Goal: Navigation & Orientation: Find specific page/section

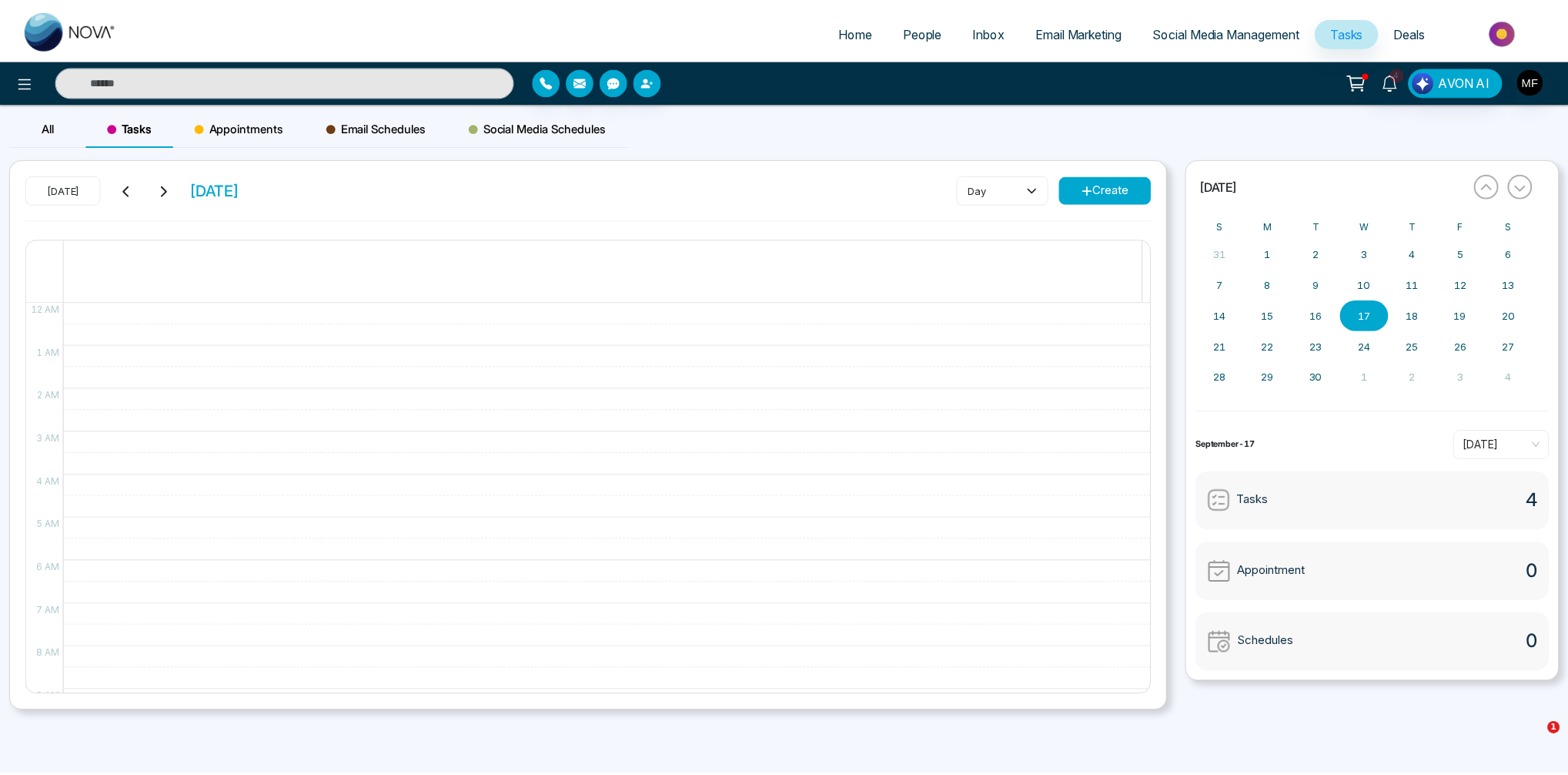
scroll to position [232, 0]
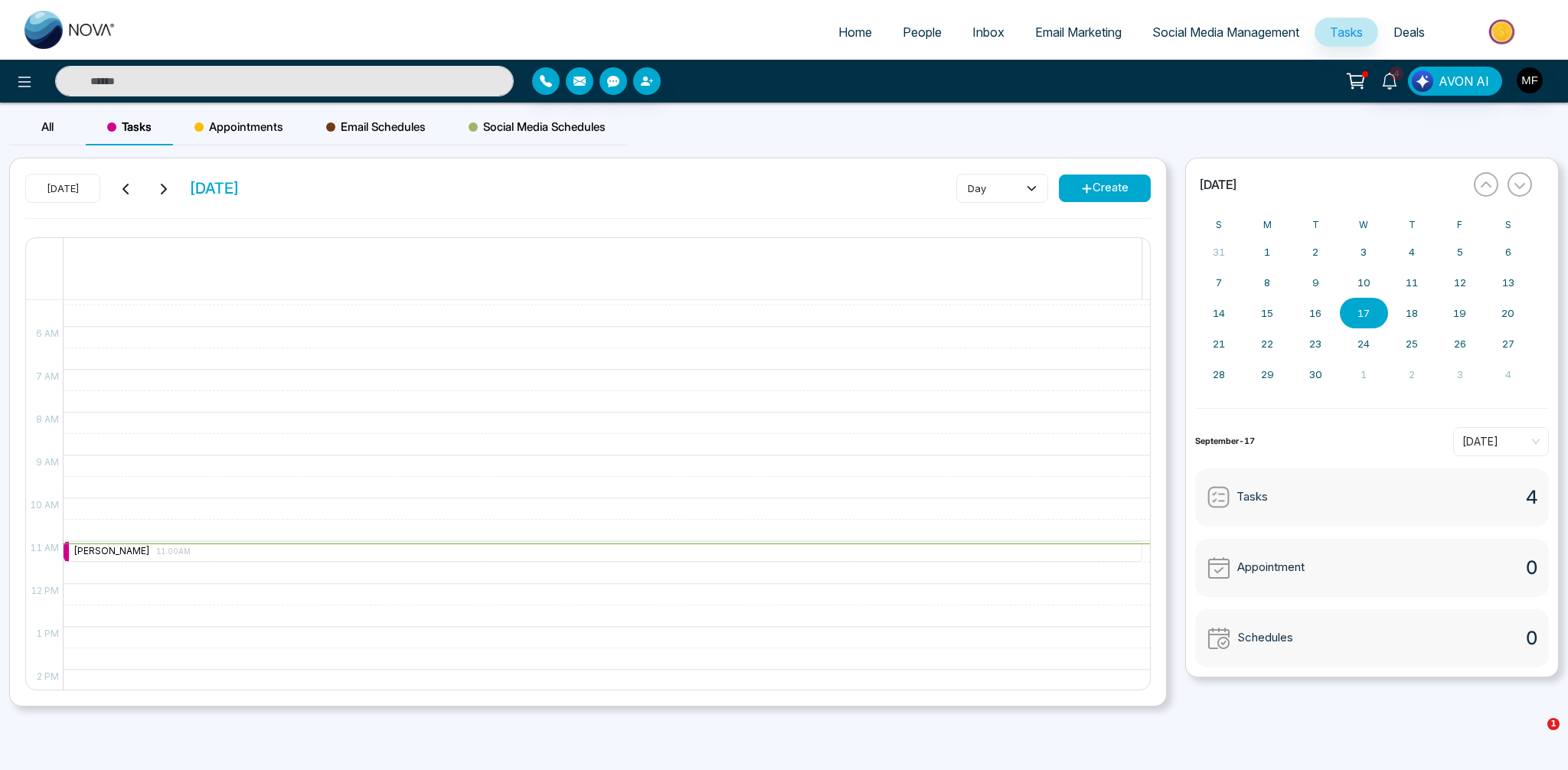
click at [775, 90] on div at bounding box center [718, 81] width 374 height 28
click at [1515, 29] on img at bounding box center [1503, 32] width 111 height 35
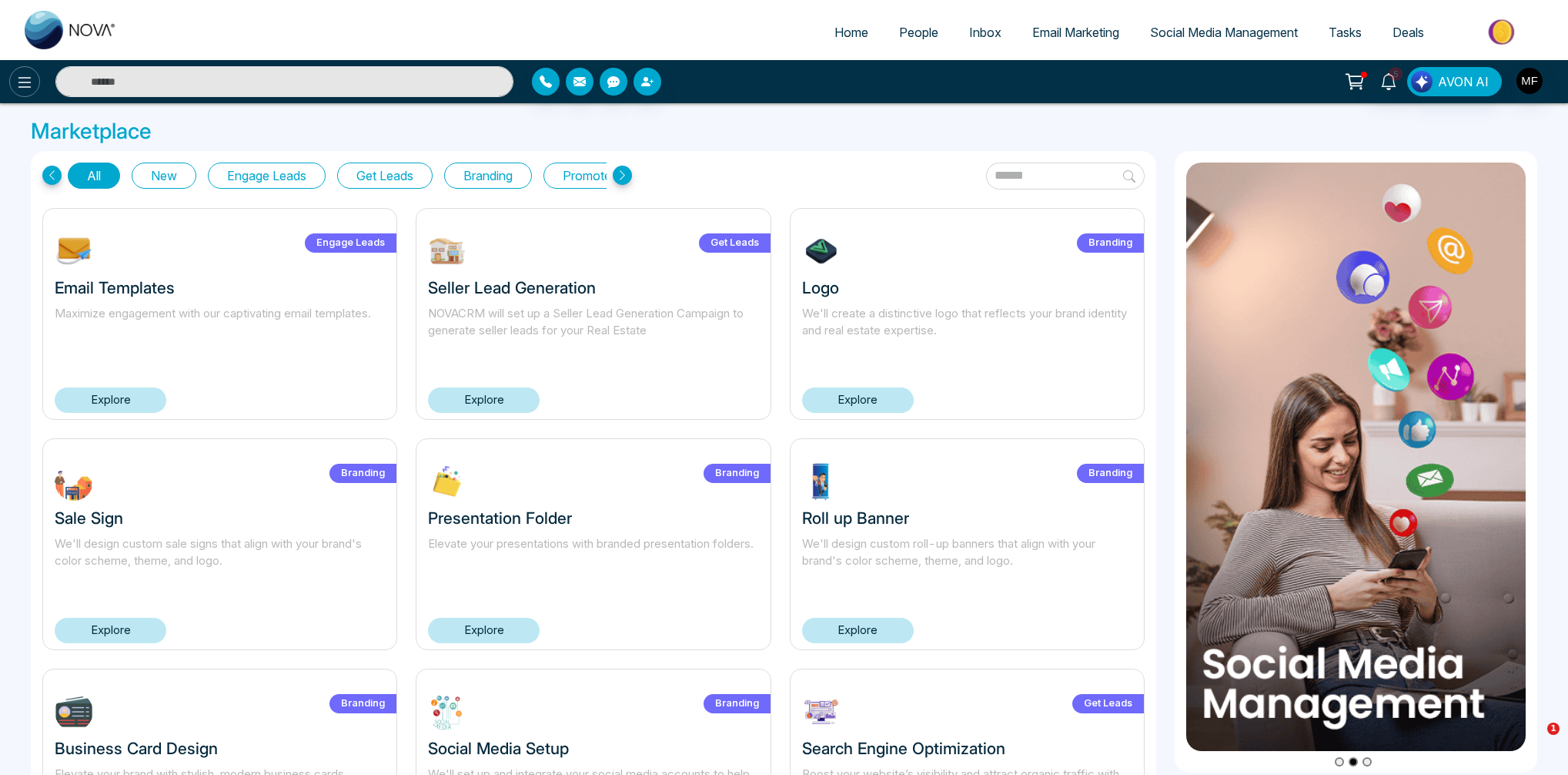
click at [25, 94] on button at bounding box center [24, 81] width 31 height 31
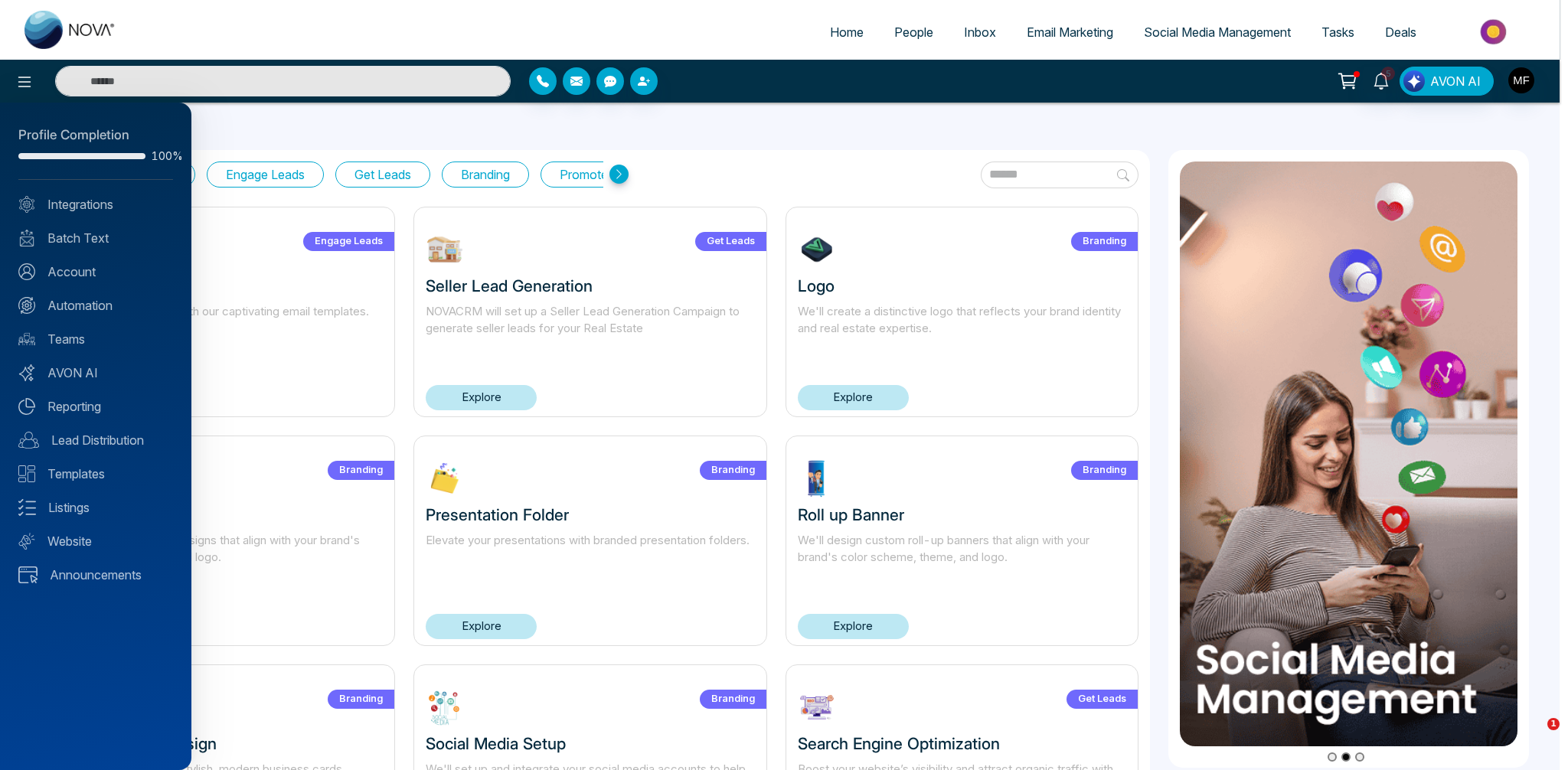
click at [565, 130] on div at bounding box center [784, 385] width 1568 height 770
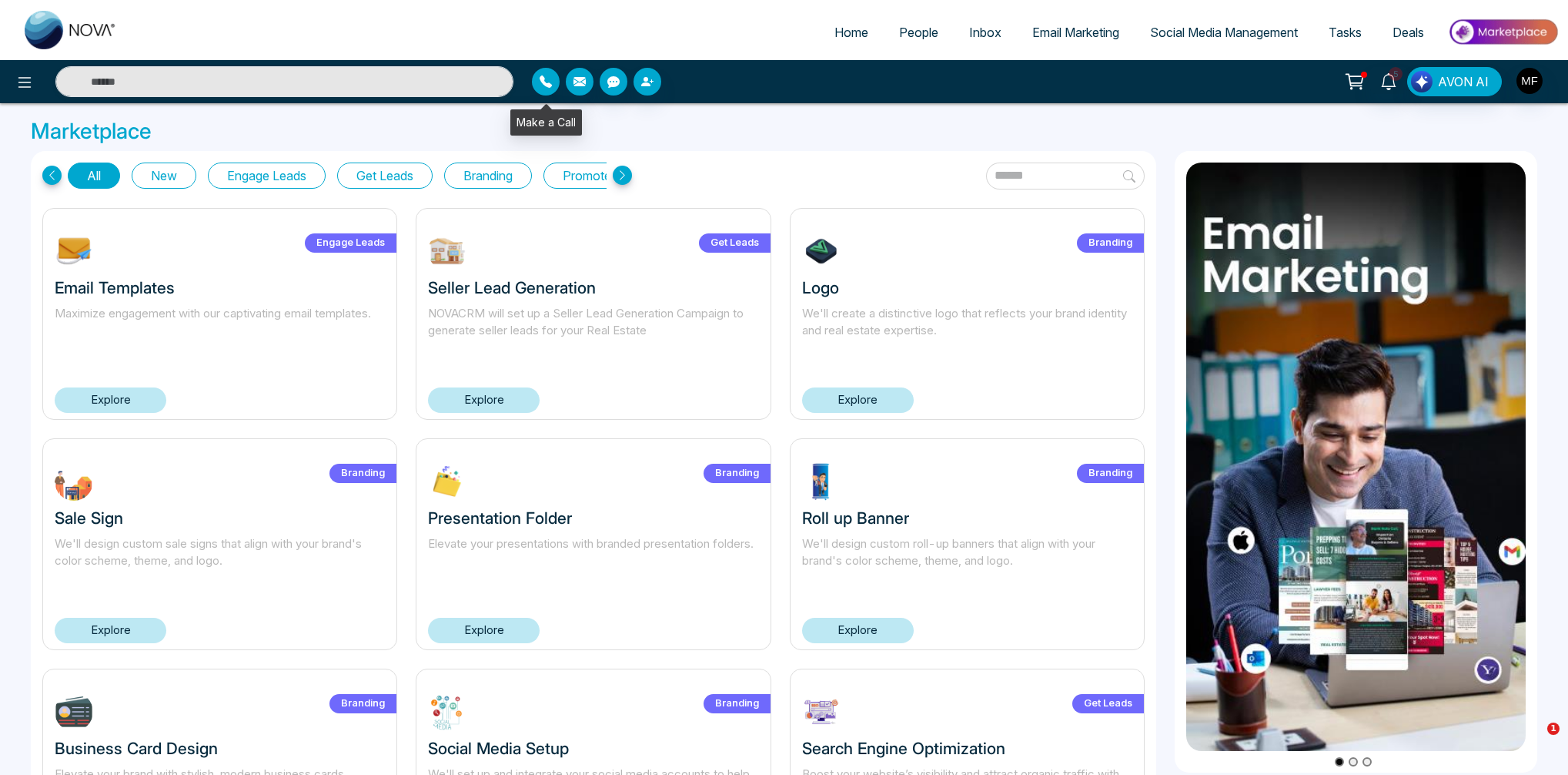
click at [540, 87] on icon "button" at bounding box center [546, 82] width 12 height 12
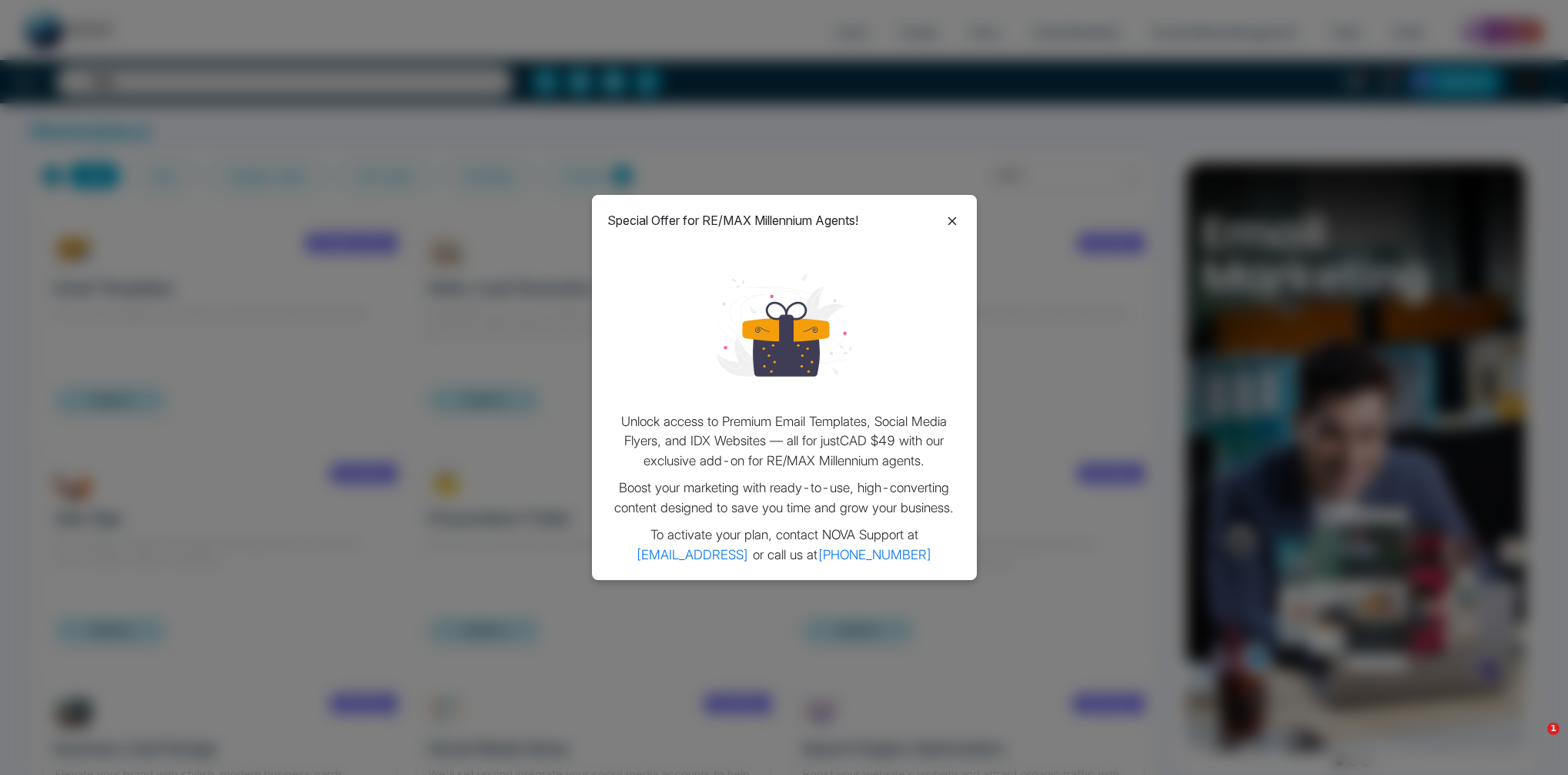
click at [952, 222] on icon at bounding box center [951, 220] width 8 height 8
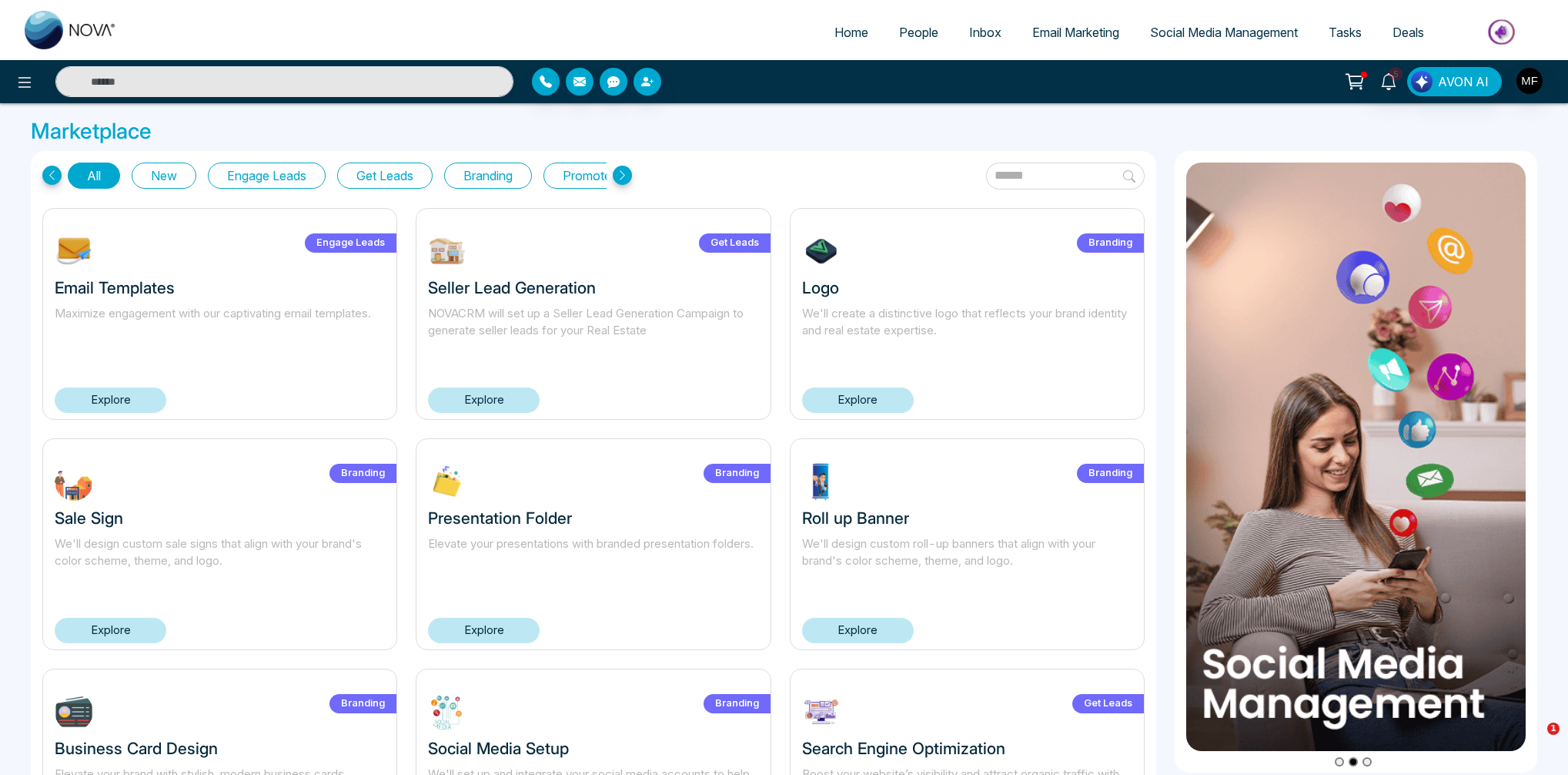
click at [56, 15] on img at bounding box center [71, 30] width 92 height 39
select select "*"
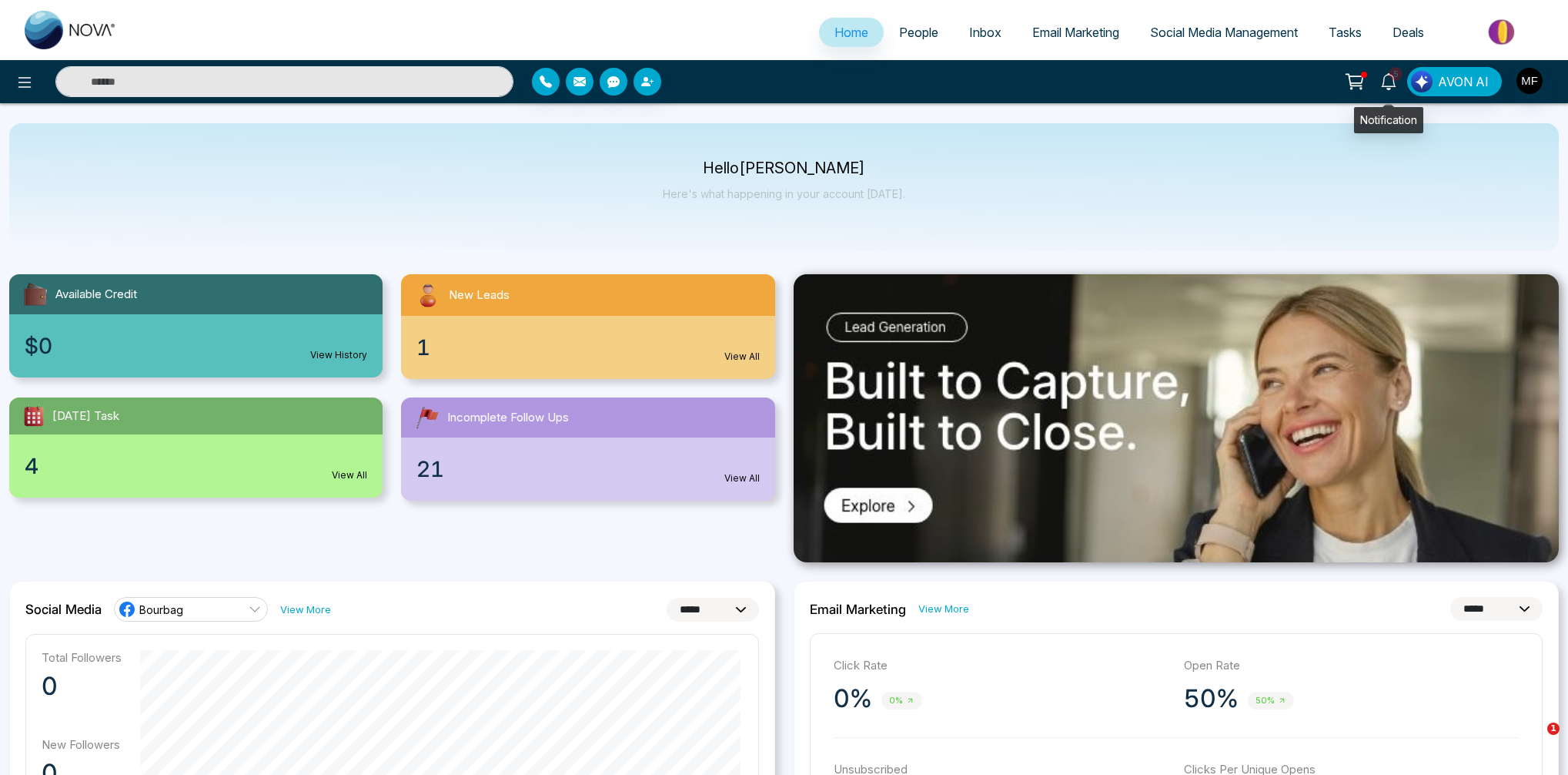
click at [1368, 84] on button at bounding box center [1355, 81] width 31 height 29
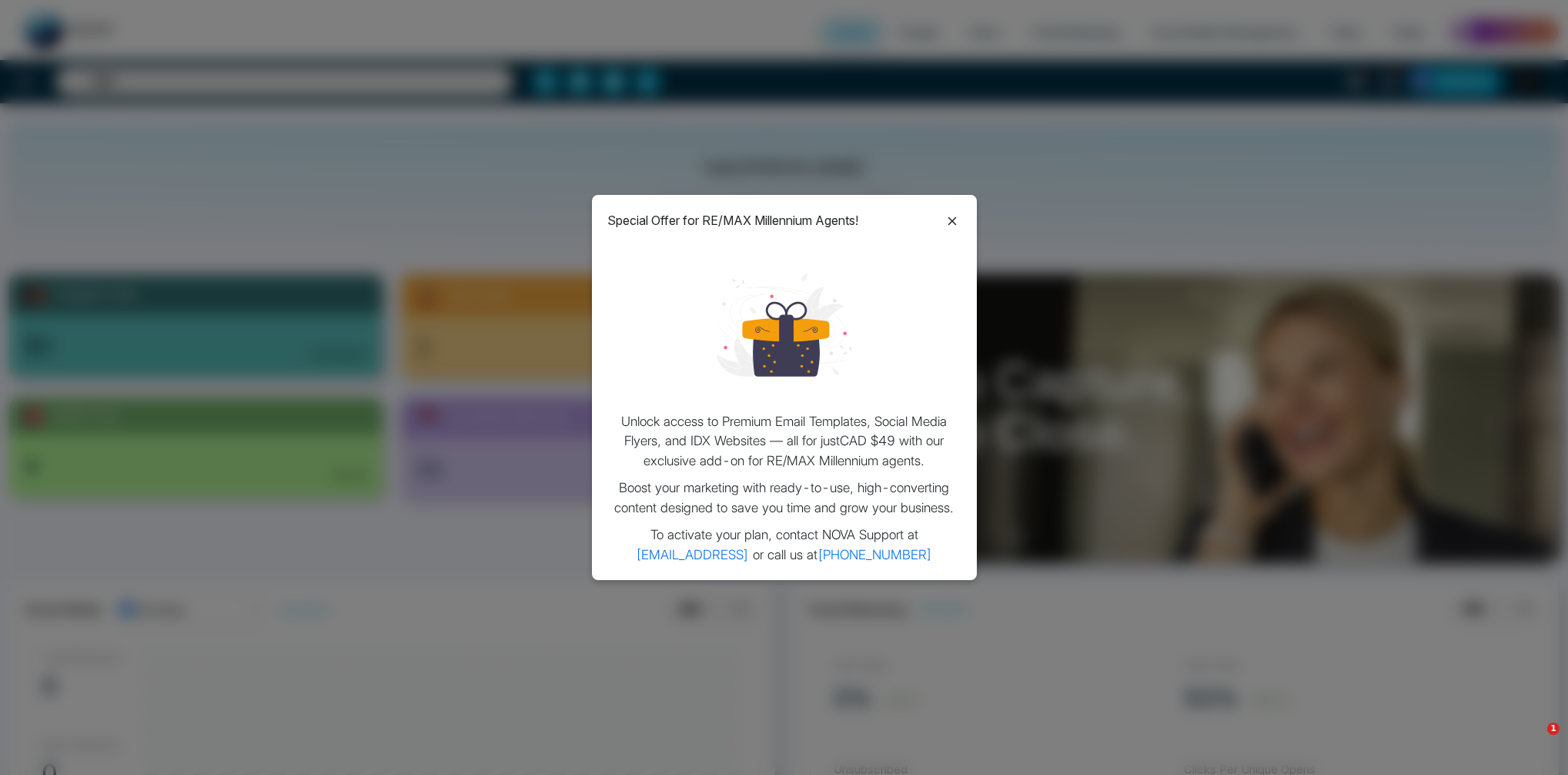
click at [954, 223] on icon at bounding box center [951, 220] width 8 height 8
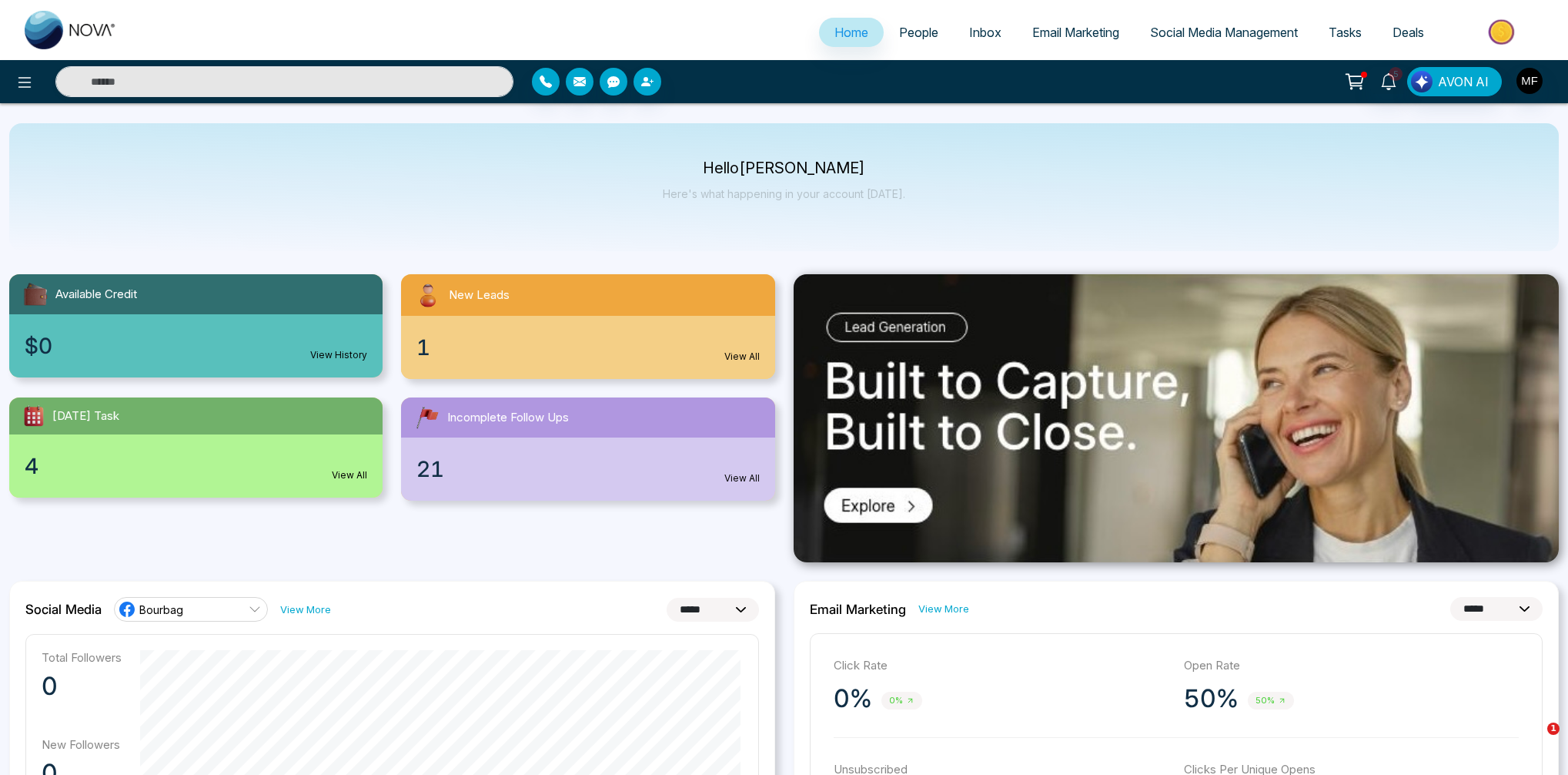
click at [1353, 85] on icon at bounding box center [1353, 80] width 15 height 12
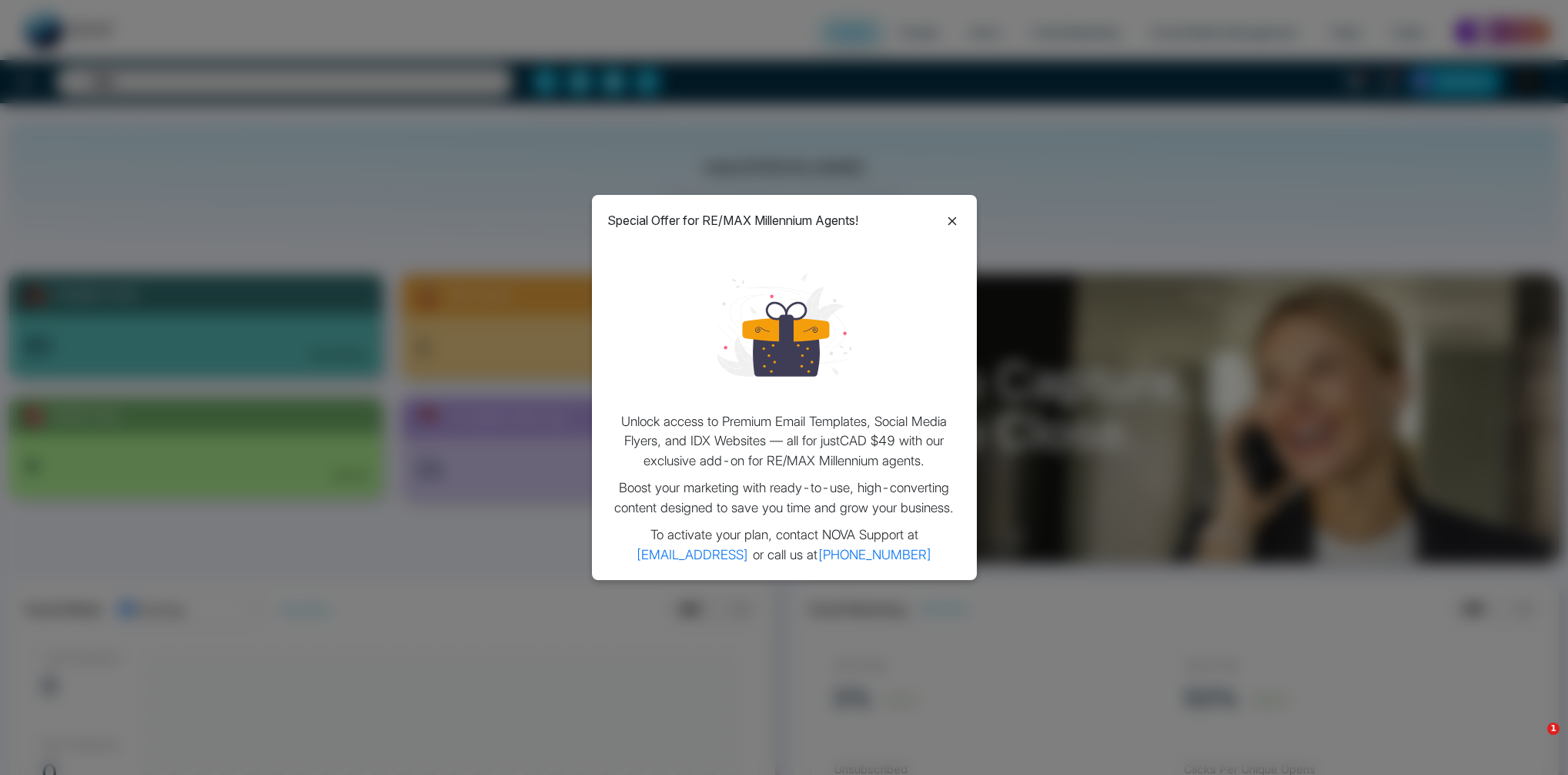
click at [954, 223] on icon at bounding box center [951, 220] width 8 height 8
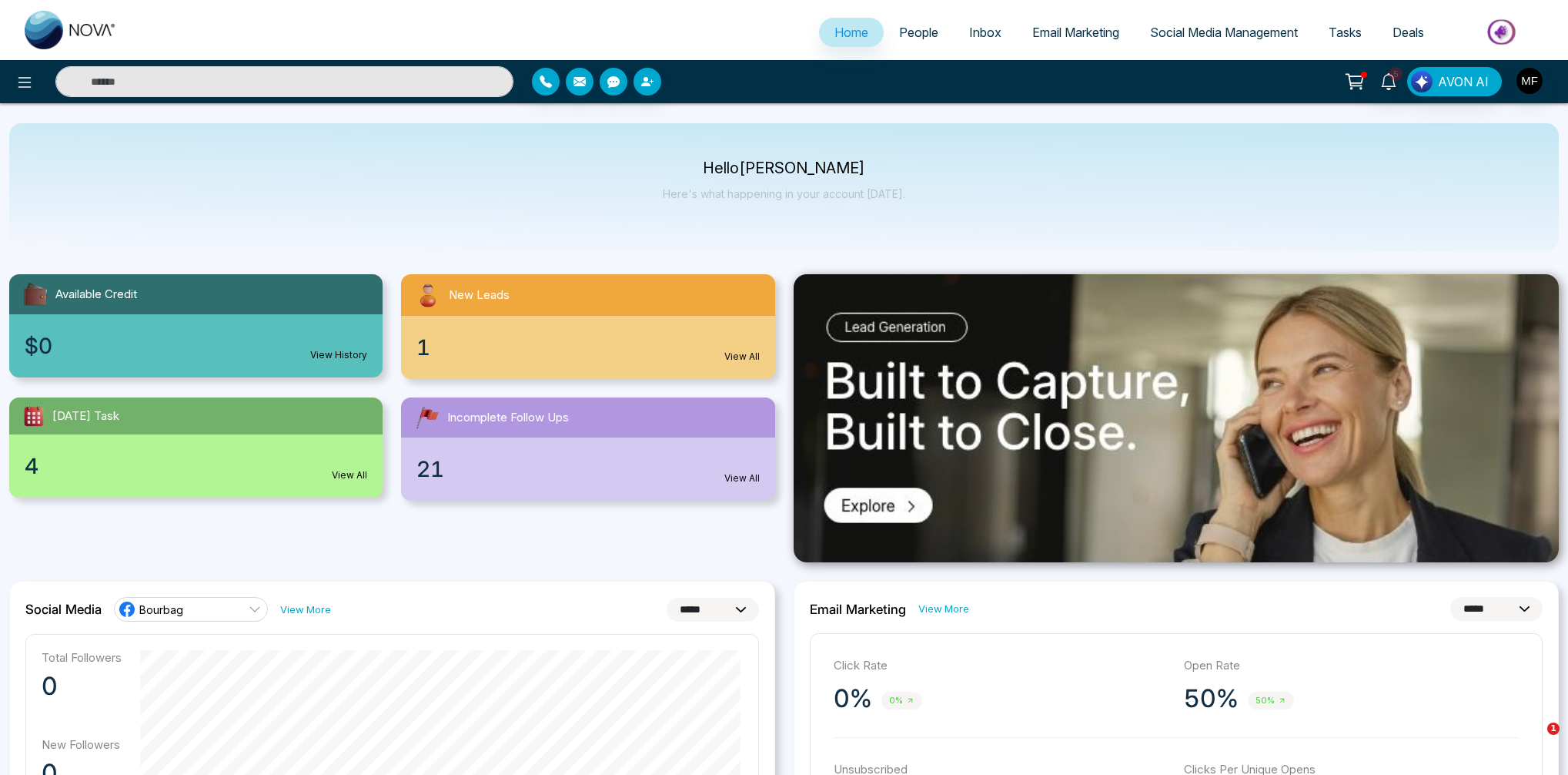
click at [1361, 83] on icon at bounding box center [1356, 79] width 13 height 7
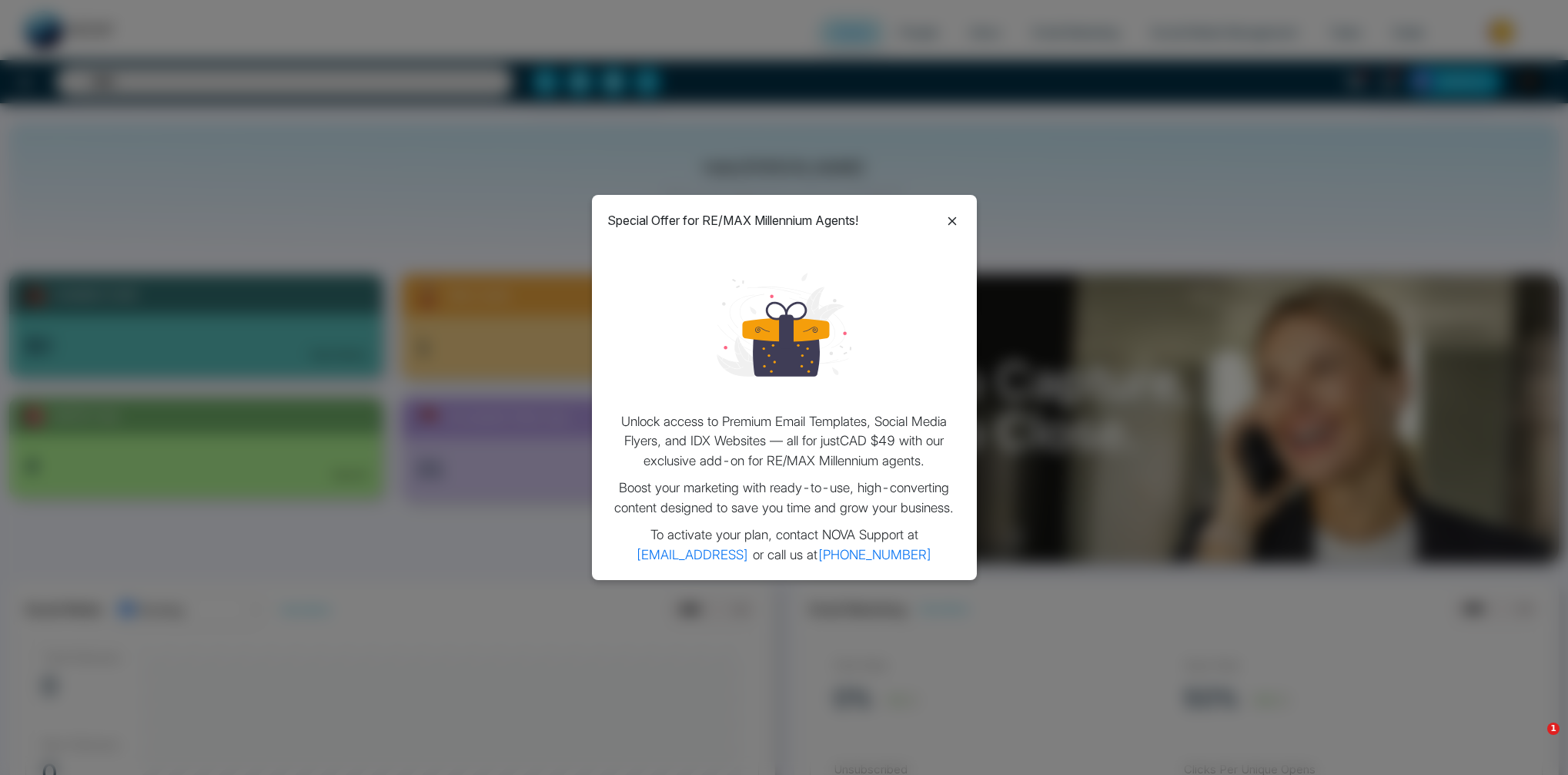
click at [954, 223] on icon at bounding box center [951, 220] width 8 height 8
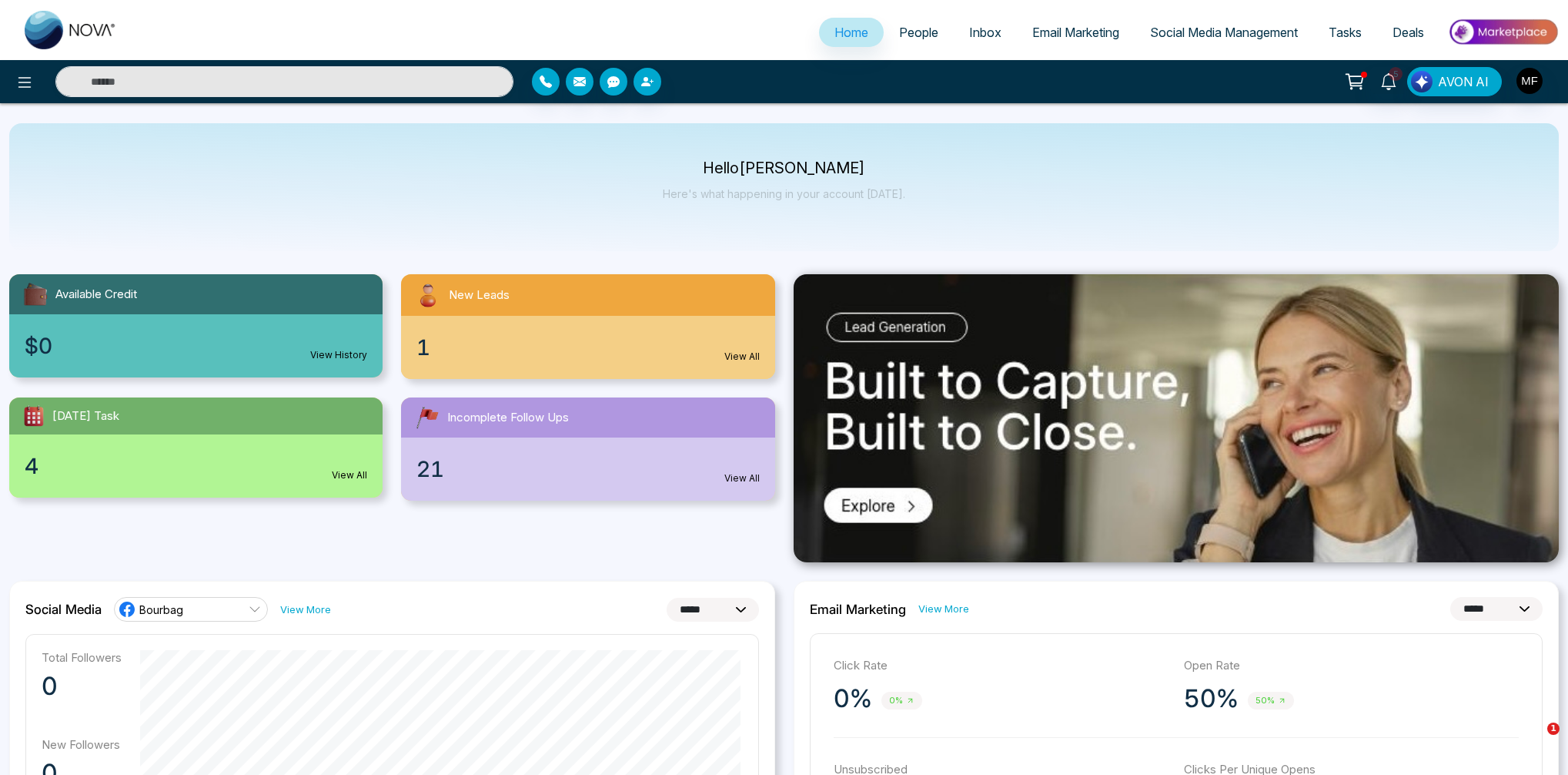
click at [263, 233] on div "Hello [PERSON_NAME] Here's what happening in your account [DATE]." at bounding box center [784, 187] width 1550 height 128
click at [753, 157] on div "Hello [PERSON_NAME] Here's what happening in your account [DATE]." at bounding box center [784, 187] width 1550 height 128
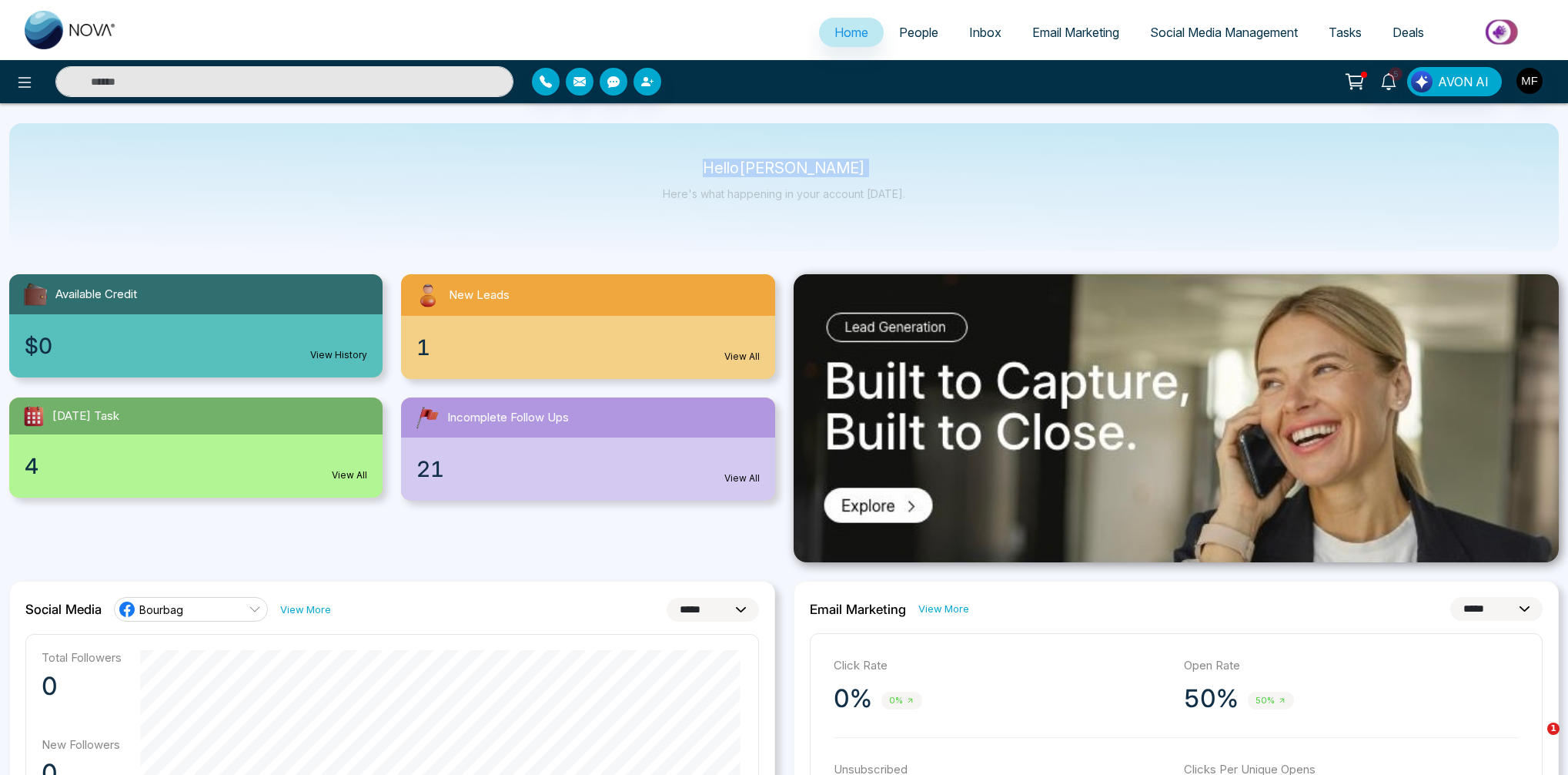
click at [607, 157] on div "Hello [PERSON_NAME] Here's what happening in your account [DATE]." at bounding box center [784, 187] width 1550 height 128
click at [811, 171] on p "Hello [PERSON_NAME]" at bounding box center [784, 168] width 243 height 13
click at [757, 170] on p "Hello [PERSON_NAME]" at bounding box center [784, 168] width 243 height 13
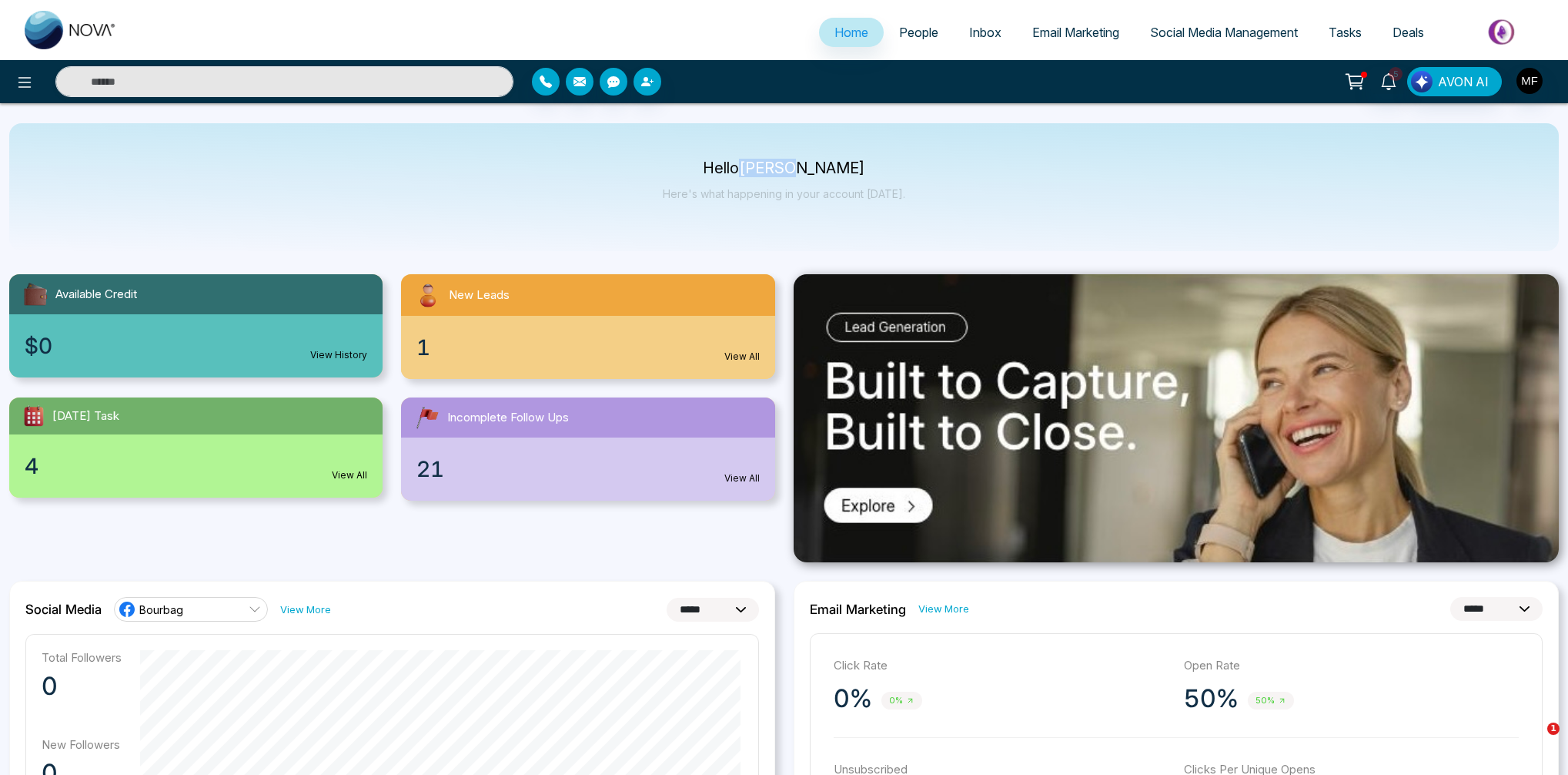
click at [757, 170] on p "Hello [PERSON_NAME]" at bounding box center [784, 168] width 243 height 13
click at [763, 187] on p "Here's what happening in your account [DATE]." at bounding box center [784, 193] width 243 height 13
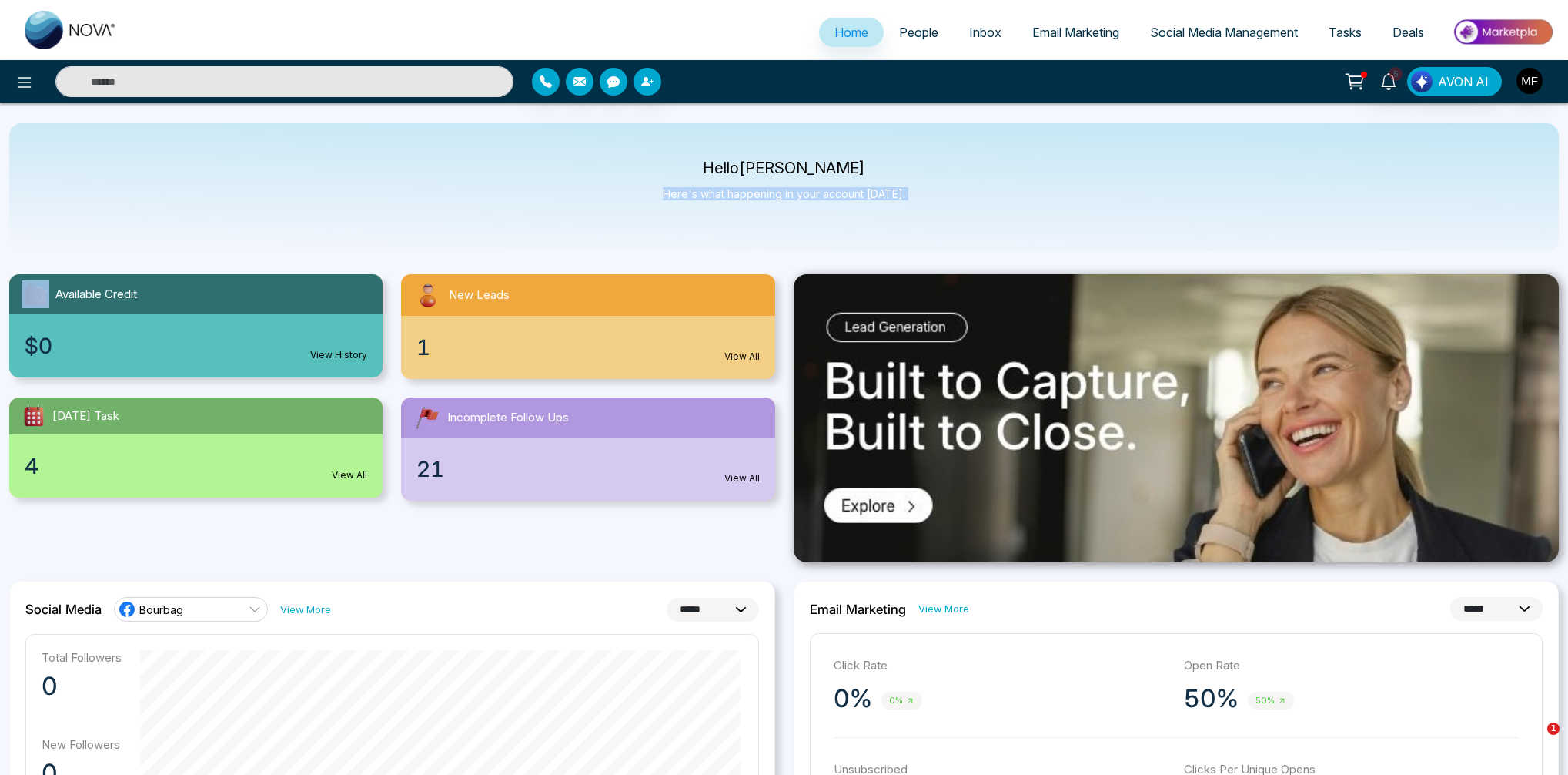
click at [782, 192] on p "Here's what happening in your account [DATE]." at bounding box center [784, 193] width 243 height 13
click at [791, 163] on p "Hello [PERSON_NAME]" at bounding box center [784, 168] width 243 height 13
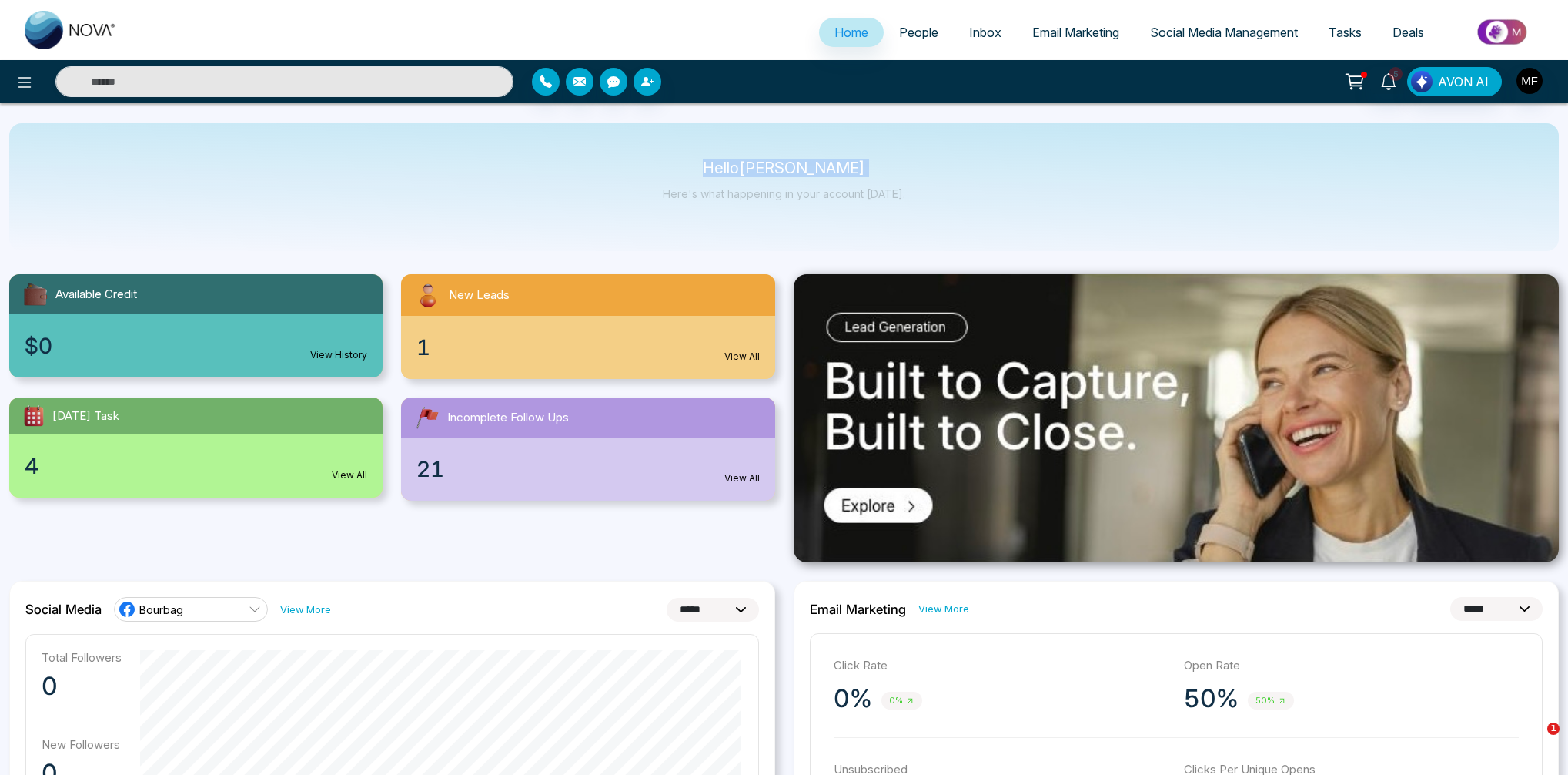
click at [791, 163] on p "Hello [PERSON_NAME]" at bounding box center [784, 168] width 243 height 13
click at [816, 196] on p "Here's what happening in your account [DATE]." at bounding box center [784, 193] width 243 height 13
click at [755, 180] on div "Hello [PERSON_NAME] Here's what happening in your account [DATE]." at bounding box center [784, 187] width 243 height 51
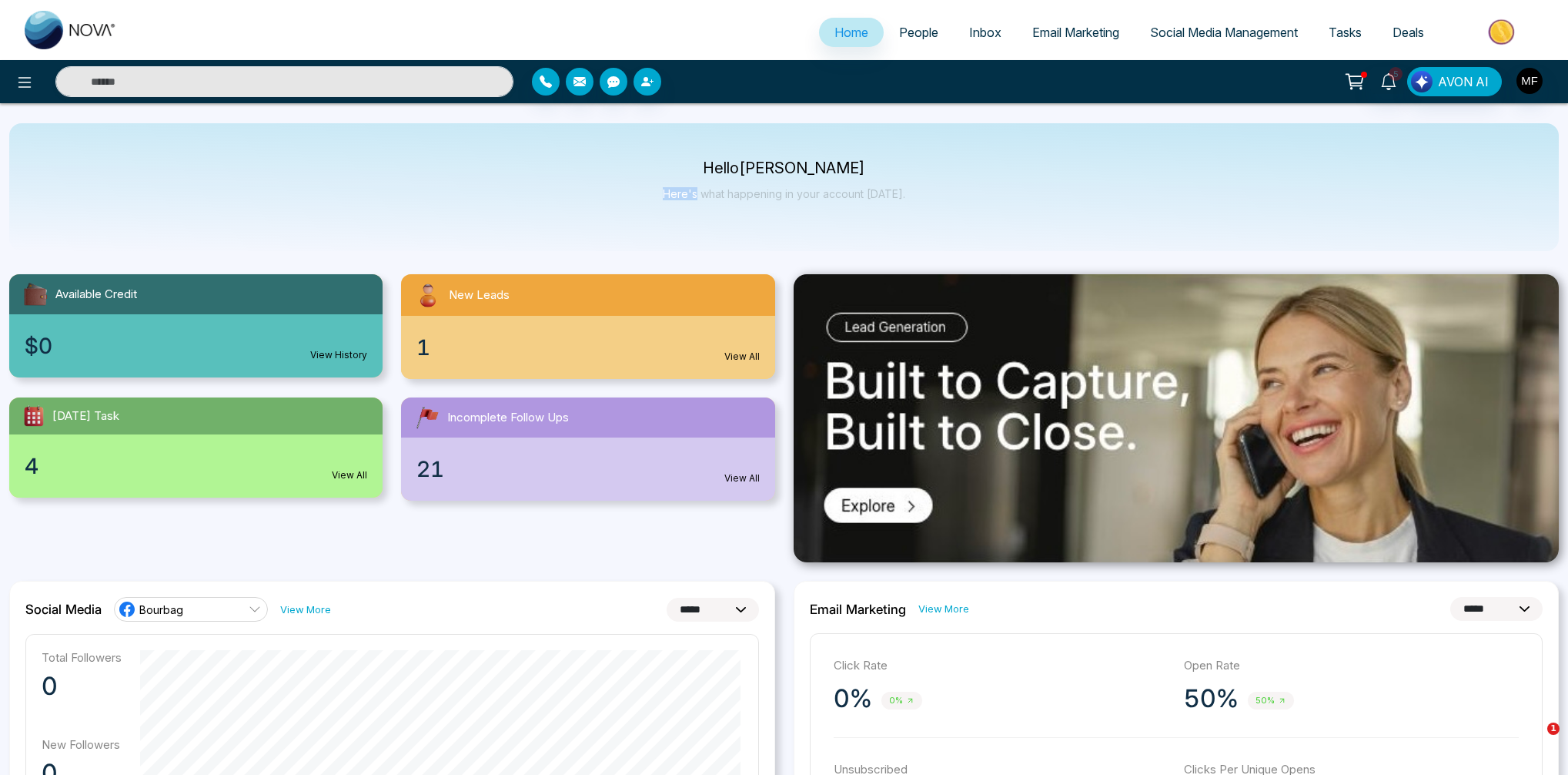
click at [755, 180] on div "Hello [PERSON_NAME] Here's what happening in your account [DATE]." at bounding box center [784, 187] width 243 height 51
click at [762, 171] on p "Hello [PERSON_NAME]" at bounding box center [784, 168] width 243 height 13
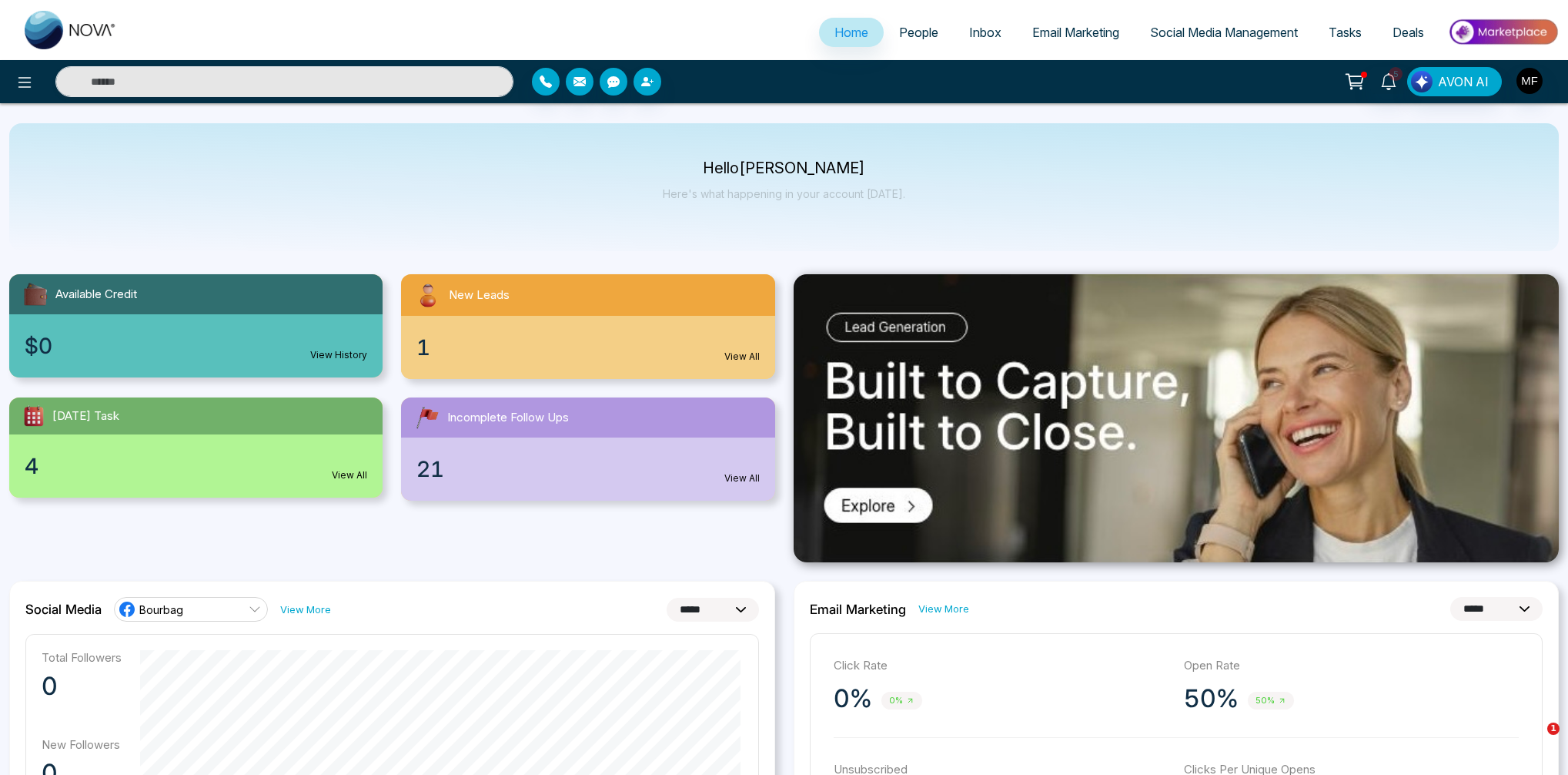
click at [777, 196] on p "Here's what happening in your account [DATE]." at bounding box center [784, 193] width 243 height 13
click at [818, 196] on p "Here's what happening in your account [DATE]." at bounding box center [784, 193] width 243 height 13
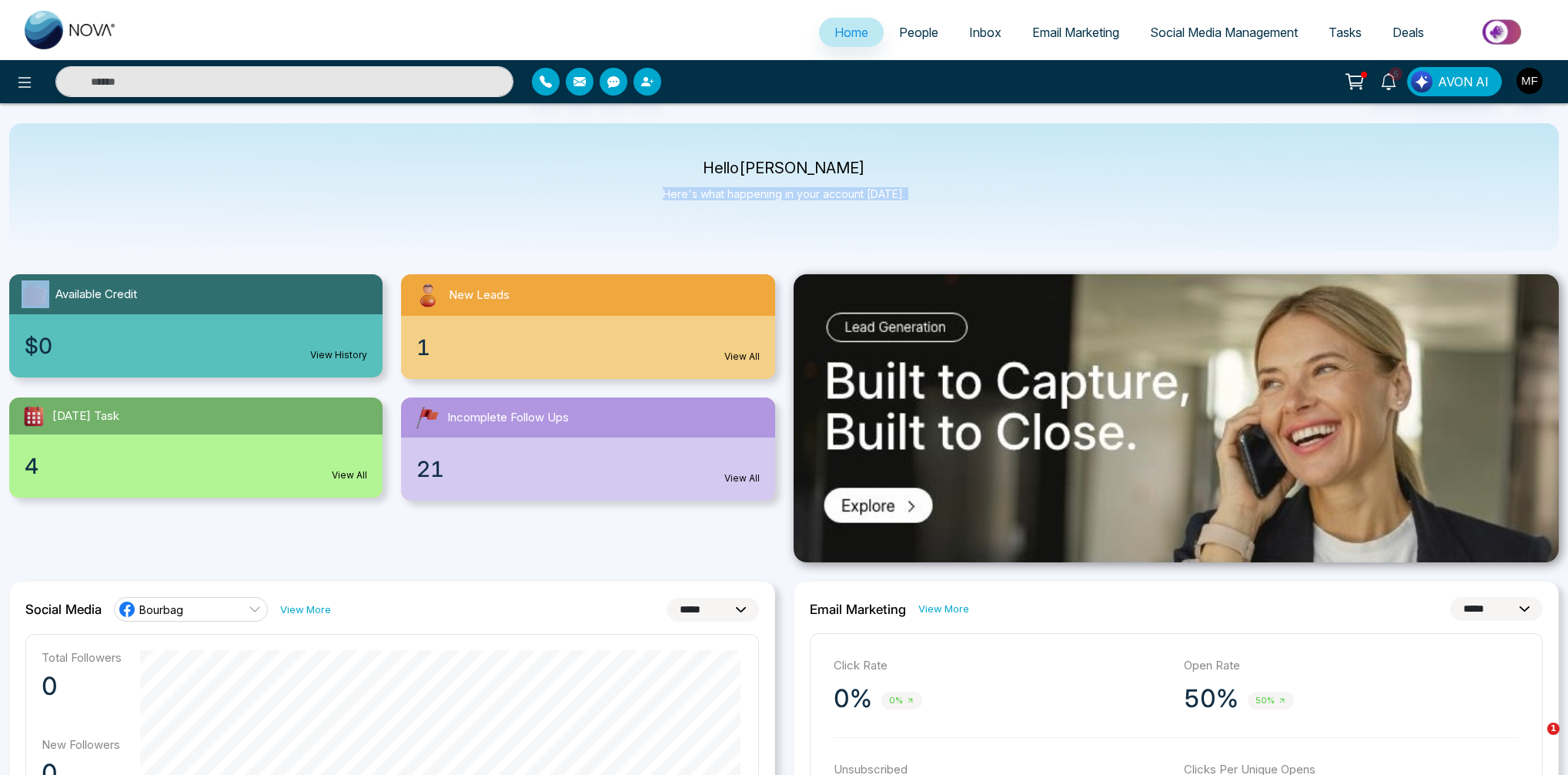
click at [818, 196] on p "Here's what happening in your account [DATE]." at bounding box center [784, 193] width 243 height 13
click at [780, 165] on p "Hello [PERSON_NAME]" at bounding box center [784, 168] width 243 height 13
click at [1534, 83] on img "button" at bounding box center [1530, 81] width 26 height 26
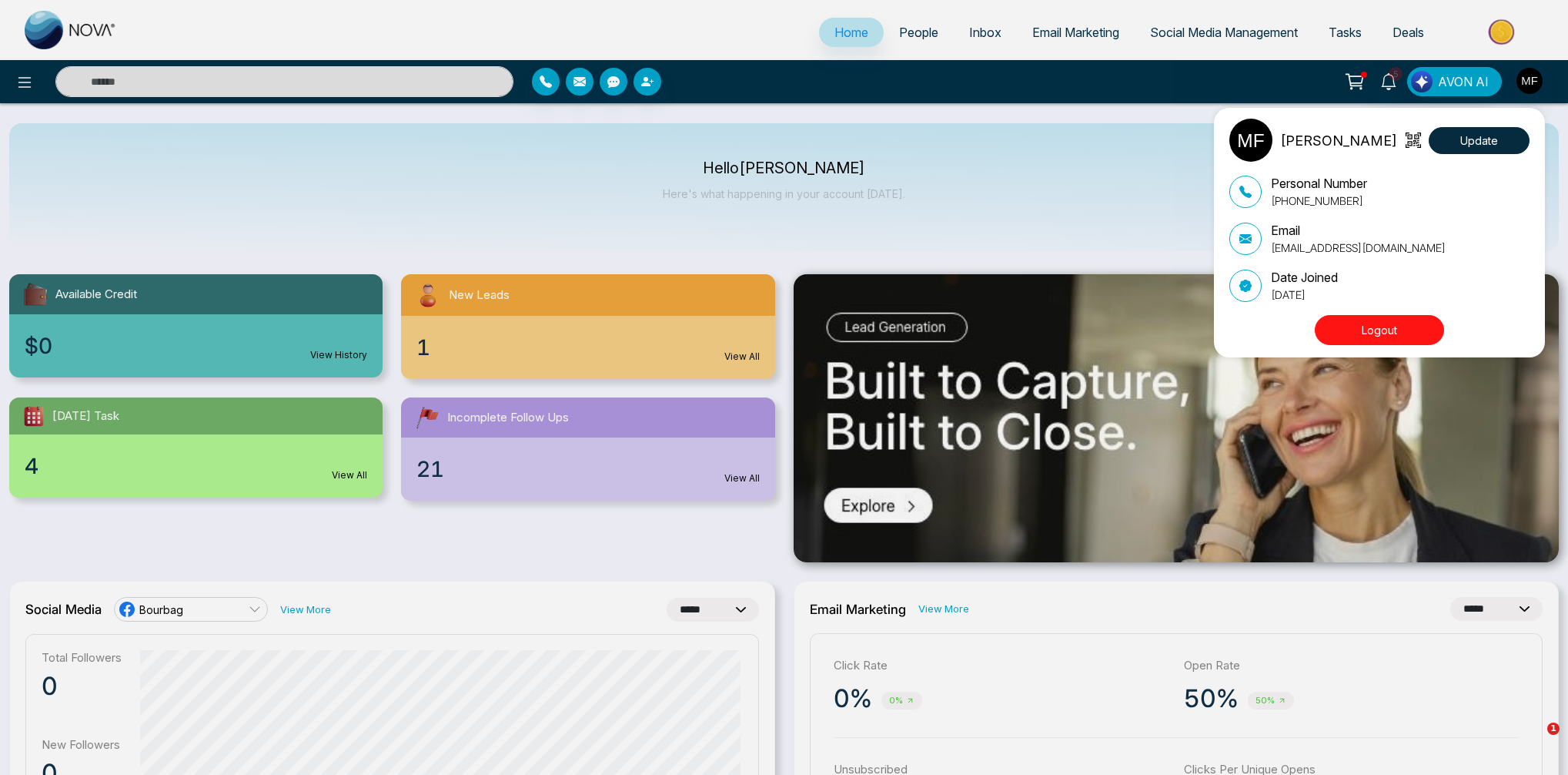
click at [1005, 174] on div "[PERSON_NAME] Update Personal Number [PHONE_NUMBER] Email [EMAIL_ADDRESS][DOMAI…" at bounding box center [784, 387] width 1568 height 775
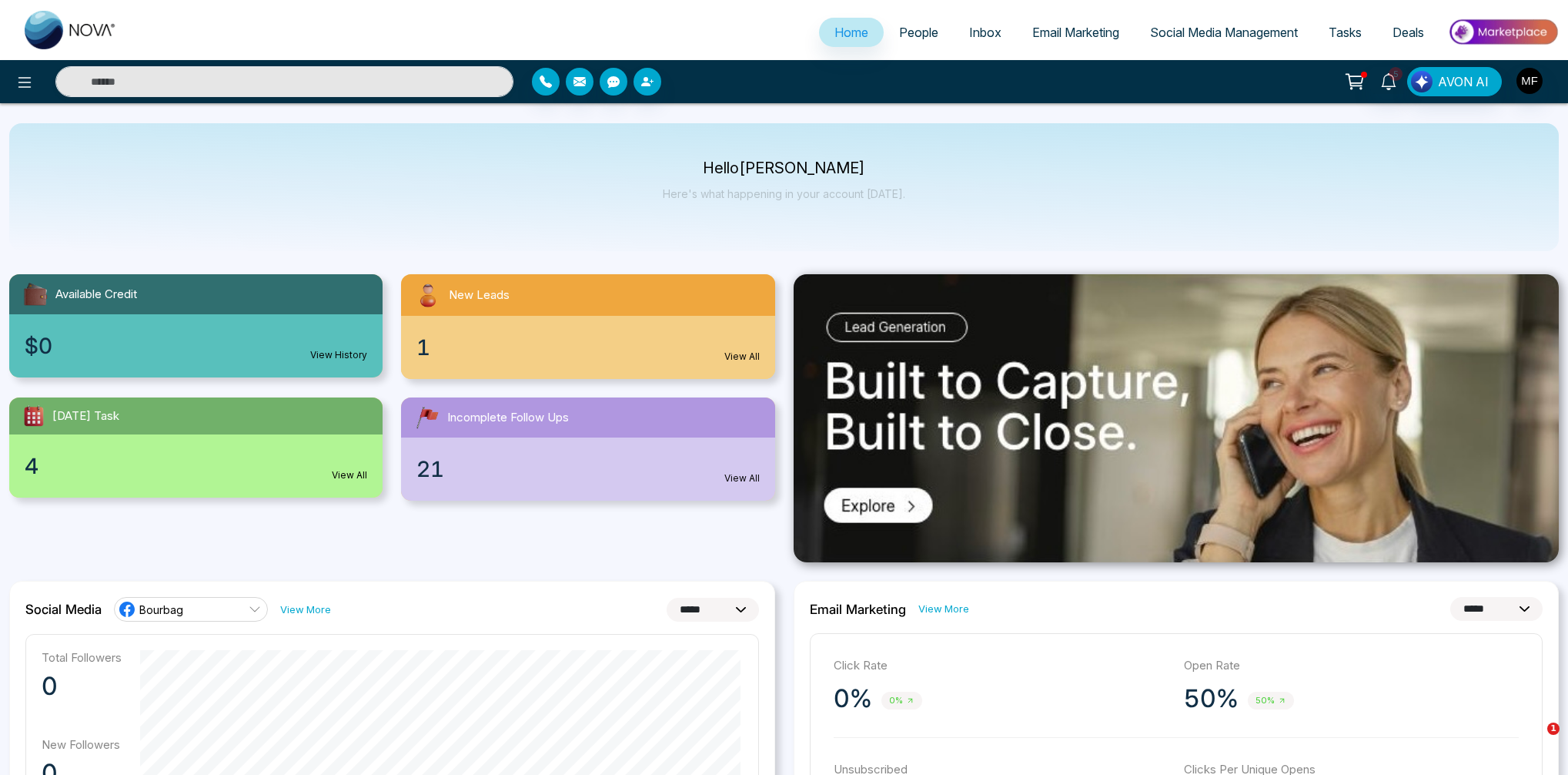
click at [823, 166] on p "Hello [PERSON_NAME]" at bounding box center [784, 168] width 243 height 13
click at [737, 169] on p "Hello [PERSON_NAME]" at bounding box center [784, 168] width 243 height 13
click at [721, 166] on p "Hello [PERSON_NAME]" at bounding box center [784, 168] width 243 height 13
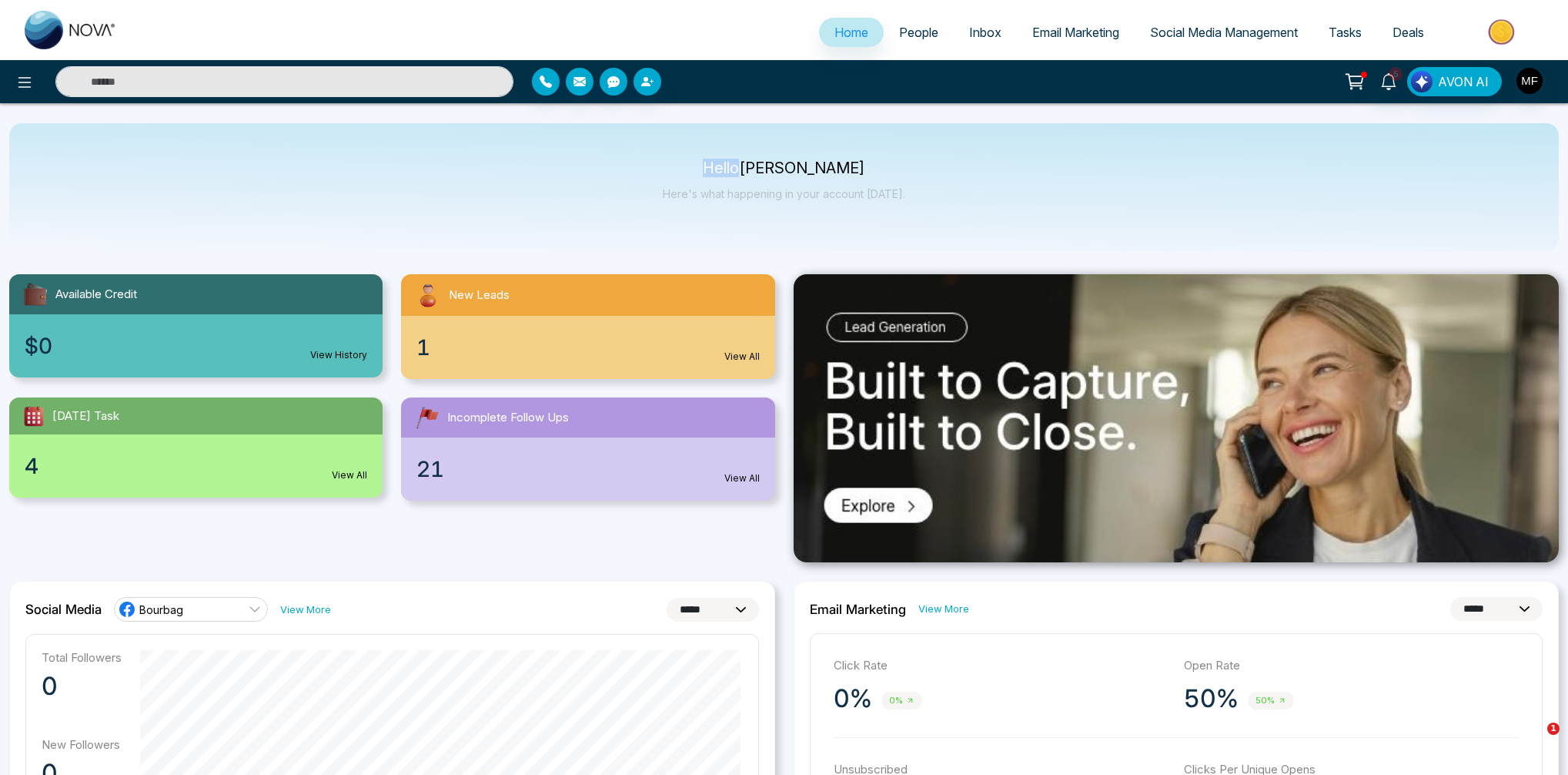
click at [721, 166] on p "Hello [PERSON_NAME]" at bounding box center [784, 168] width 243 height 13
click at [779, 169] on p "Hello [PERSON_NAME]" at bounding box center [784, 168] width 243 height 13
click at [857, 169] on p "Hello [PERSON_NAME]" at bounding box center [784, 168] width 243 height 13
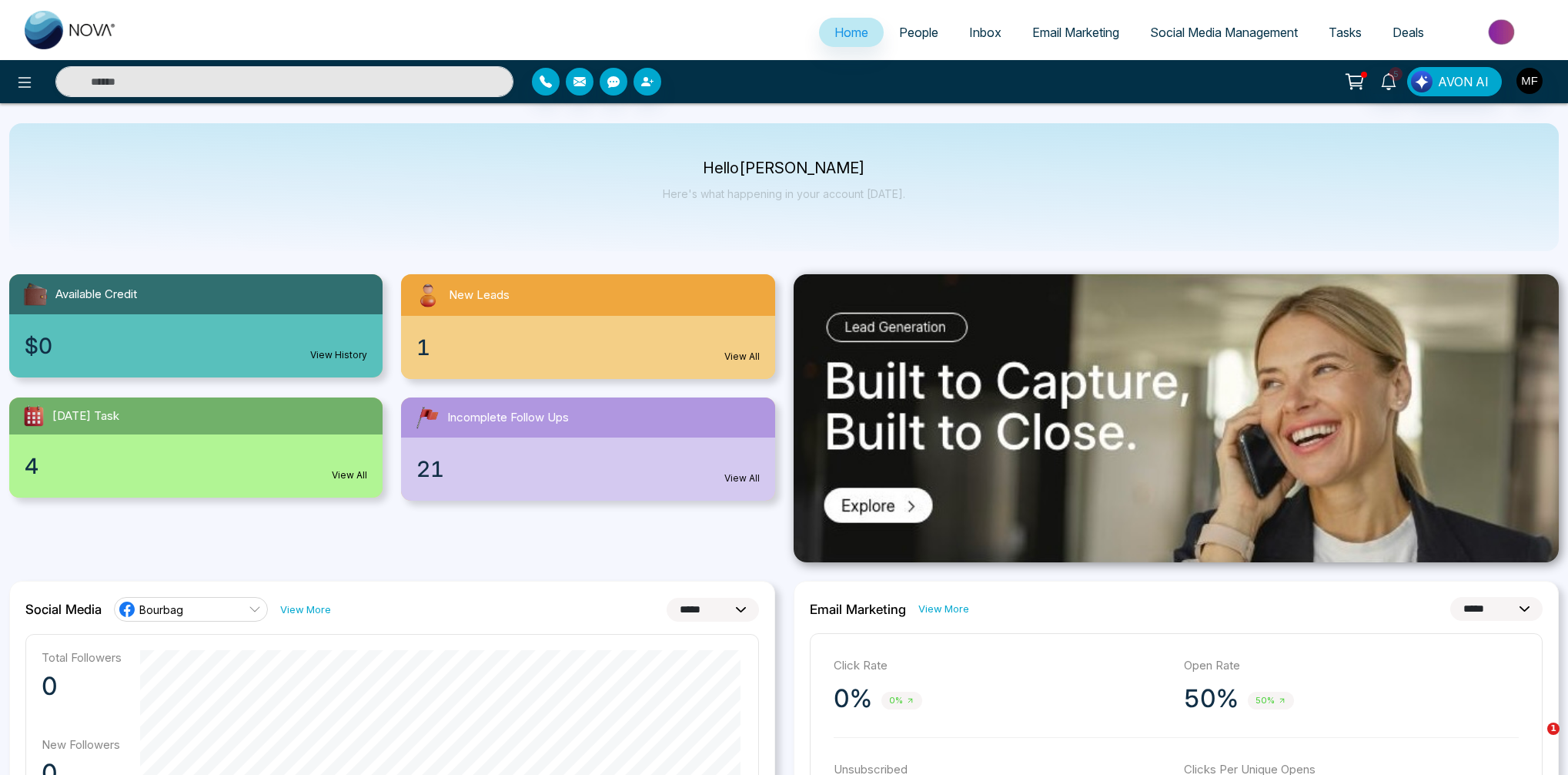
click at [878, 197] on p "Here's what happening in your account [DATE]." at bounding box center [784, 193] width 243 height 13
click at [858, 197] on p "Here's what happening in your account [DATE]." at bounding box center [784, 193] width 243 height 13
click at [798, 198] on p "Here's what happening in your account [DATE]." at bounding box center [784, 193] width 243 height 13
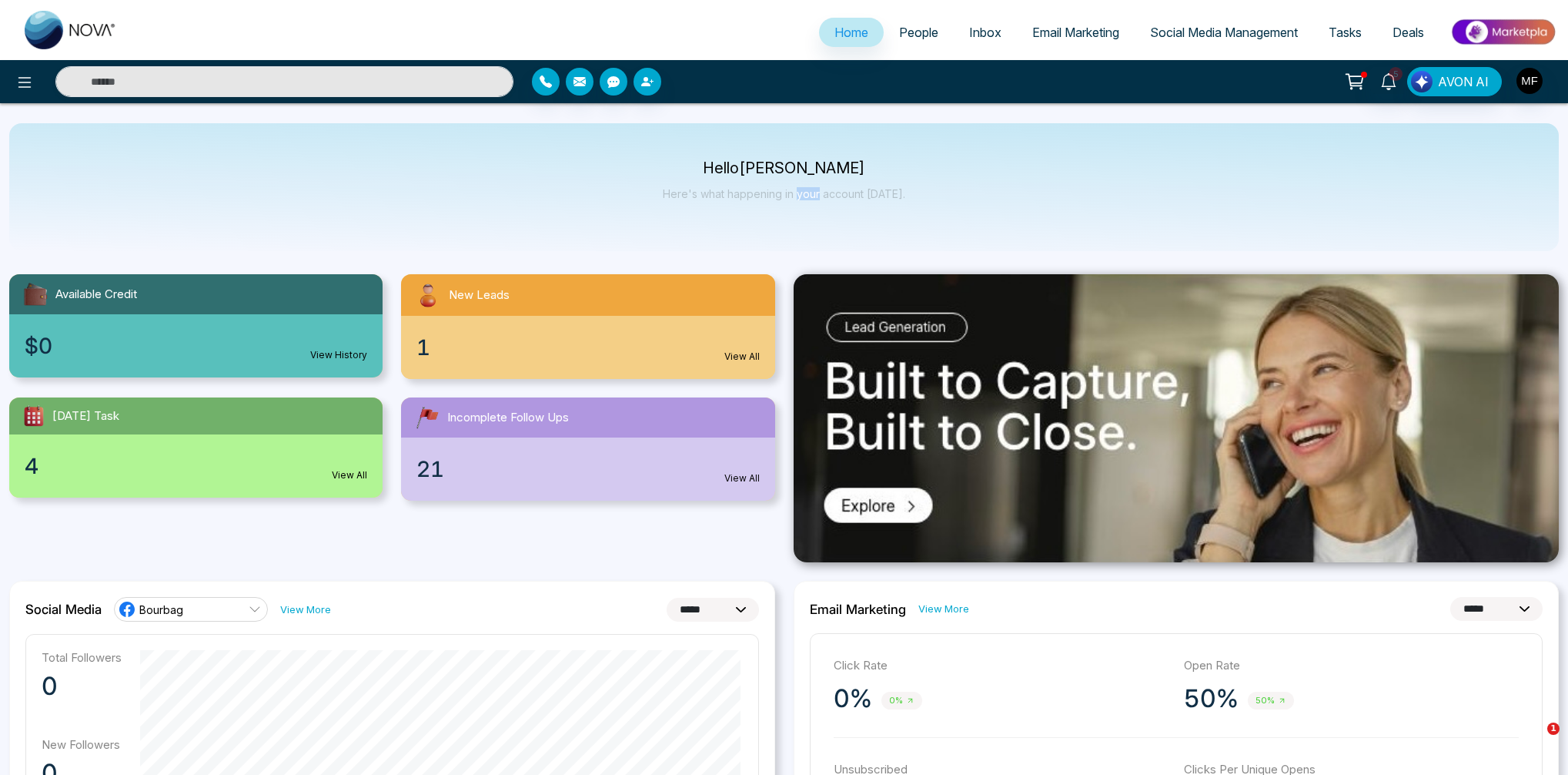
click at [798, 198] on p "Here's what happening in your account [DATE]." at bounding box center [784, 193] width 243 height 13
click at [793, 193] on p "Here's what happening in your account [DATE]." at bounding box center [784, 193] width 243 height 13
click at [765, 190] on p "Here's what happening in your account [DATE]." at bounding box center [784, 193] width 243 height 13
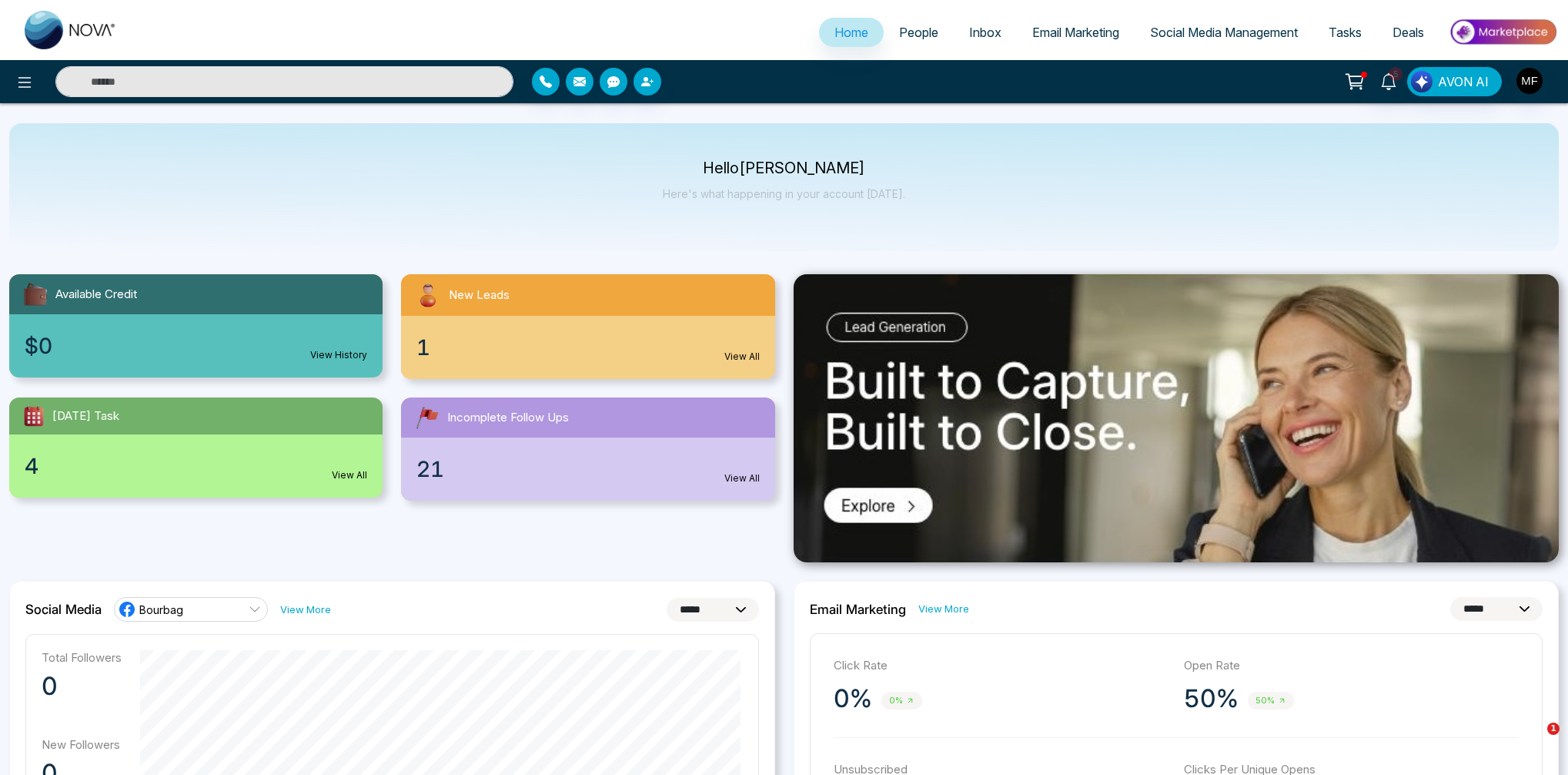
click at [720, 190] on p "Here's what happening in your account [DATE]." at bounding box center [784, 193] width 243 height 13
click at [777, 166] on p "Hello [PERSON_NAME]" at bounding box center [784, 168] width 243 height 13
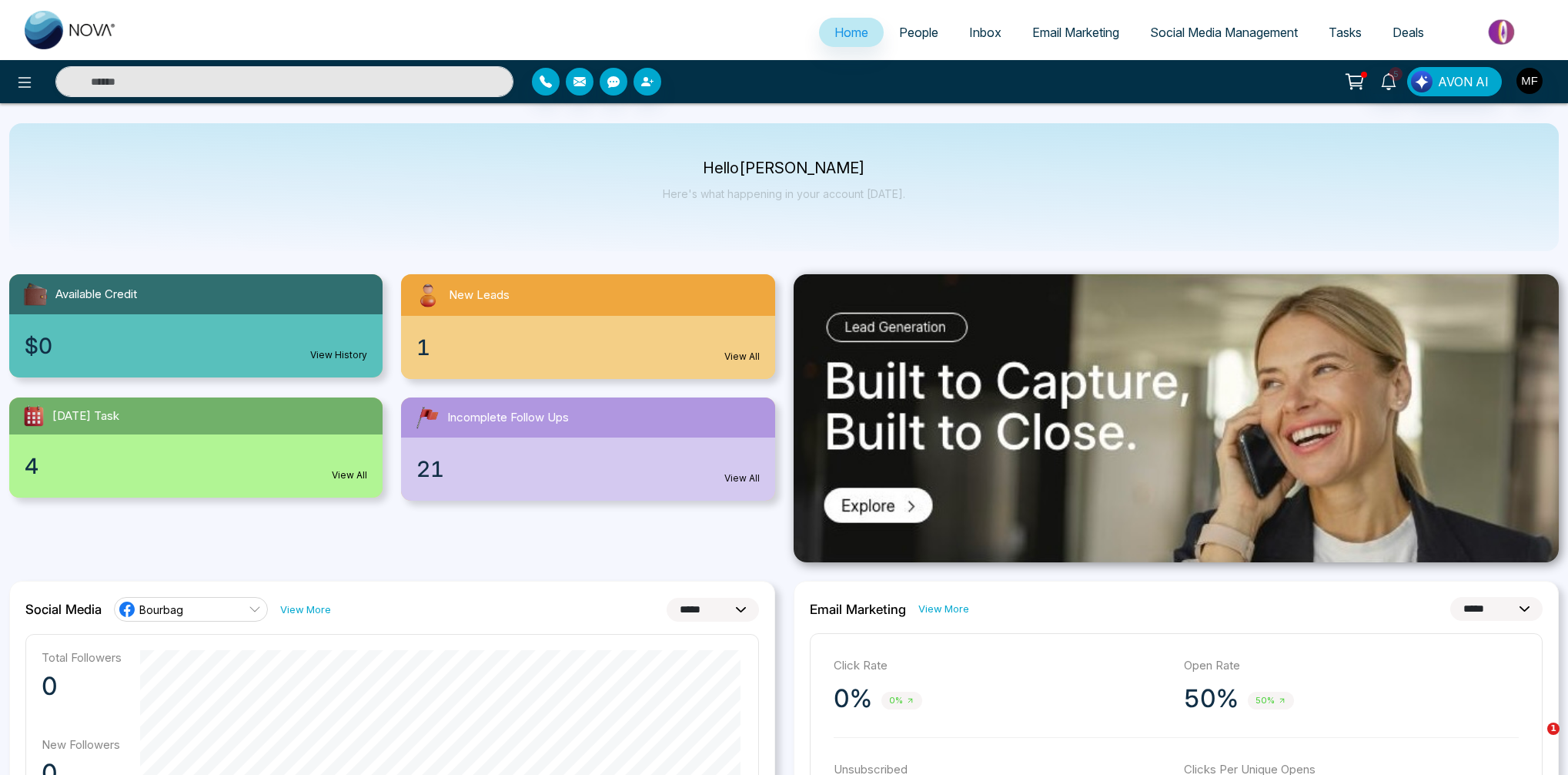
click at [713, 169] on p "Hello [PERSON_NAME]" at bounding box center [784, 168] width 243 height 13
click at [770, 169] on p "Hello [PERSON_NAME]" at bounding box center [784, 168] width 243 height 13
click at [840, 167] on p "Hello [PERSON_NAME]" at bounding box center [784, 168] width 243 height 13
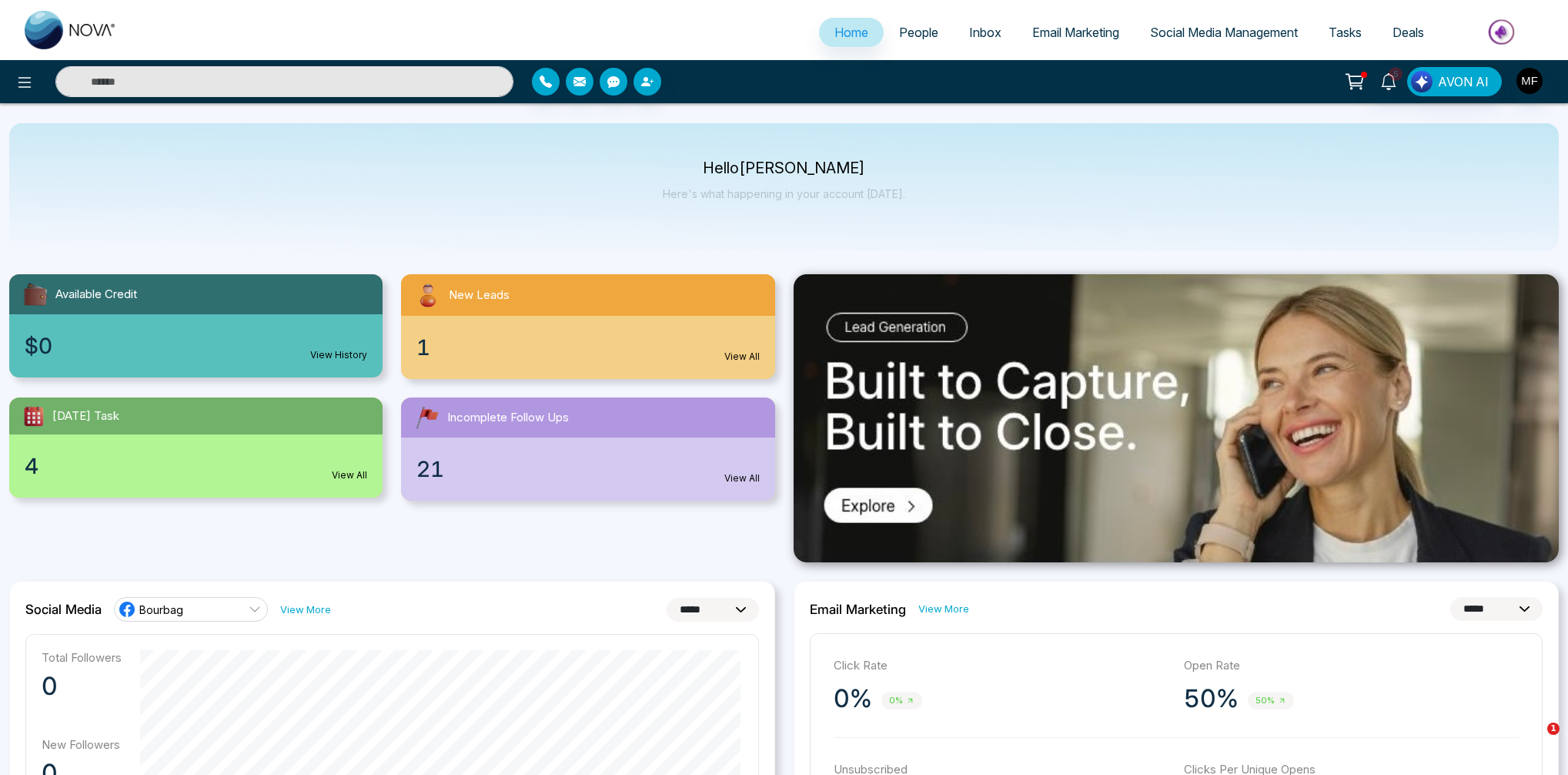
click at [840, 167] on p "Hello [PERSON_NAME]" at bounding box center [784, 168] width 243 height 13
click at [781, 169] on p "Hello [PERSON_NAME]" at bounding box center [784, 168] width 243 height 13
click at [706, 166] on p "Hello [PERSON_NAME]" at bounding box center [784, 168] width 243 height 13
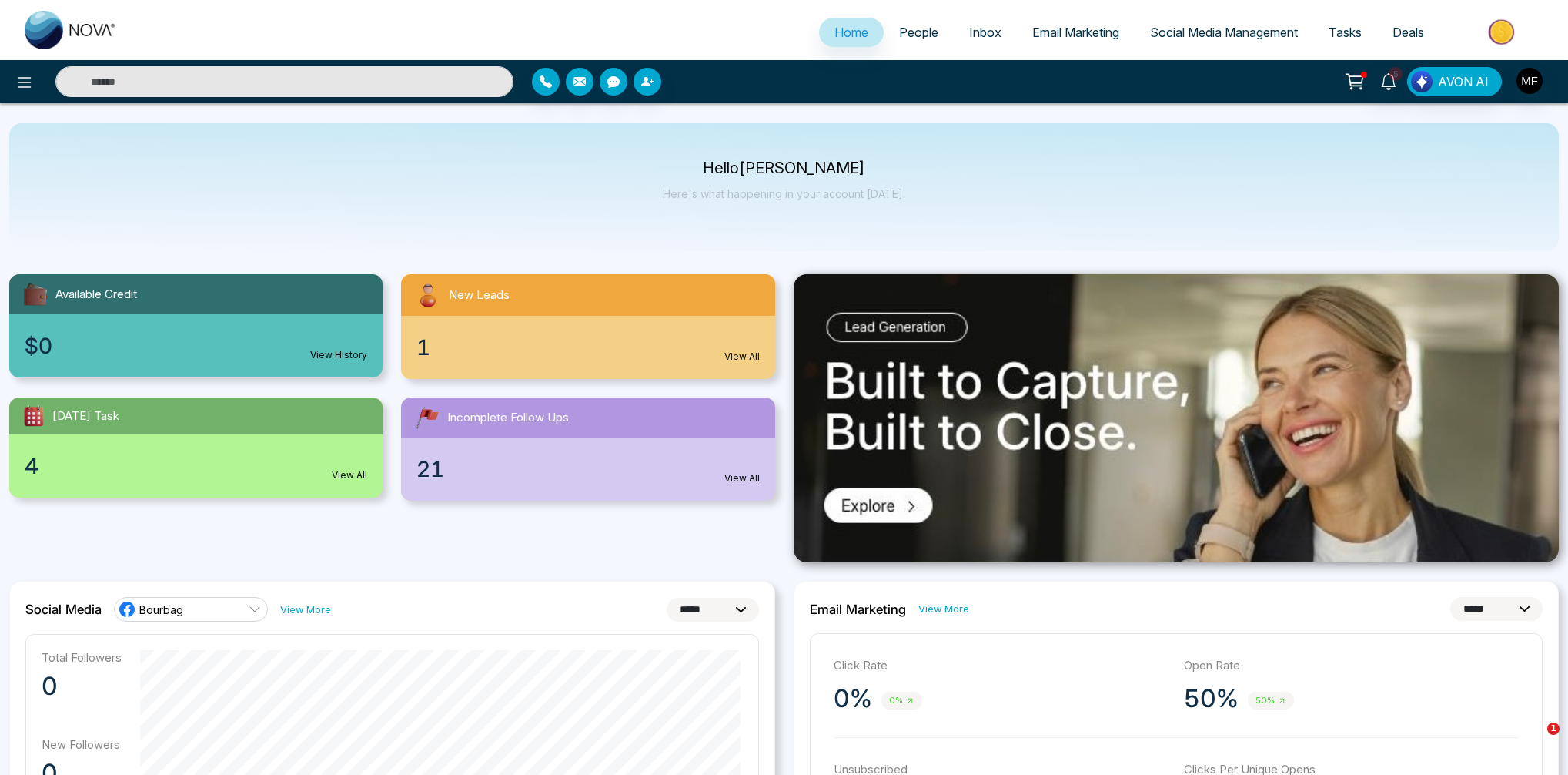
click at [707, 193] on p "Here's what happening in your account [DATE]." at bounding box center [784, 193] width 243 height 13
click at [756, 195] on p "Here's what happening in your account [DATE]." at bounding box center [784, 193] width 243 height 13
click at [796, 195] on p "Here's what happening in your account [DATE]." at bounding box center [784, 193] width 243 height 13
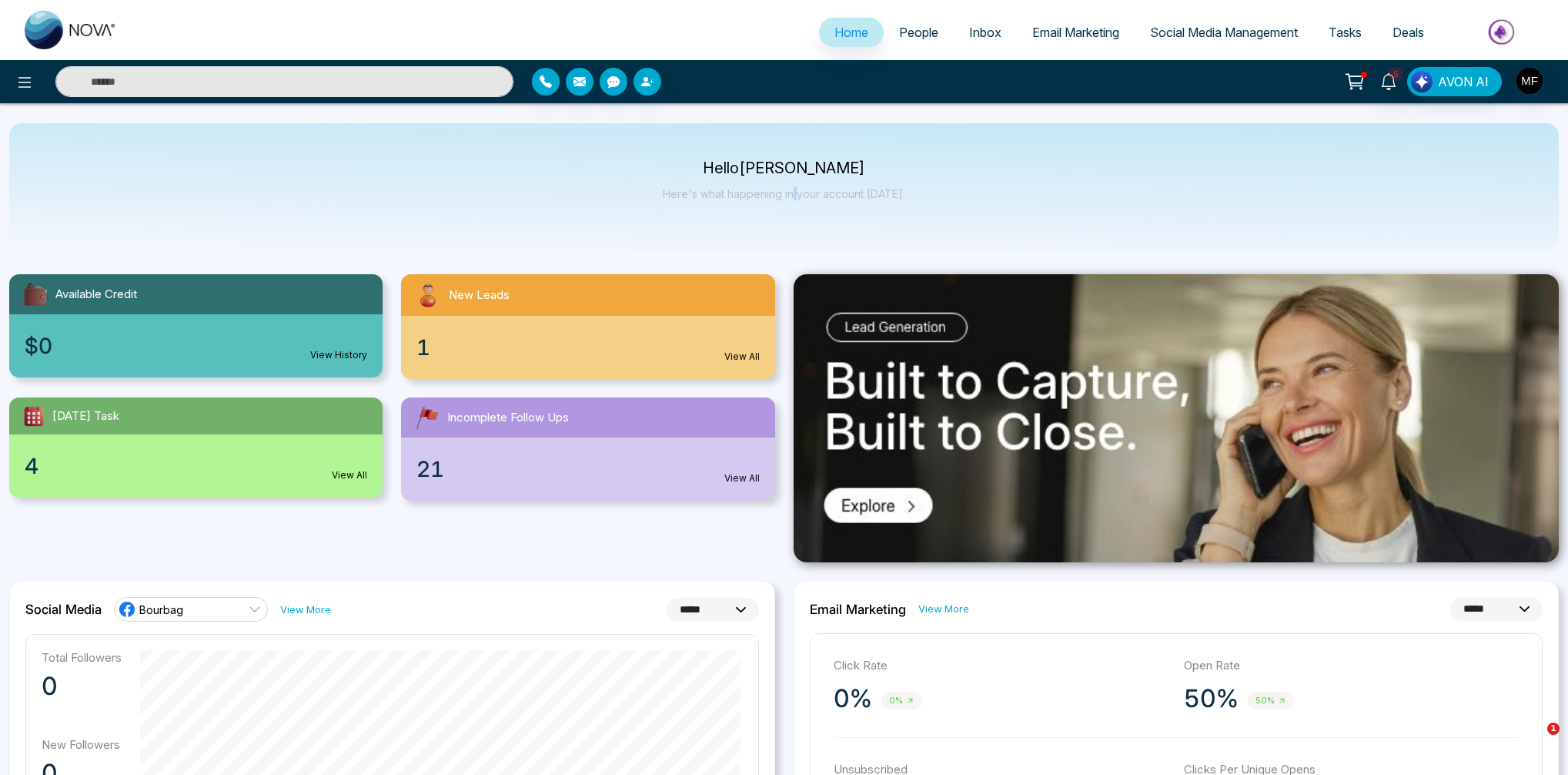
click at [796, 195] on p "Here's what happening in your account [DATE]." at bounding box center [784, 193] width 243 height 13
click at [808, 195] on p "Here's what happening in your account [DATE]." at bounding box center [784, 193] width 243 height 13
click at [834, 195] on p "Here's what happening in your account [DATE]." at bounding box center [784, 193] width 243 height 13
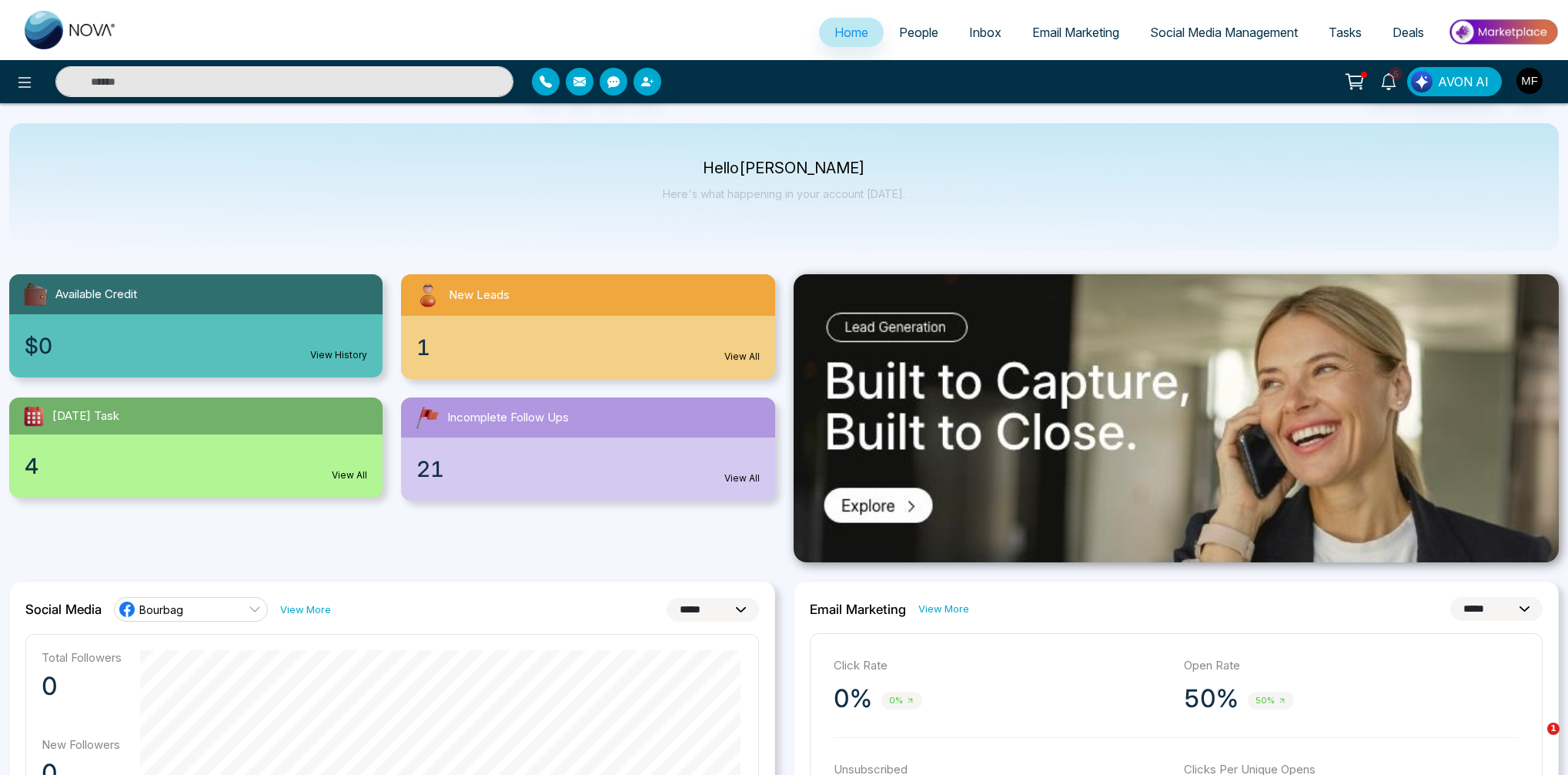
click at [826, 173] on p "Hello [PERSON_NAME]" at bounding box center [784, 168] width 243 height 13
click at [763, 162] on p "Hello [PERSON_NAME]" at bounding box center [784, 168] width 243 height 13
click at [731, 169] on p "Hello [PERSON_NAME]" at bounding box center [784, 168] width 243 height 13
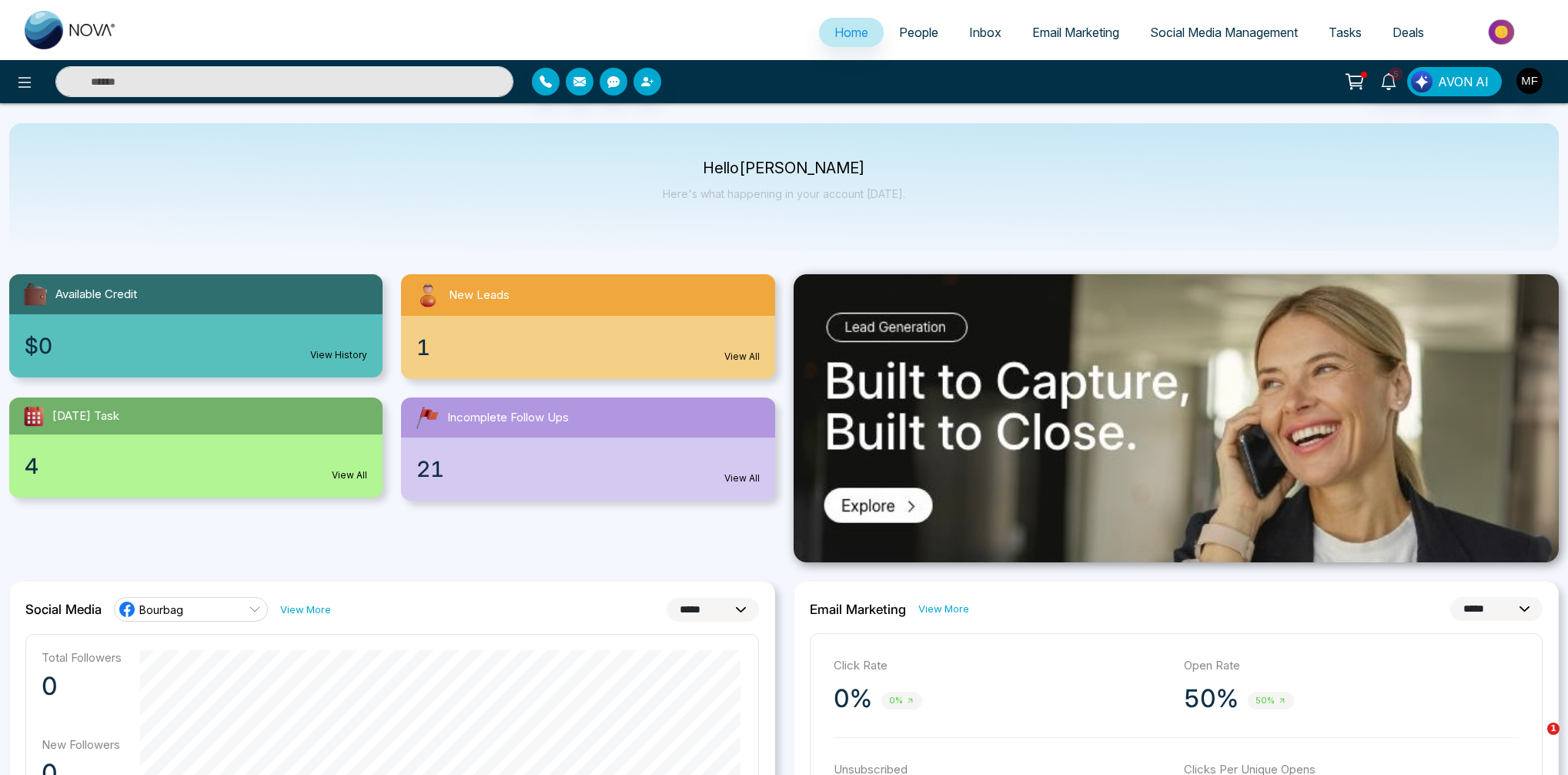
click at [751, 169] on p "Hello [PERSON_NAME]" at bounding box center [784, 168] width 243 height 13
click at [846, 173] on p "Hello [PERSON_NAME]" at bounding box center [784, 168] width 243 height 13
click at [856, 199] on p "Here's what happening in your account [DATE]." at bounding box center [784, 193] width 243 height 13
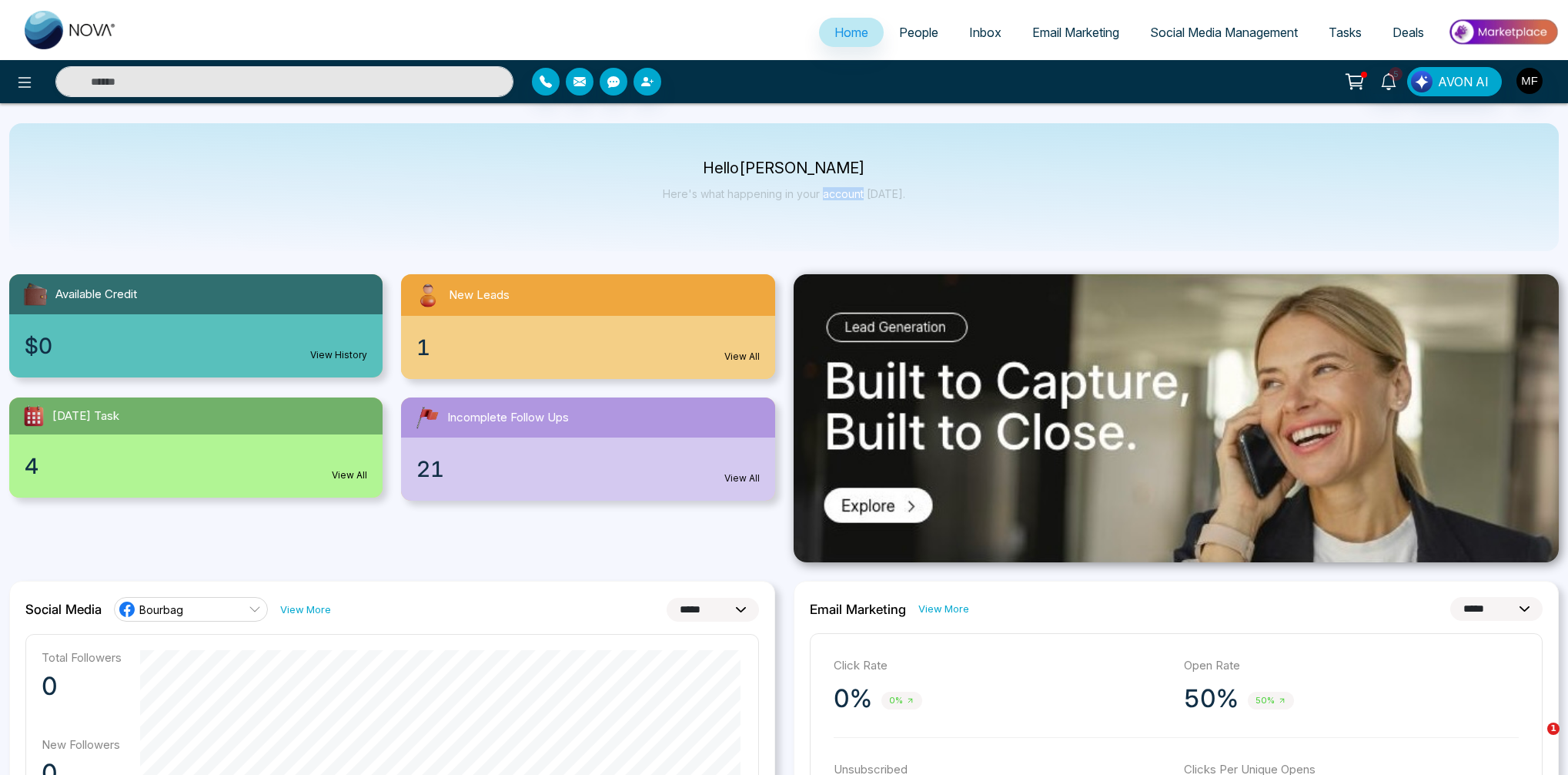
click at [856, 199] on p "Here's what happening in your account [DATE]." at bounding box center [784, 193] width 243 height 13
click at [816, 196] on p "Here's what happening in your account [DATE]." at bounding box center [784, 193] width 243 height 13
click at [815, 177] on div "Hello [PERSON_NAME] Here's what happening in your account [DATE]." at bounding box center [784, 187] width 243 height 51
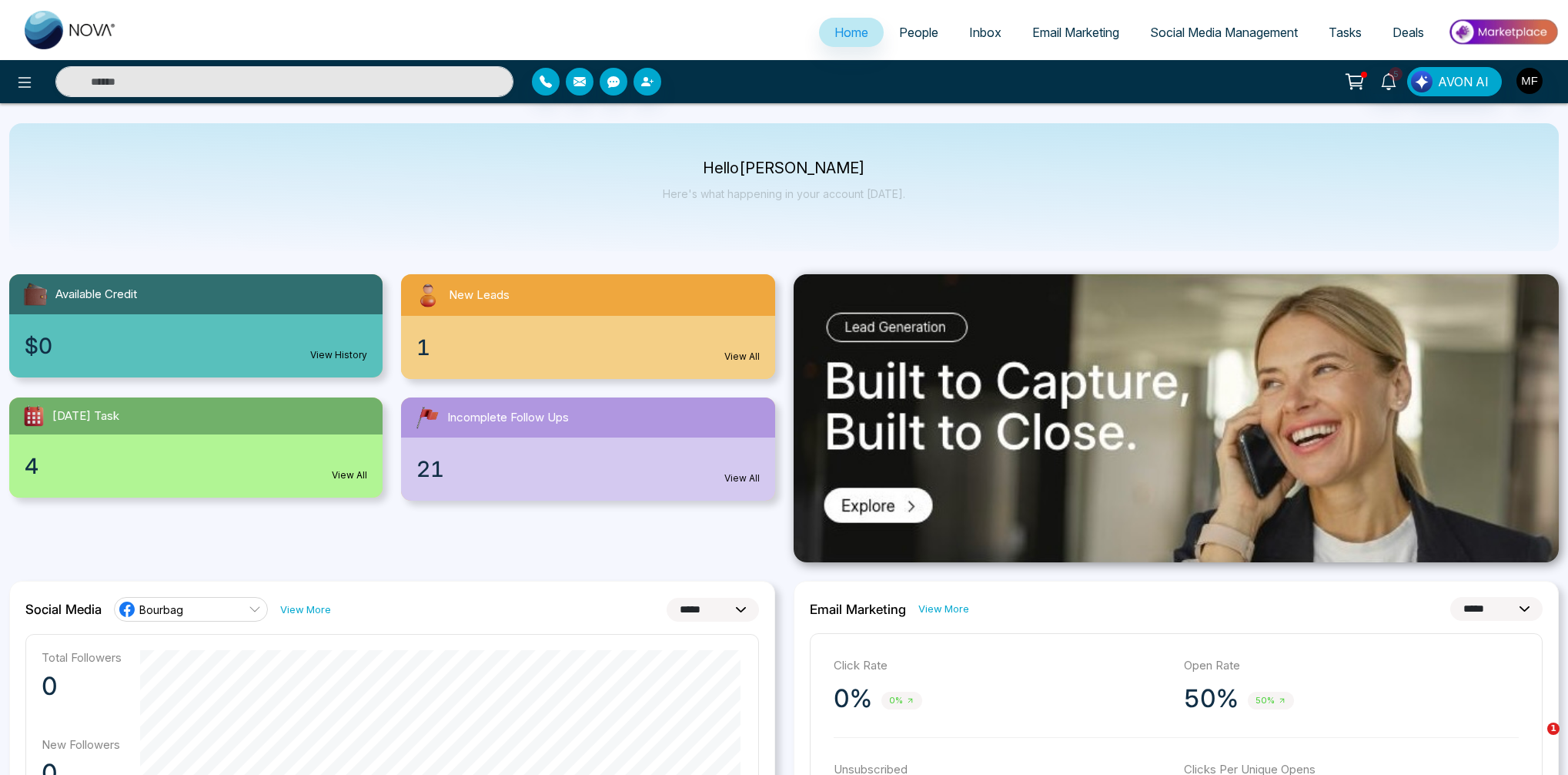
click at [777, 170] on p "Hello [PERSON_NAME]" at bounding box center [784, 168] width 243 height 13
click at [1524, 67] on button "button" at bounding box center [1530, 81] width 28 height 28
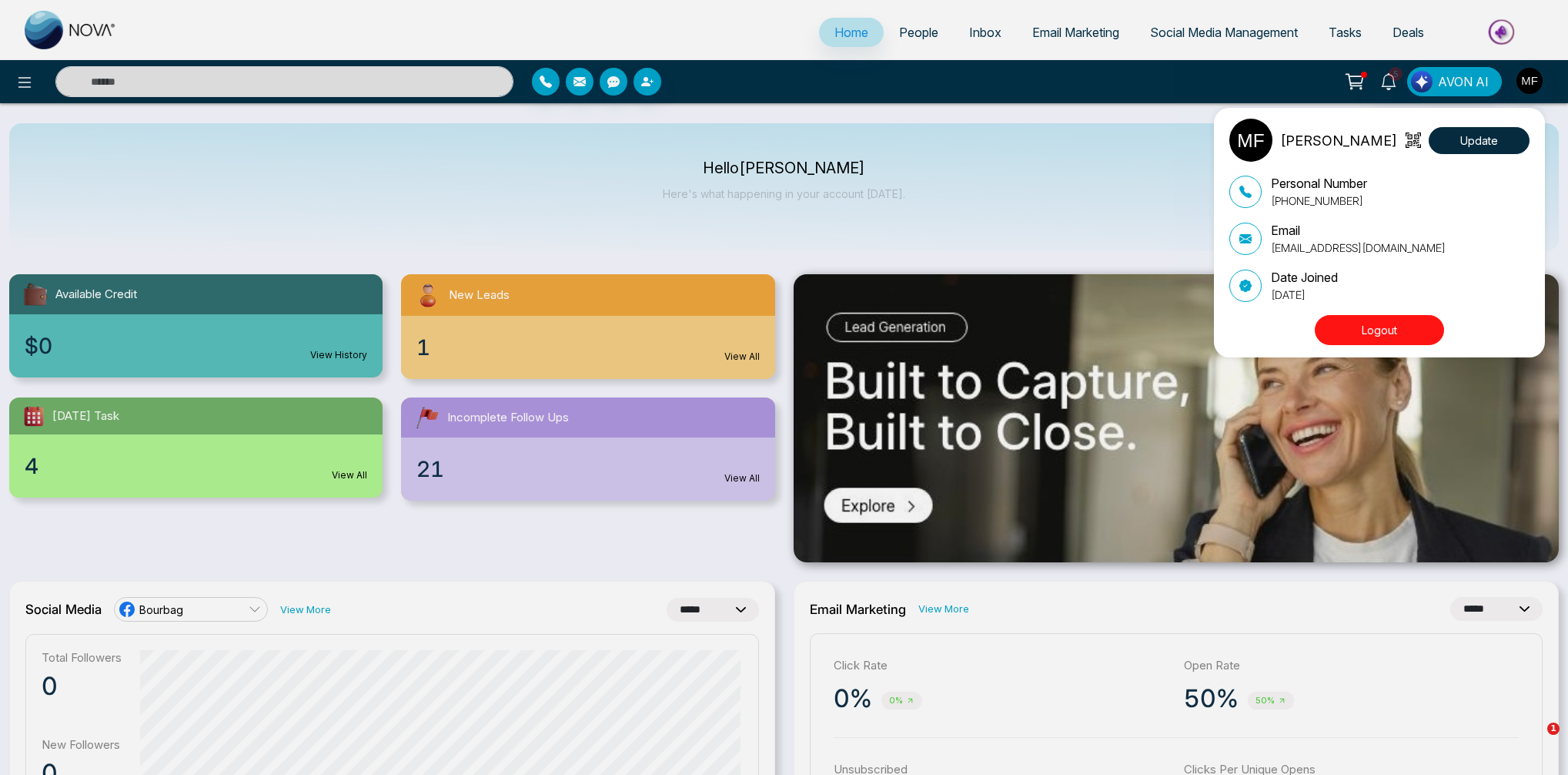
click at [1530, 96] on div "[PERSON_NAME] Update Personal Number [PHONE_NUMBER] Email [EMAIL_ADDRESS][DOMAI…" at bounding box center [784, 387] width 1568 height 775
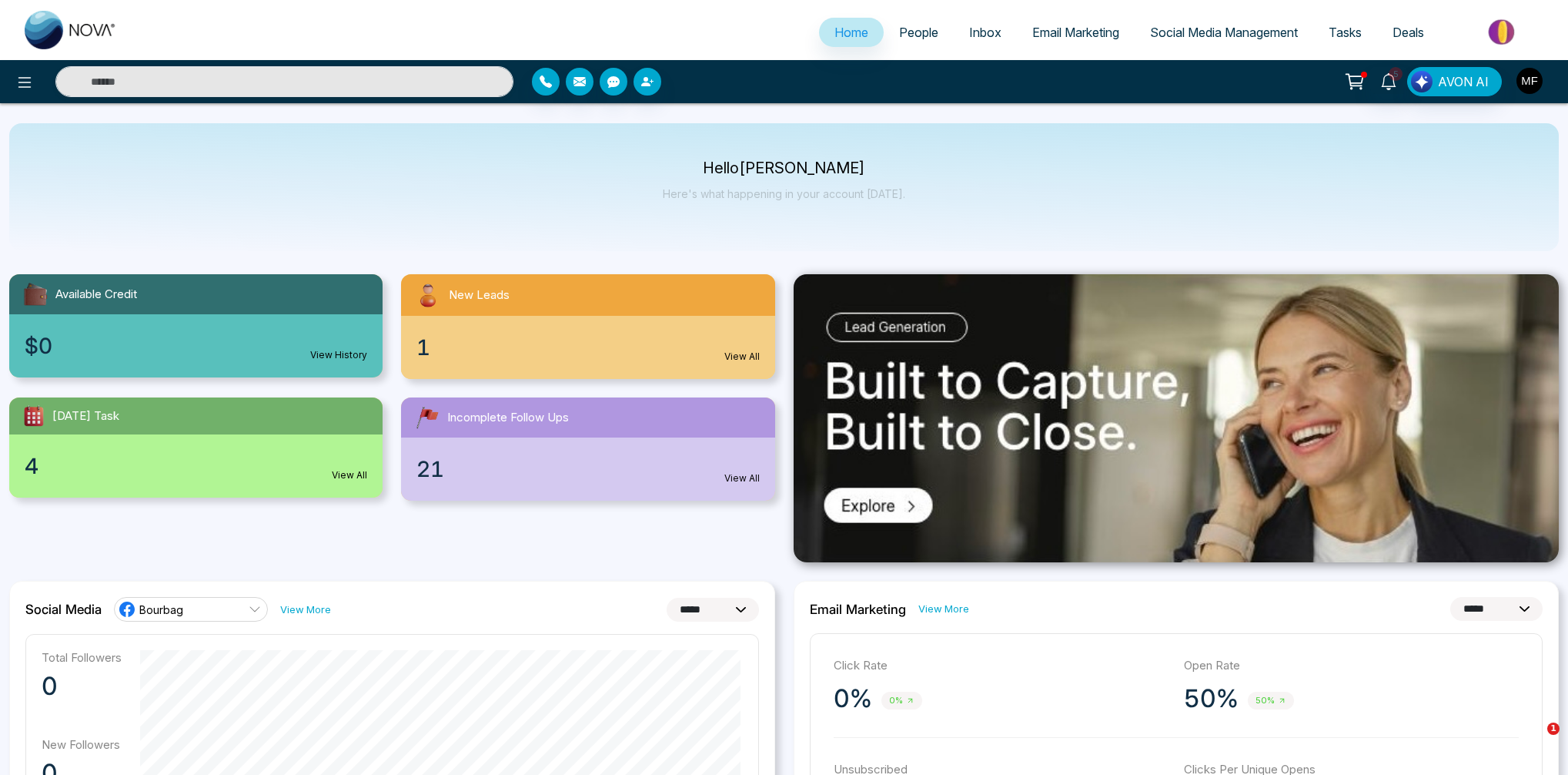
click at [1532, 90] on img "button" at bounding box center [1530, 81] width 26 height 26
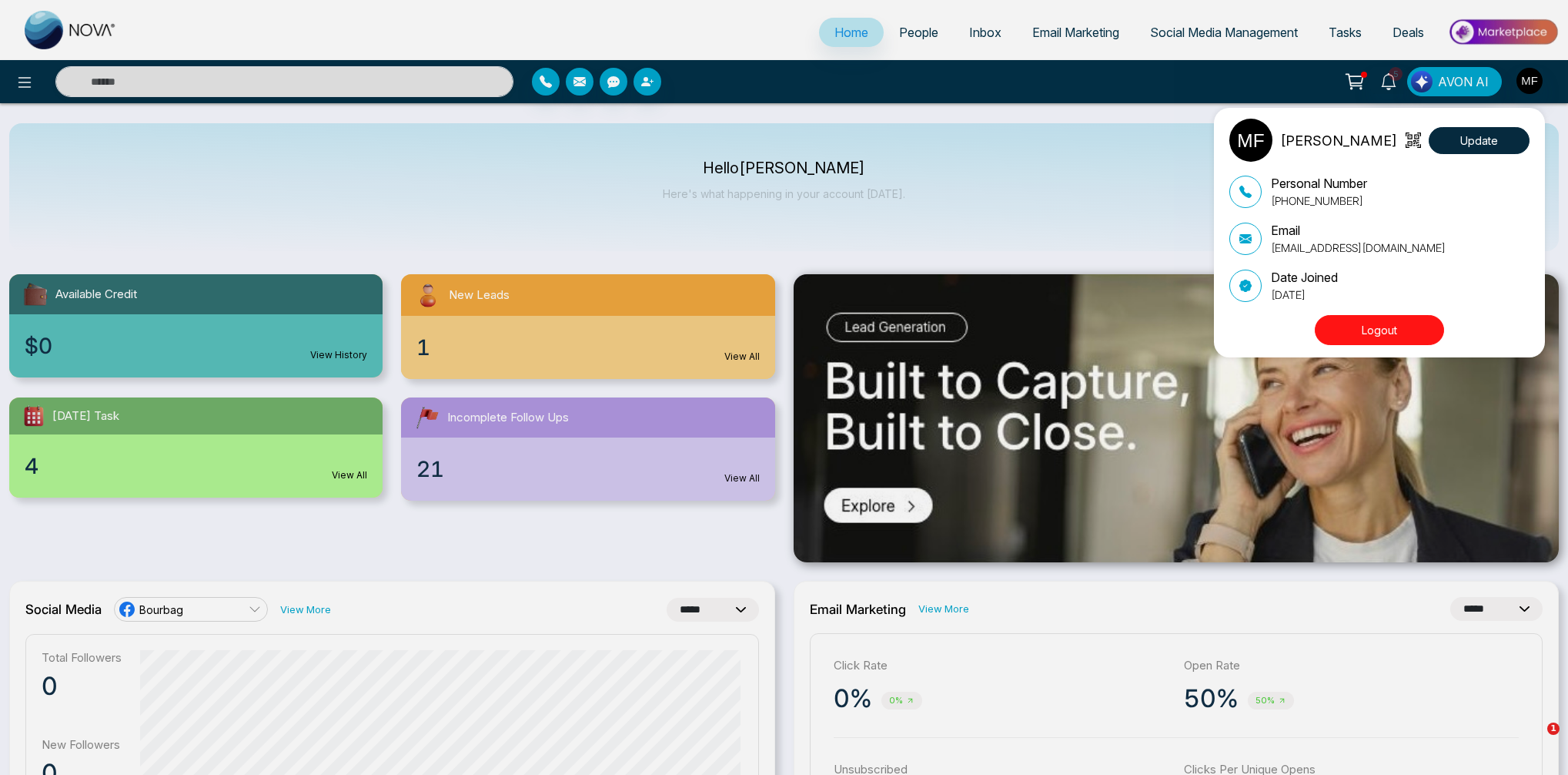
click at [1123, 171] on div "[PERSON_NAME] Update Personal Number [PHONE_NUMBER] Email [EMAIL_ADDRESS][DOMAI…" at bounding box center [784, 387] width 1568 height 775
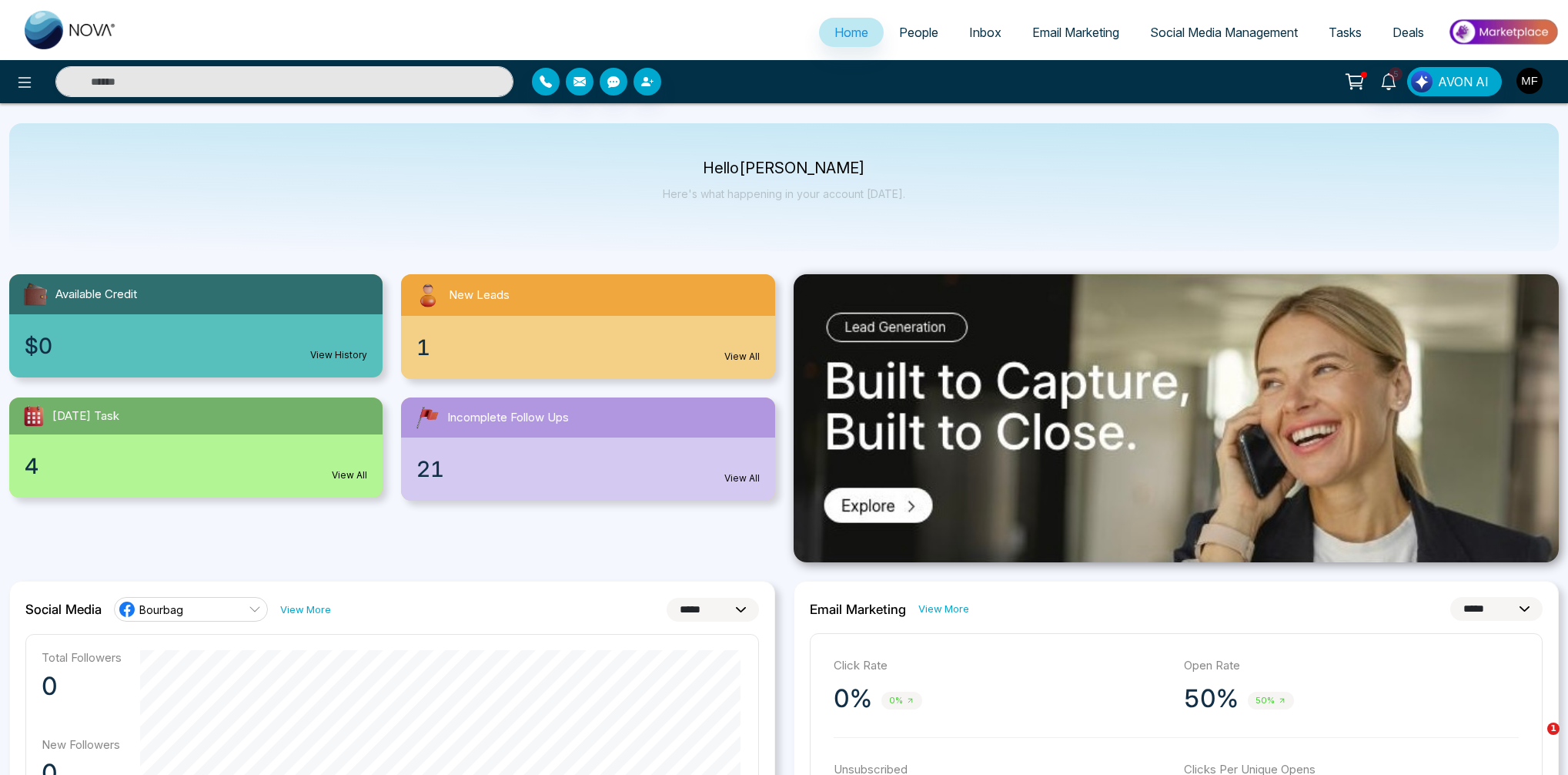
click at [1534, 87] on img "button" at bounding box center [1530, 81] width 26 height 26
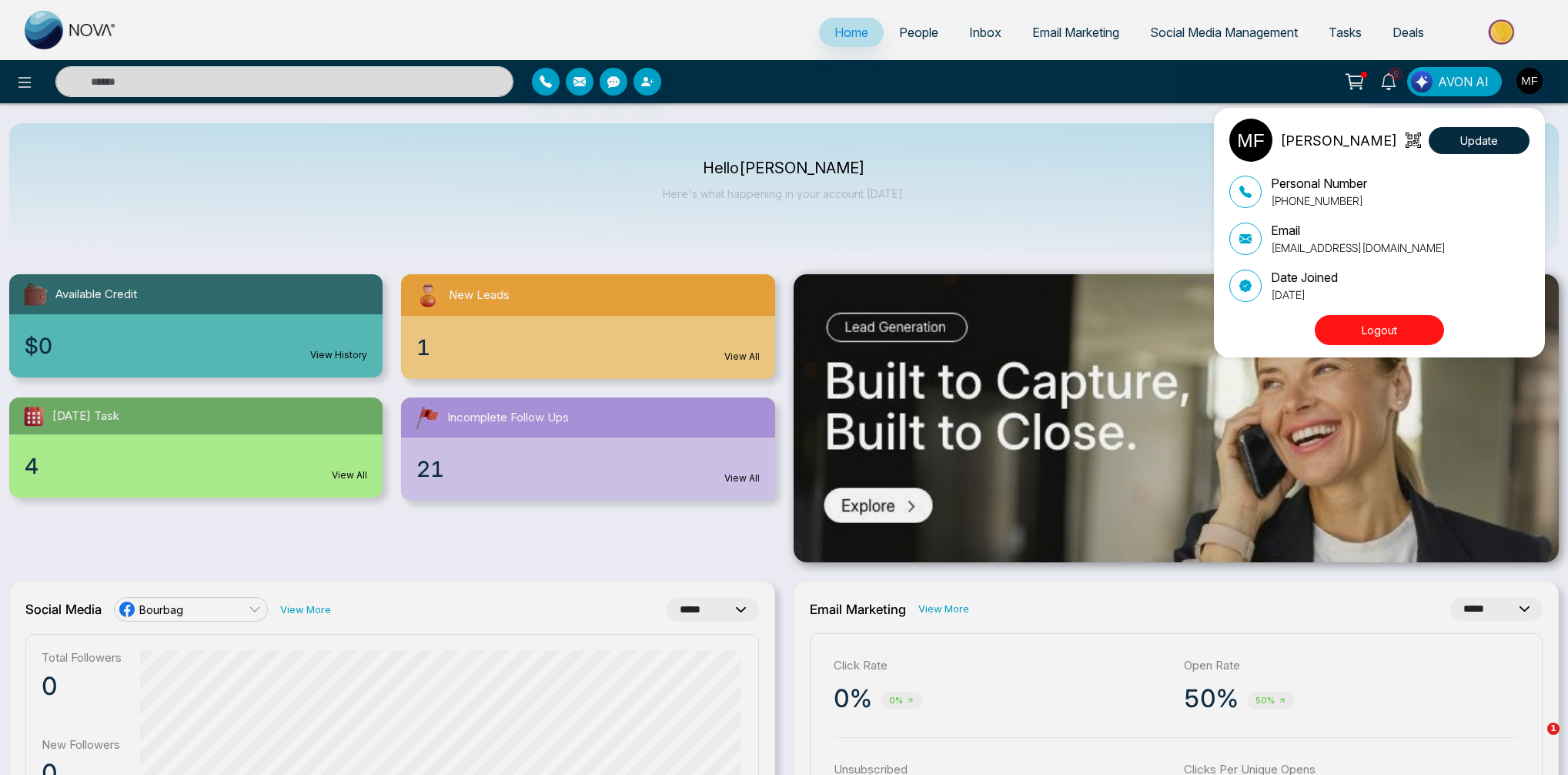
click at [1299, 184] on p "Personal Number" at bounding box center [1319, 183] width 96 height 18
click at [1308, 200] on p "[PHONE_NUMBER]" at bounding box center [1319, 201] width 96 height 16
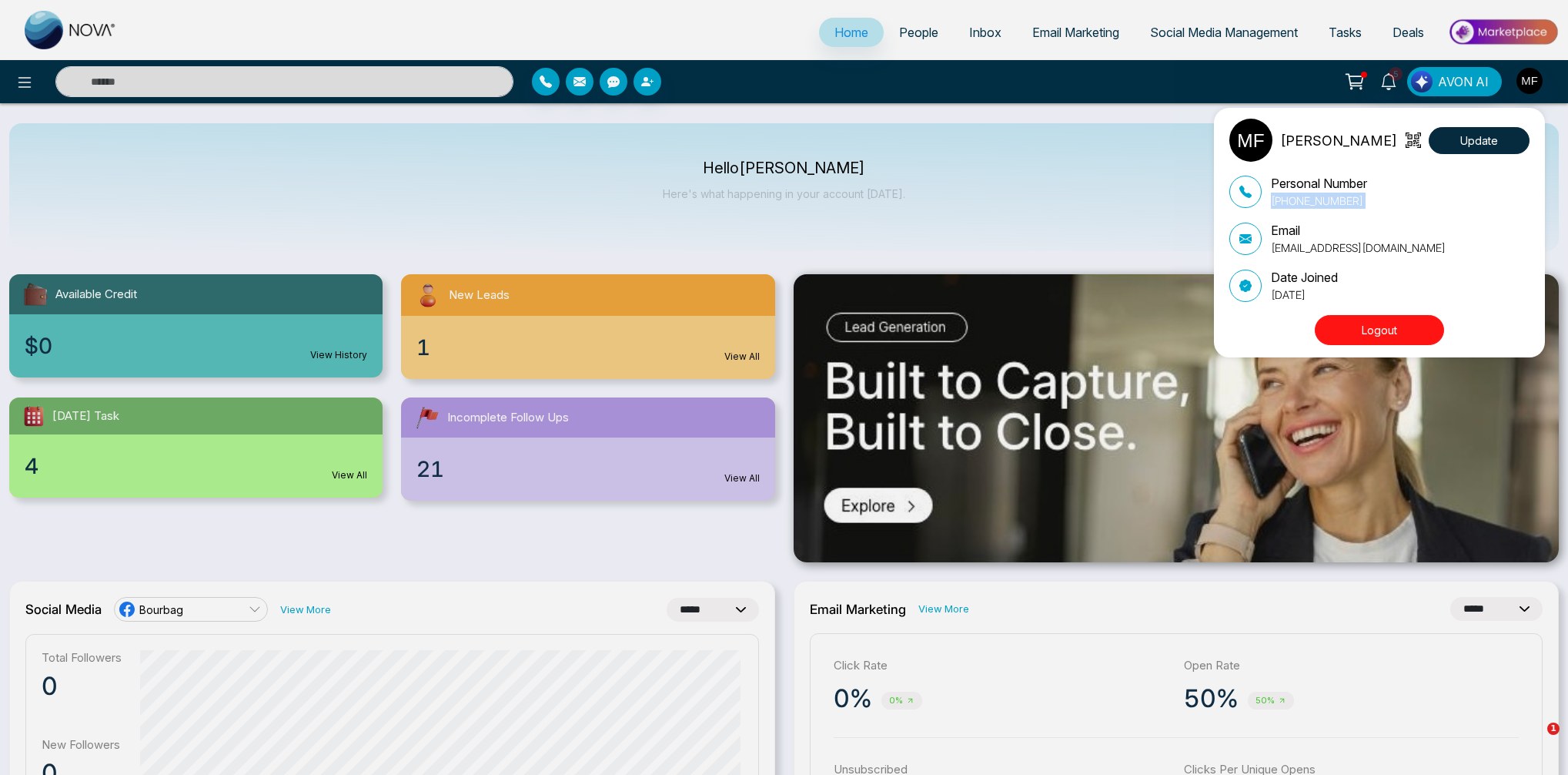
click at [1308, 200] on p "[PHONE_NUMBER]" at bounding box center [1319, 201] width 96 height 16
click at [1343, 246] on p "[EMAIL_ADDRESS][DOMAIN_NAME]" at bounding box center [1358, 248] width 175 height 16
click at [1316, 240] on p "[EMAIL_ADDRESS][DOMAIN_NAME]" at bounding box center [1358, 248] width 175 height 16
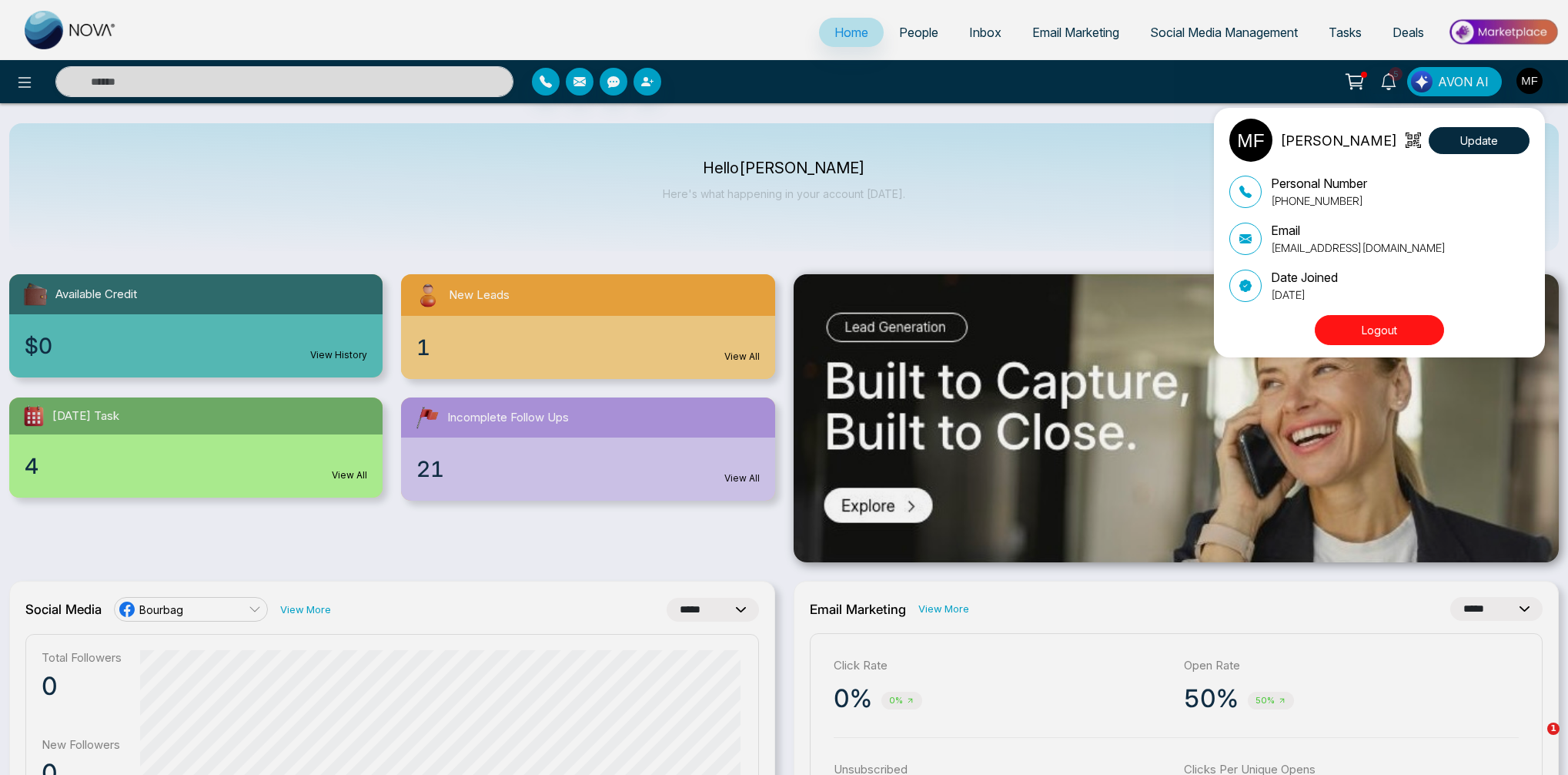
click at [1297, 233] on p "Email" at bounding box center [1358, 230] width 175 height 18
click at [1262, 140] on img at bounding box center [1250, 140] width 43 height 43
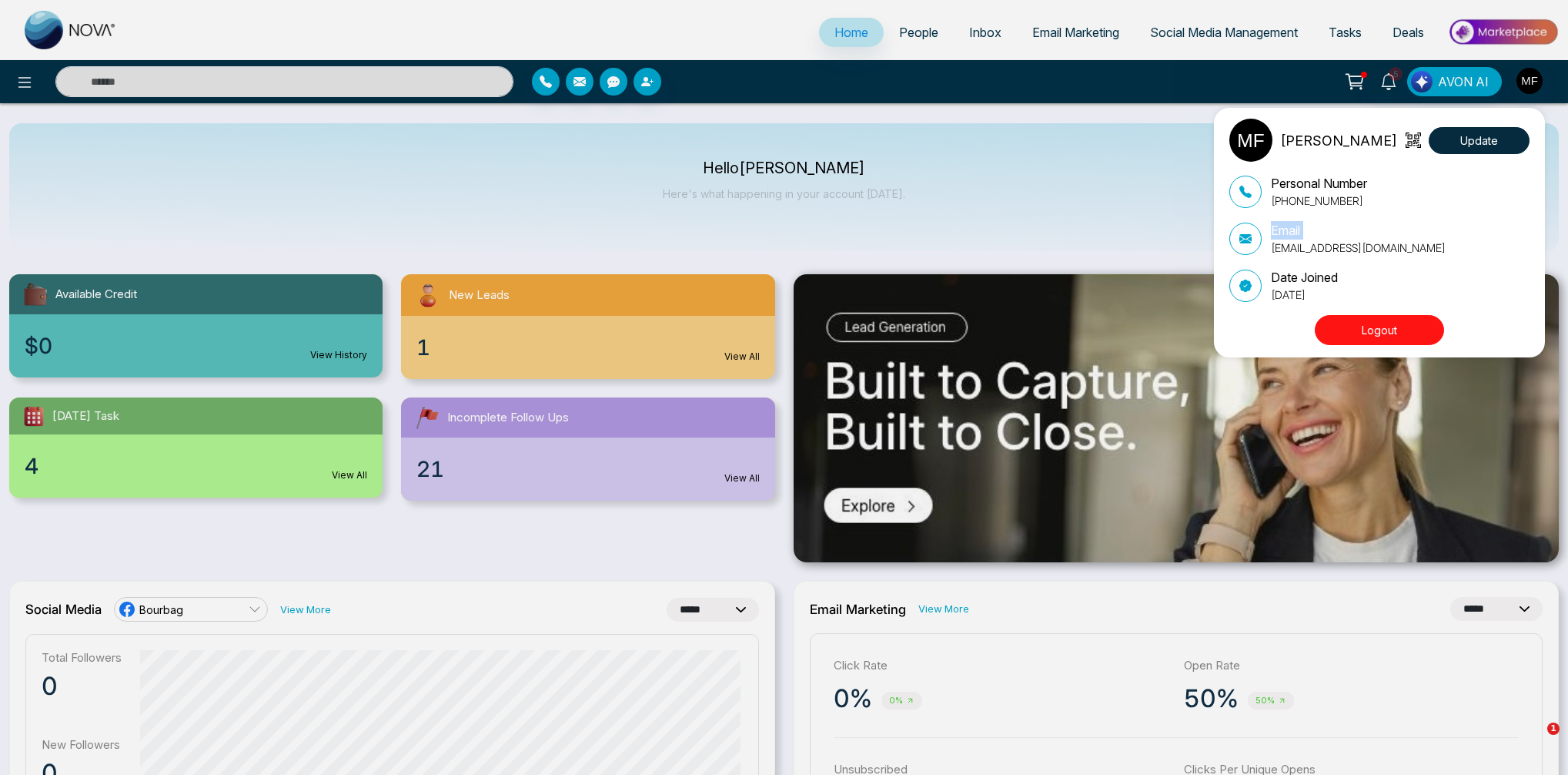
click at [1262, 140] on img at bounding box center [1250, 140] width 43 height 43
click at [1289, 142] on p "[PERSON_NAME]" at bounding box center [1338, 140] width 117 height 21
click at [1529, 76] on div "[PERSON_NAME] Update Personal Number [PHONE_NUMBER] Email [EMAIL_ADDRESS][DOMAI…" at bounding box center [784, 387] width 1568 height 775
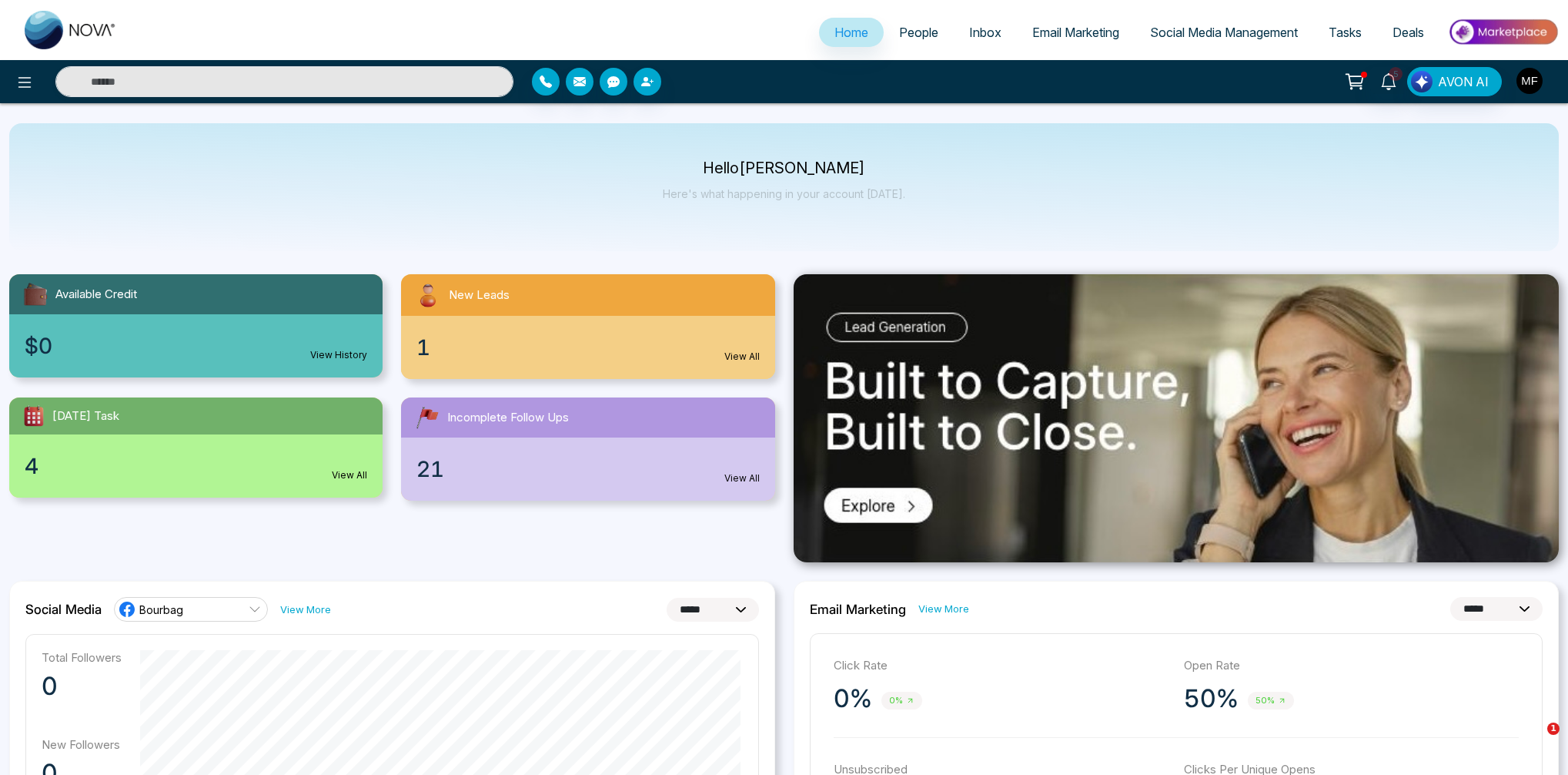
click at [1530, 81] on img "button" at bounding box center [1530, 81] width 26 height 26
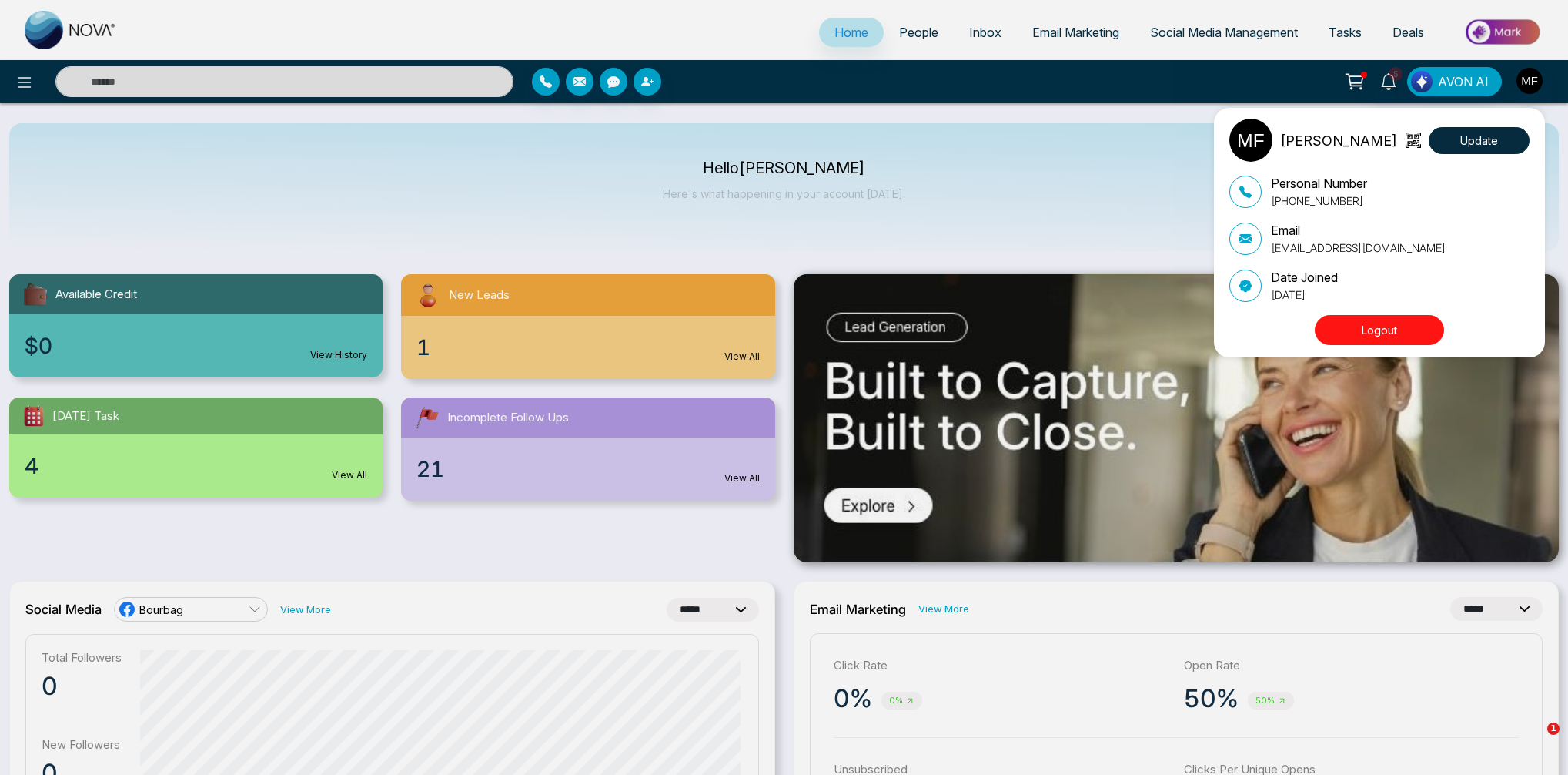
click at [700, 118] on div "[PERSON_NAME] Update Personal Number [PHONE_NUMBER] Email [EMAIL_ADDRESS][DOMAI…" at bounding box center [784, 387] width 1568 height 775
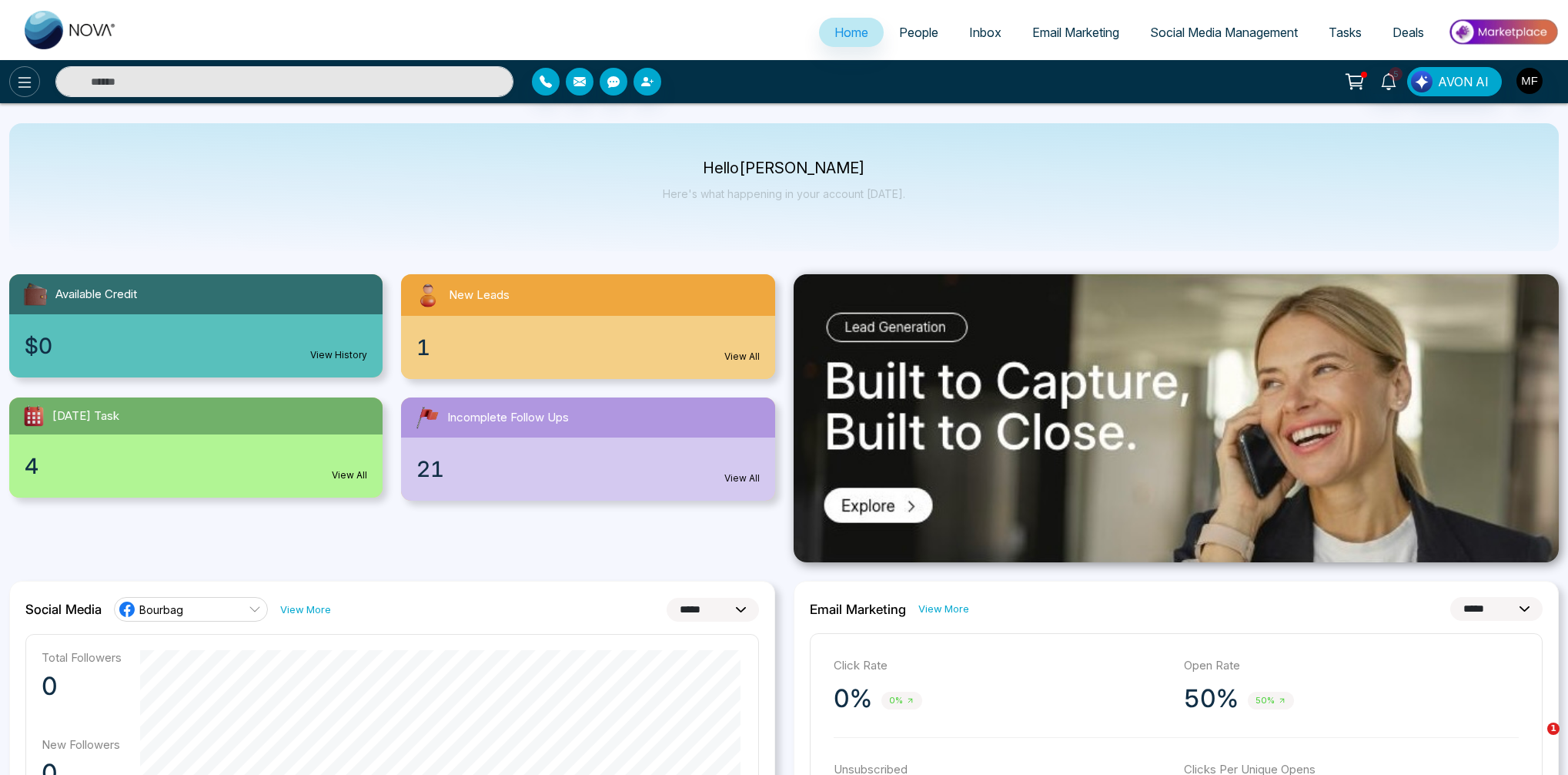
click at [31, 89] on icon at bounding box center [24, 82] width 18 height 18
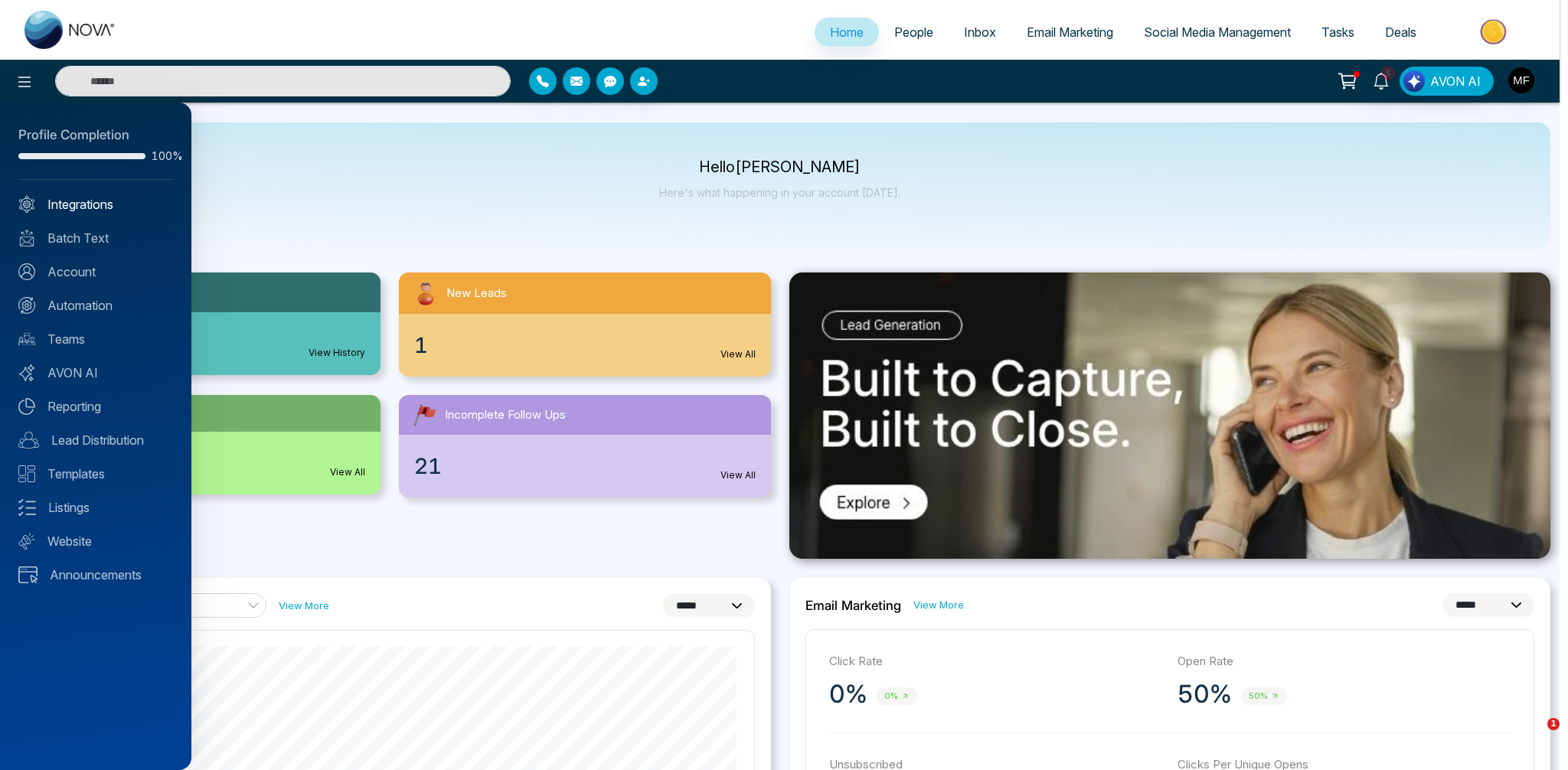
click at [81, 206] on link "Integrations" at bounding box center [95, 204] width 155 height 18
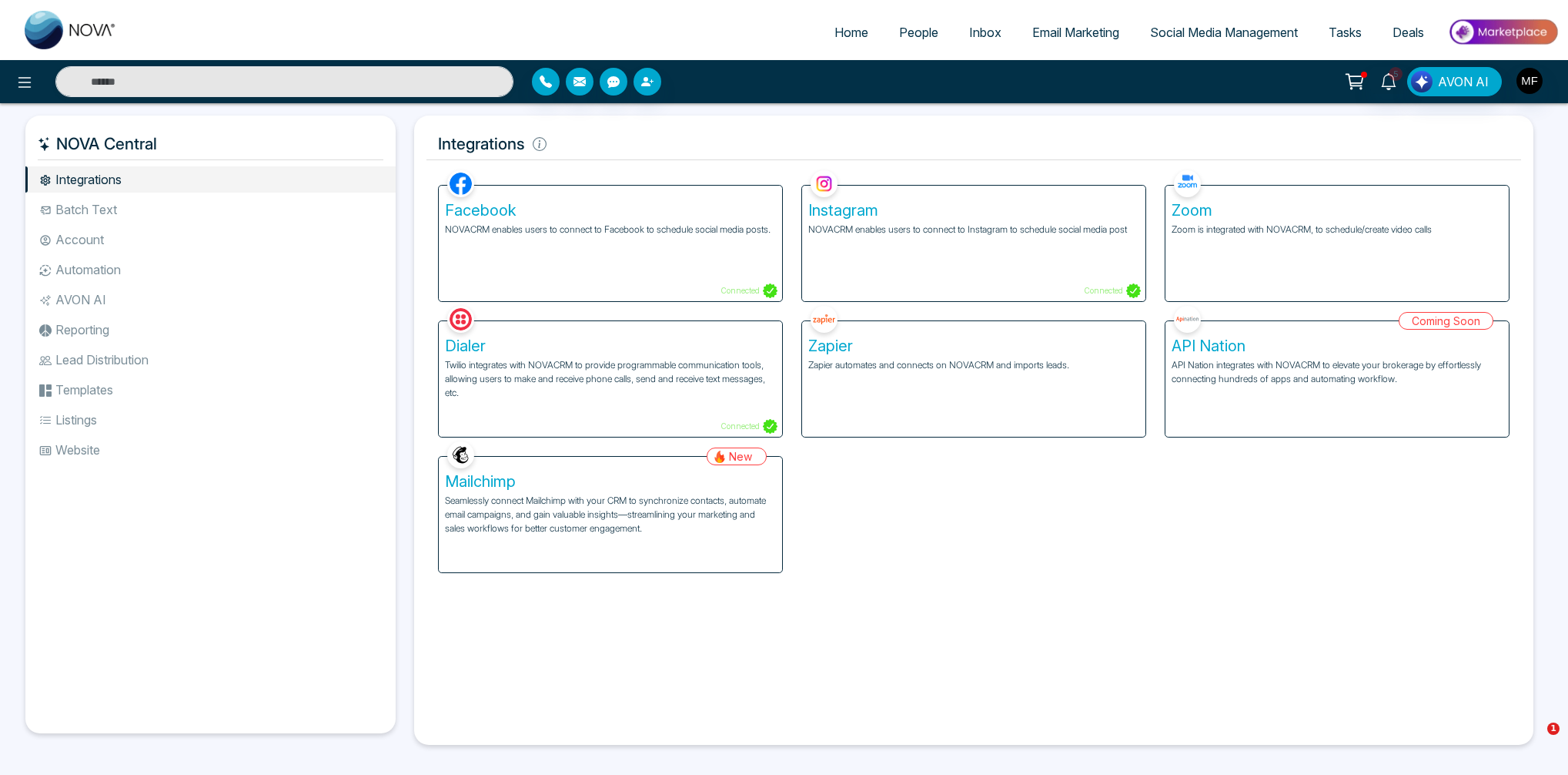
click at [797, 133] on h5 "Integrations" at bounding box center [974, 144] width 1095 height 32
click at [803, 146] on h5 "Integrations" at bounding box center [974, 144] width 1095 height 32
click at [1151, 130] on h5 "Integrations" at bounding box center [974, 144] width 1095 height 32
click at [457, 318] on img at bounding box center [461, 319] width 27 height 27
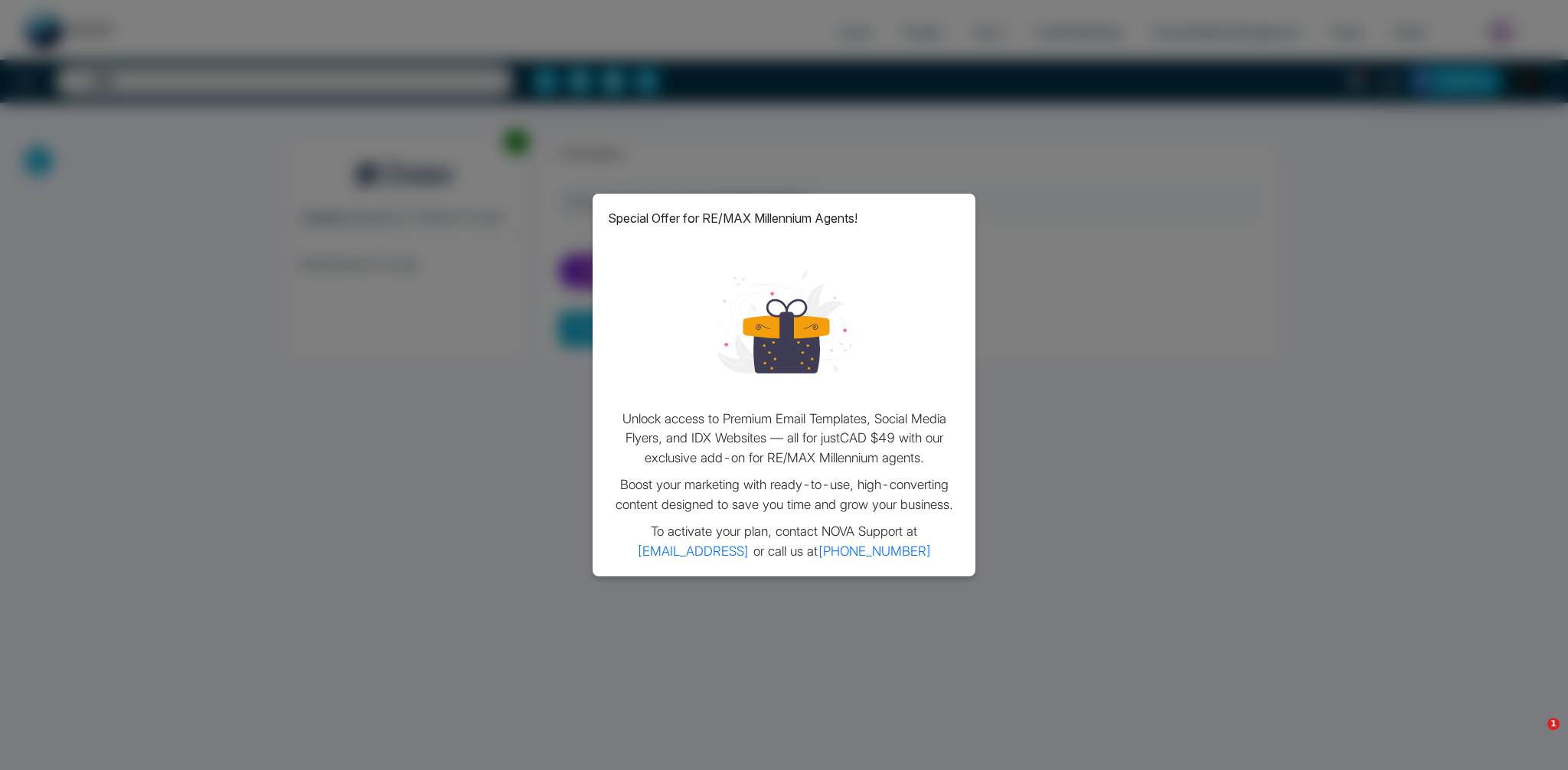
click at [416, 316] on div "Special Offer for RE/MAX Millennium Agents! Unlock access to Premium Email Temp…" at bounding box center [784, 385] width 1568 height 770
click at [541, 195] on div "Special Offer for RE/MAX Millennium Agents! Unlock access to Premium Email Temp…" at bounding box center [784, 385] width 1568 height 770
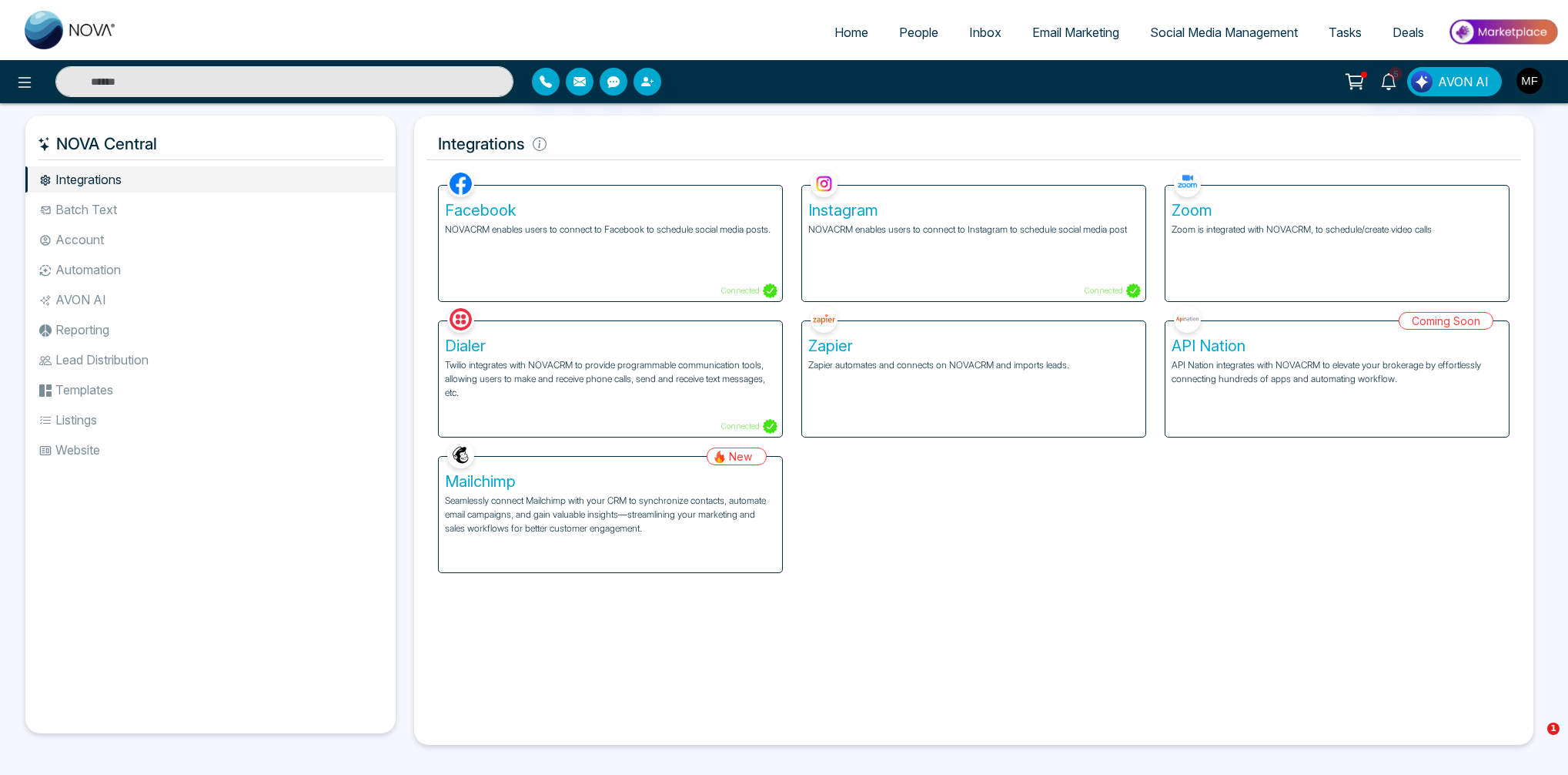
click at [404, 310] on div "NOVA Central Integrations Batch Text Account Automation AVON AI Reporting Lead …" at bounding box center [215, 430] width 380 height 629
click at [903, 34] on span "People" at bounding box center [918, 32] width 39 height 15
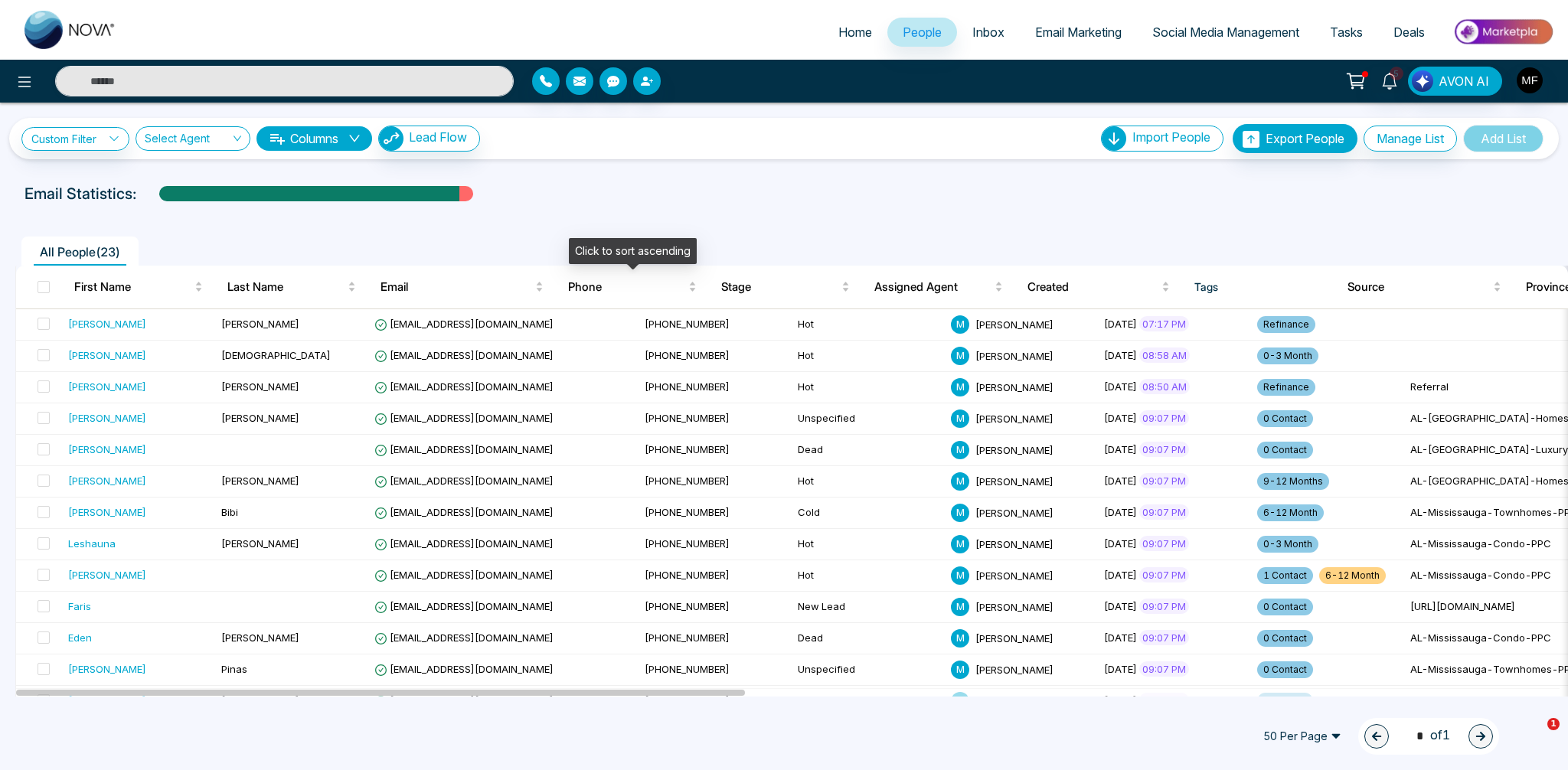
click at [717, 214] on div "All People ( 23 ) First Name Last Name Email Phone Stage Assigned Agent Created…" at bounding box center [783, 626] width 1549 height 829
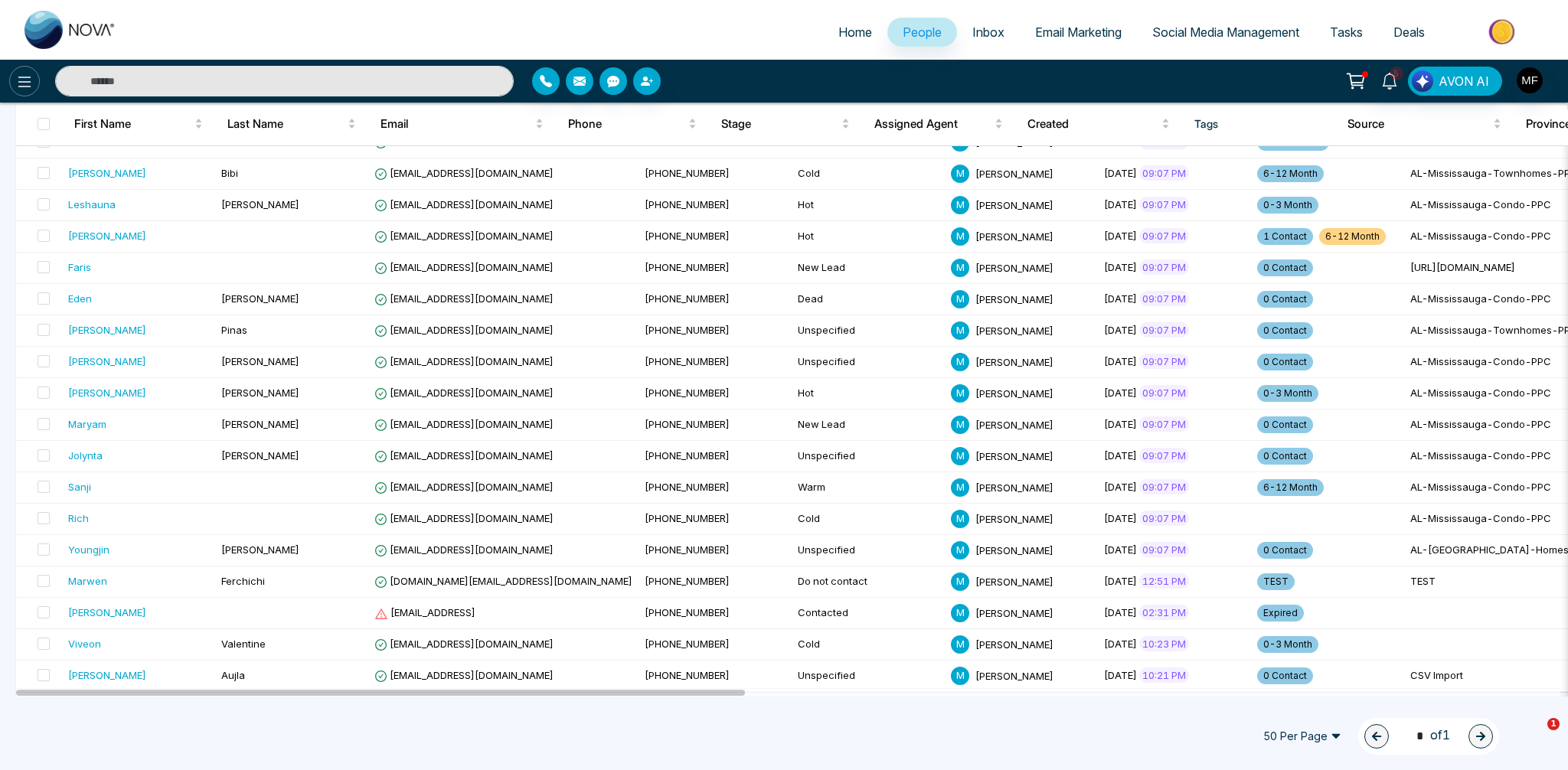
scroll to position [344, 0]
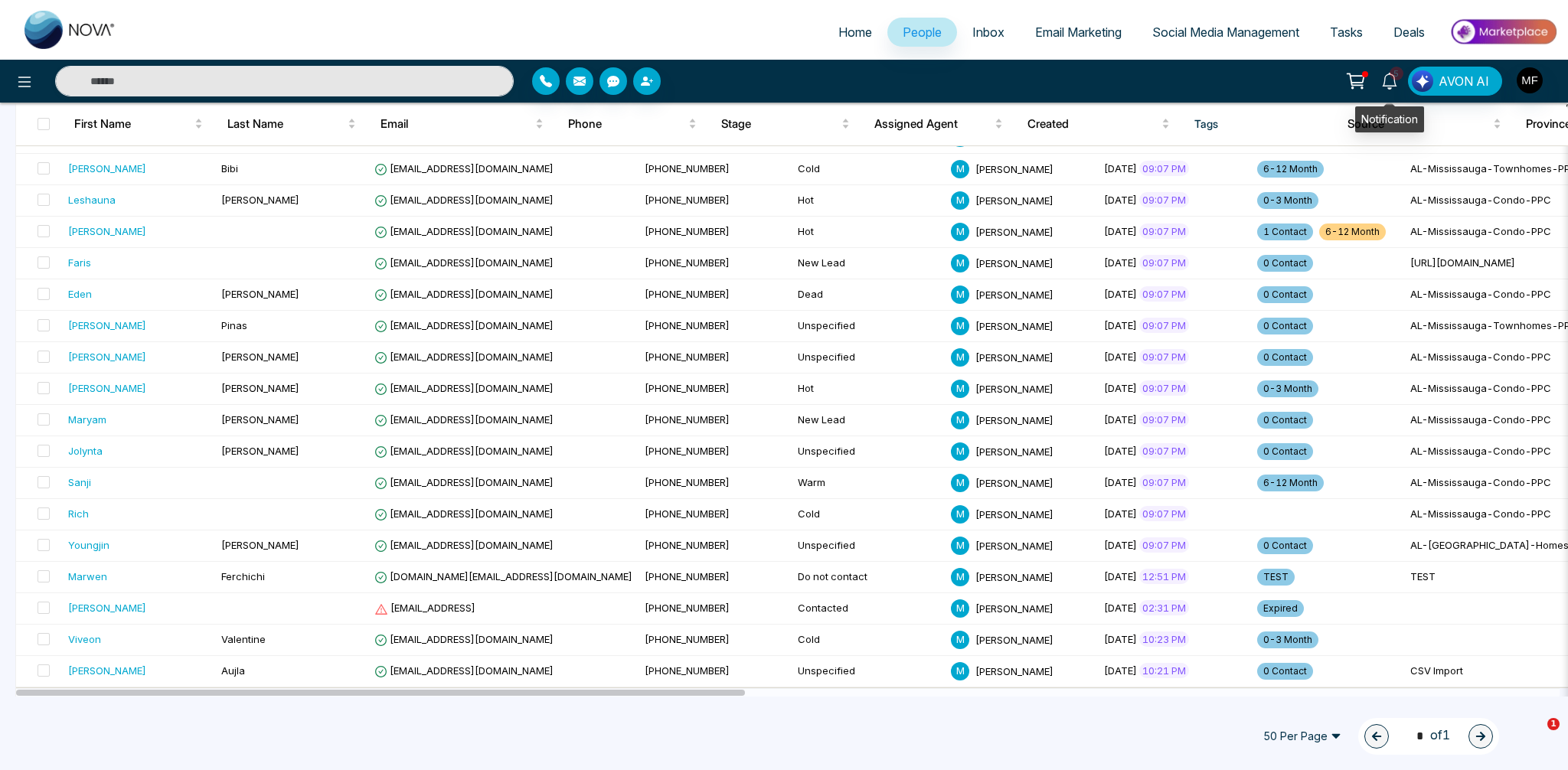
click at [1397, 85] on icon at bounding box center [1389, 80] width 17 height 17
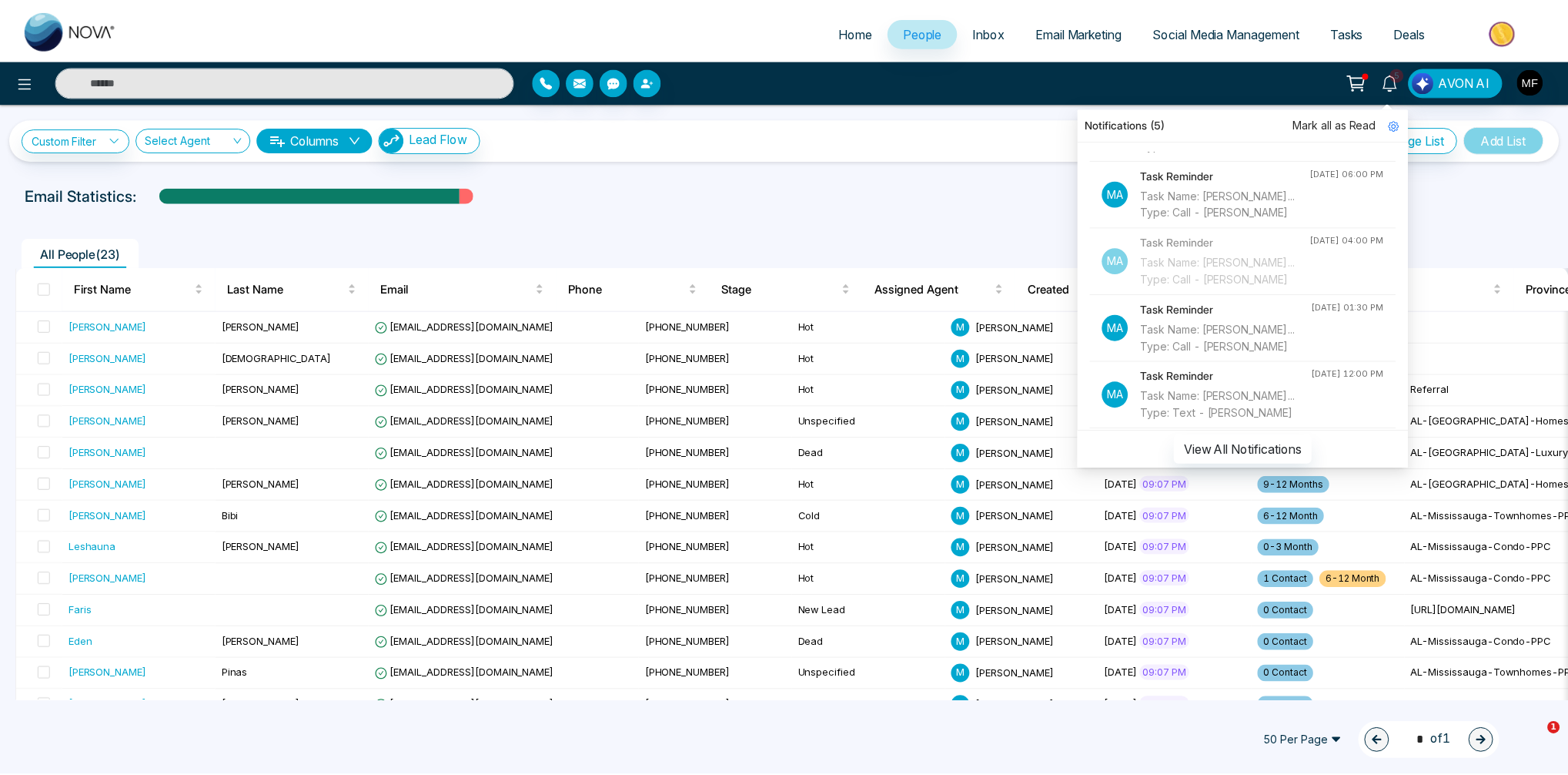
scroll to position [0, 0]
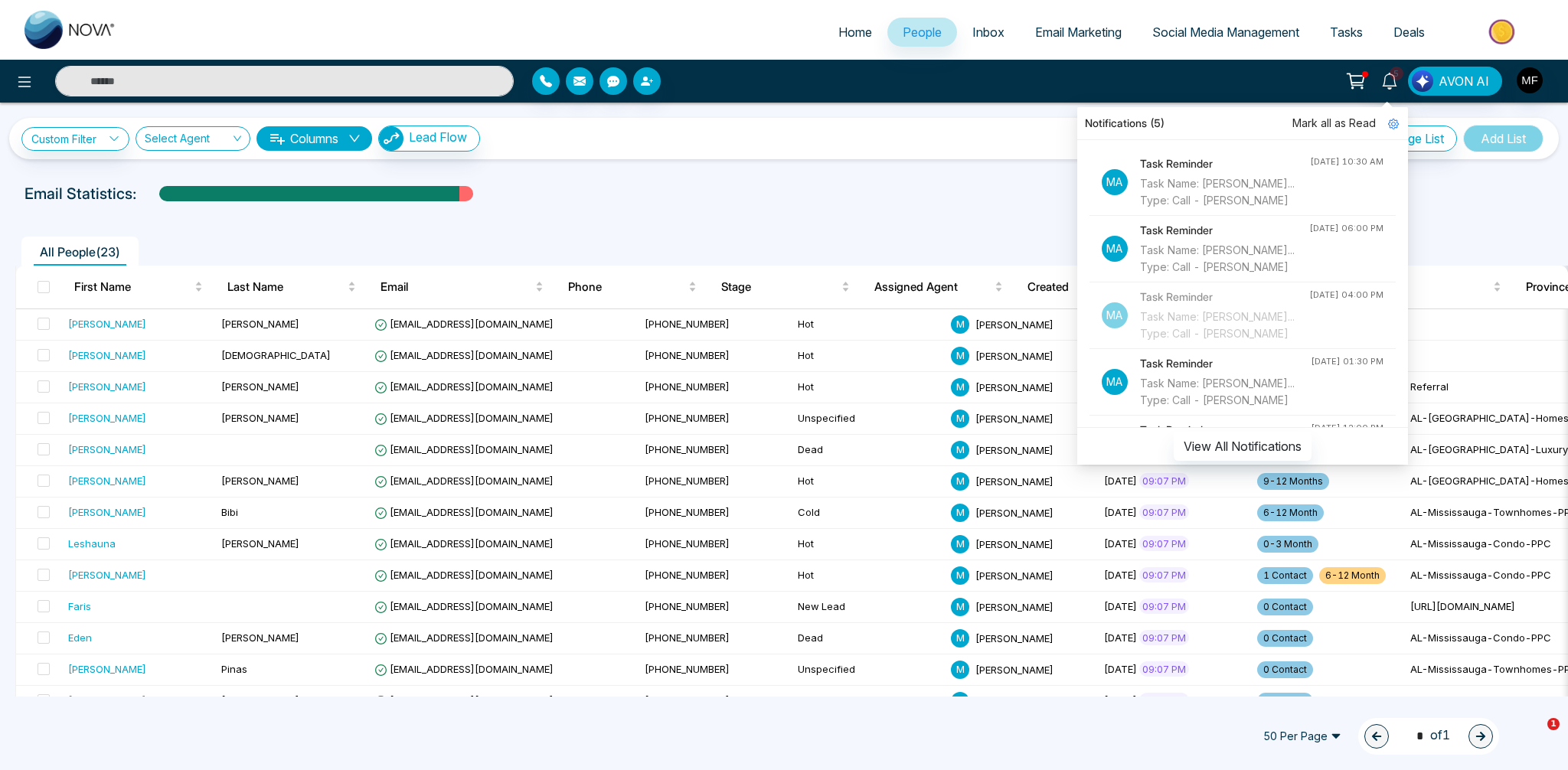
click at [856, 207] on div at bounding box center [783, 208] width 1549 height 6
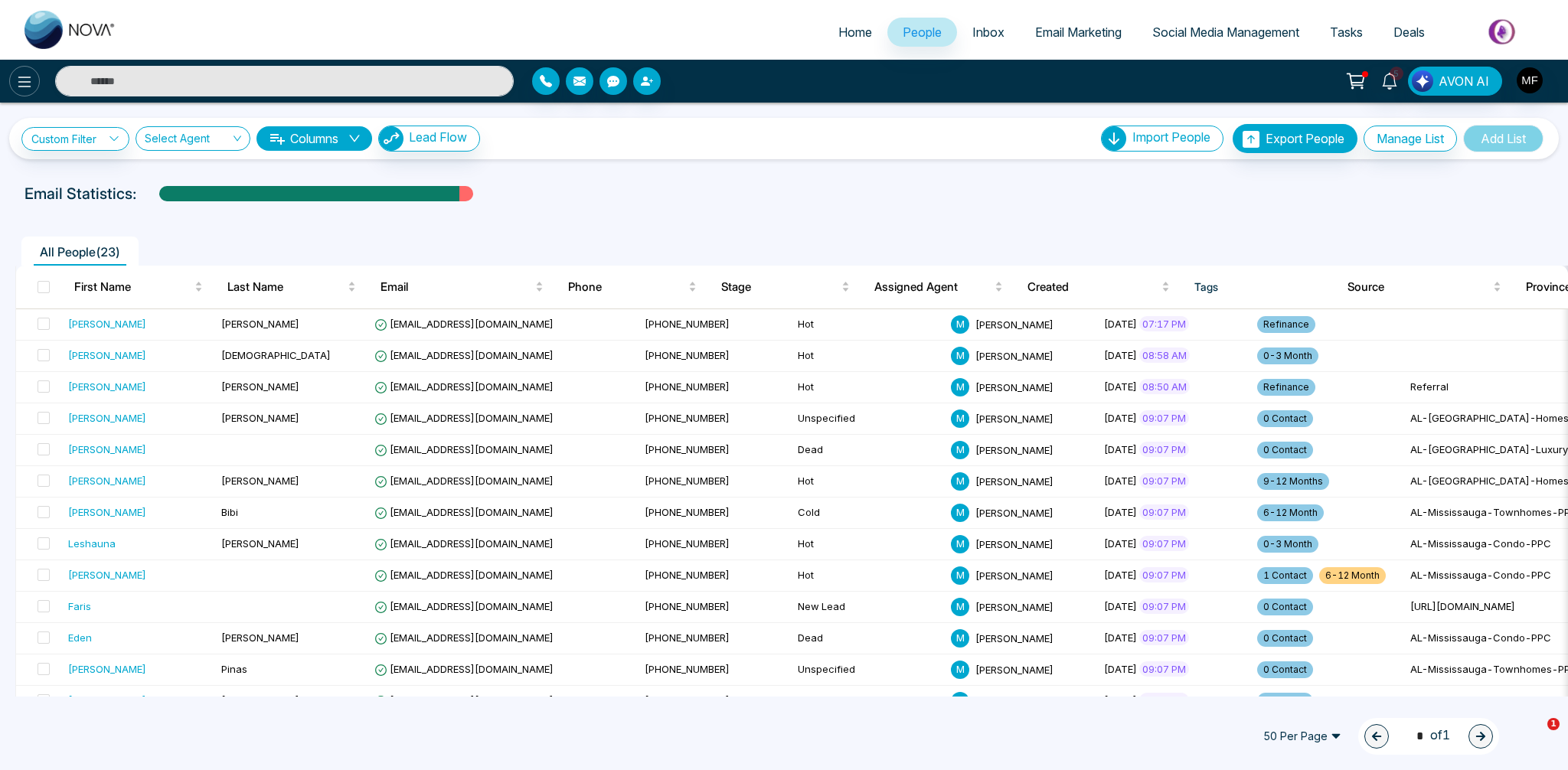
click at [22, 84] on icon at bounding box center [24, 81] width 18 height 18
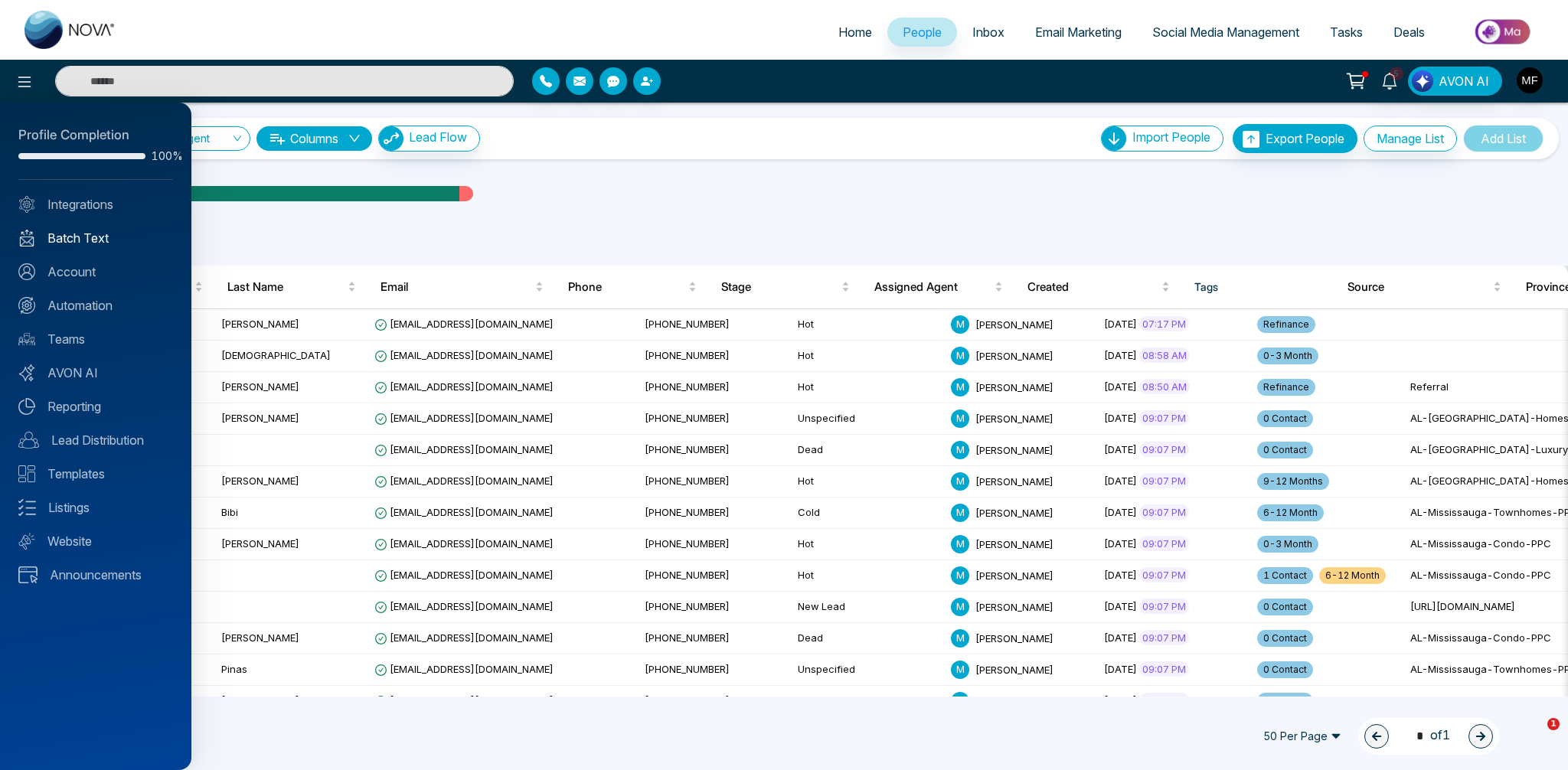
click at [115, 236] on link "Batch Text" at bounding box center [95, 237] width 155 height 18
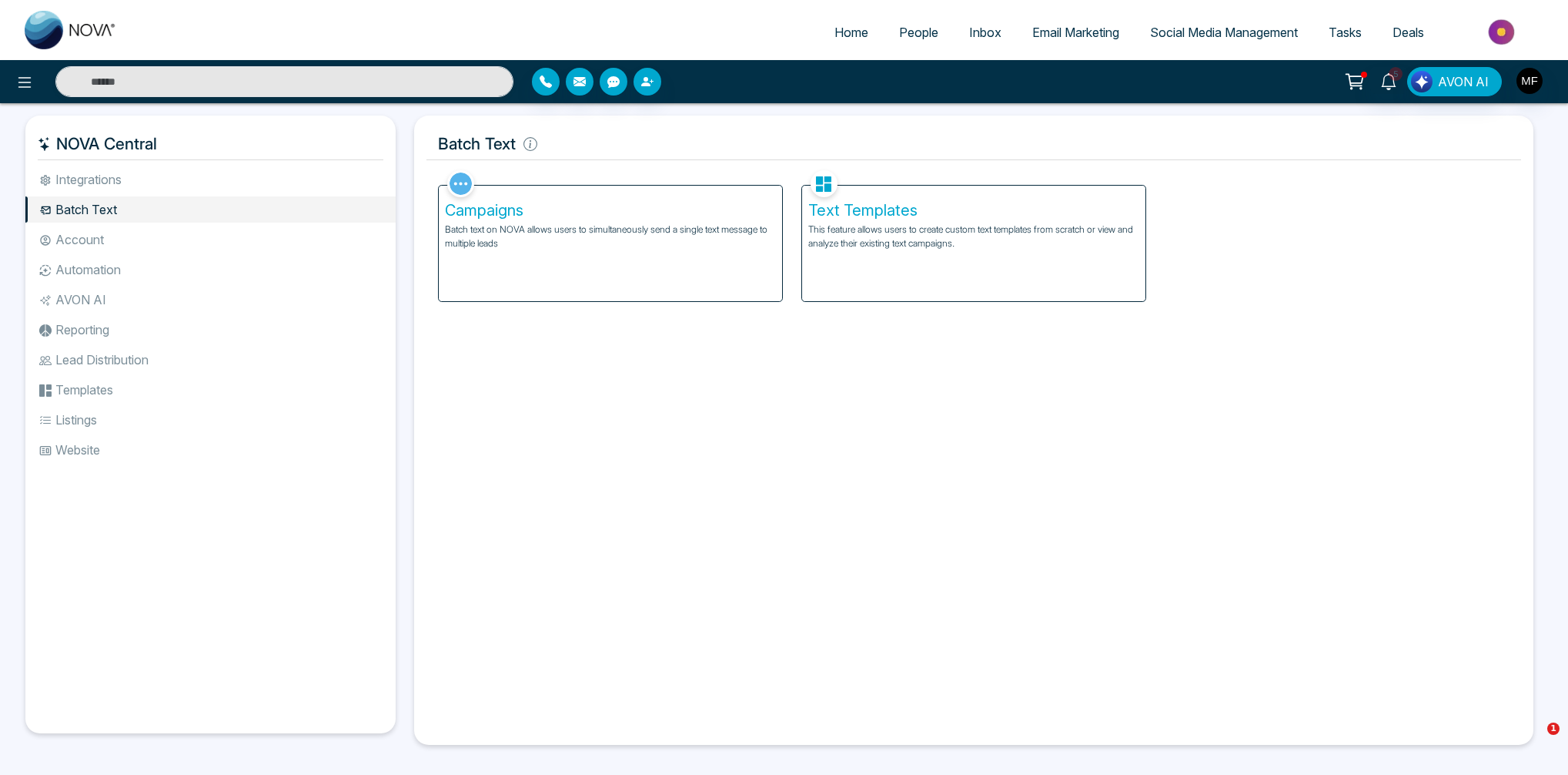
click at [743, 426] on div "Facebook NOVACRM enables users to connect to Facebook to schedule social media …" at bounding box center [974, 448] width 1095 height 565
